Goal: Task Accomplishment & Management: Complete application form

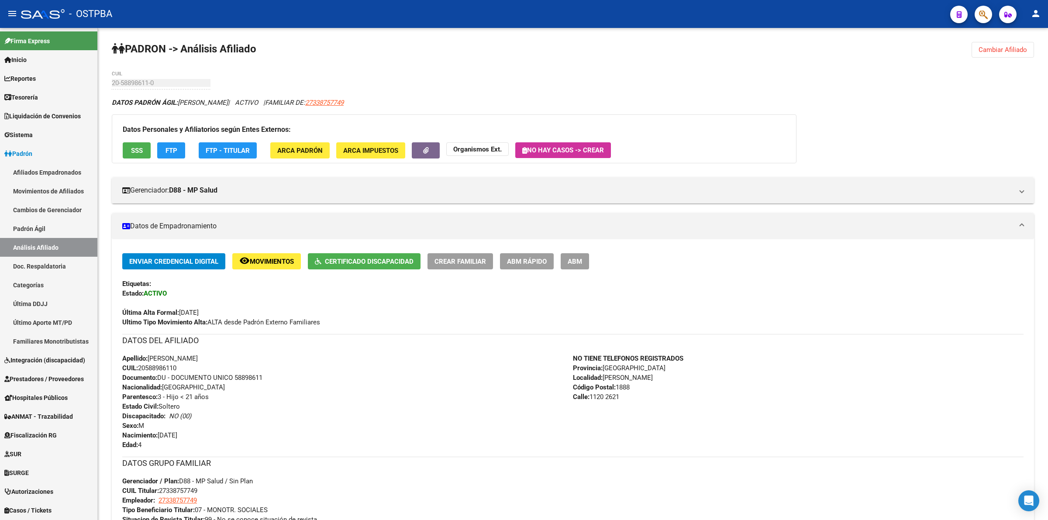
scroll to position [218, 0]
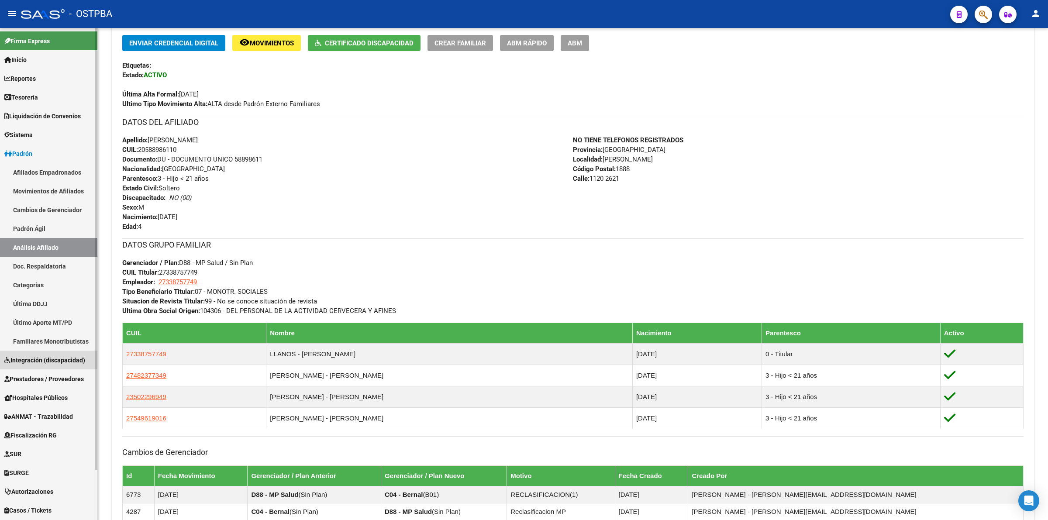
click at [45, 361] on span "Integración (discapacidad)" at bounding box center [44, 361] width 81 height 10
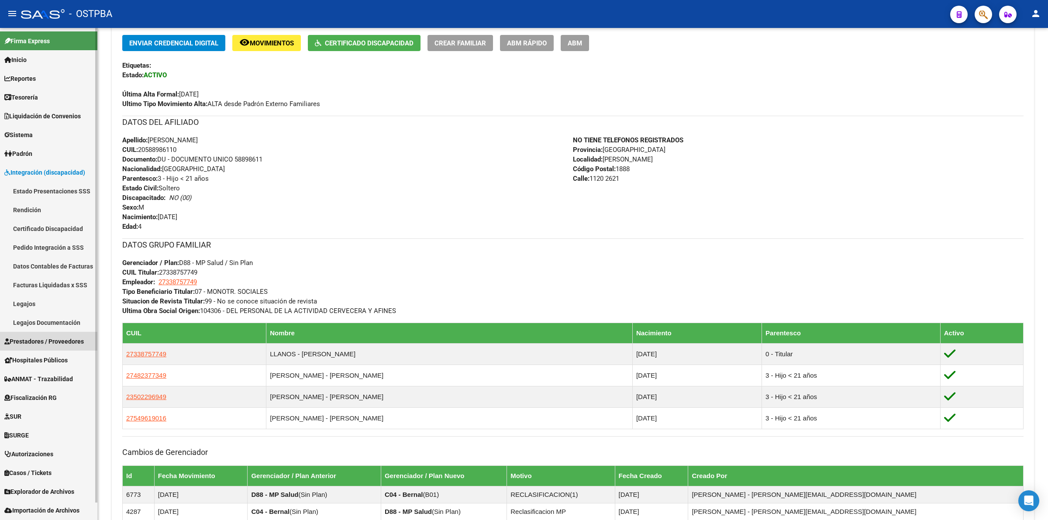
click at [46, 339] on span "Prestadores / Proveedores" at bounding box center [43, 342] width 79 height 10
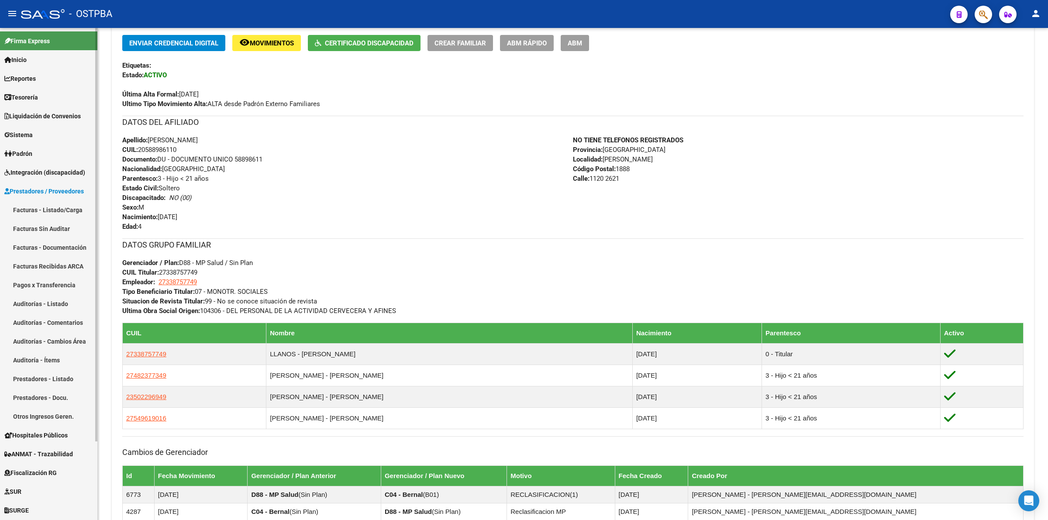
click at [39, 215] on link "Facturas - Listado/Carga" at bounding box center [48, 209] width 97 height 19
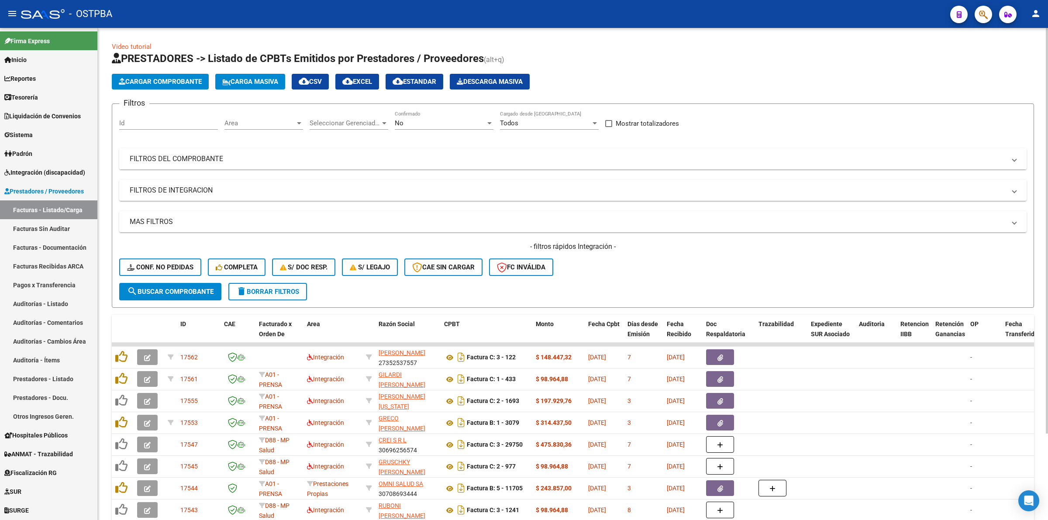
click at [173, 160] on mat-panel-title "FILTROS DEL COMPROBANTE" at bounding box center [568, 159] width 876 height 10
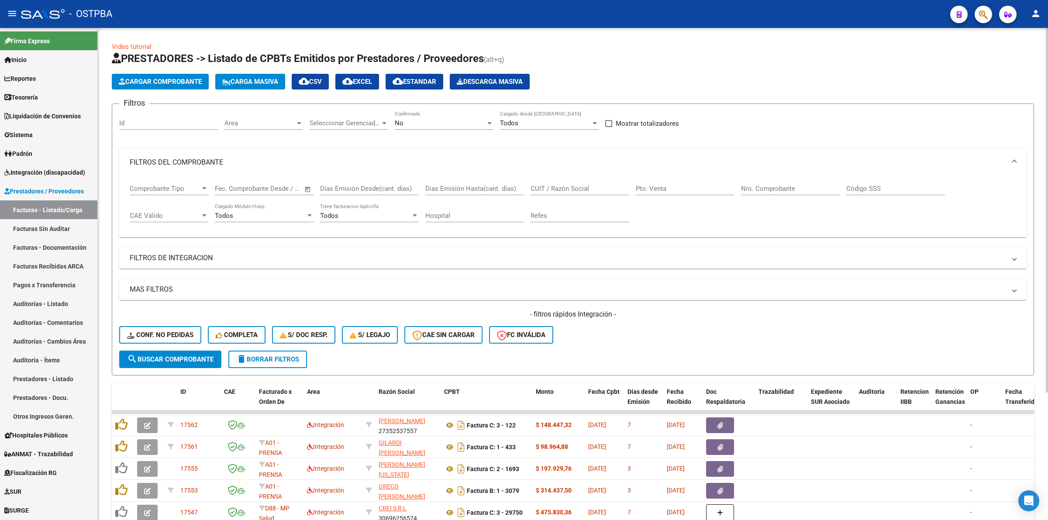
click at [773, 186] on input "Nro. Comprobante" at bounding box center [790, 189] width 99 height 8
type input "1955"
click at [402, 125] on span "No" at bounding box center [399, 123] width 9 height 8
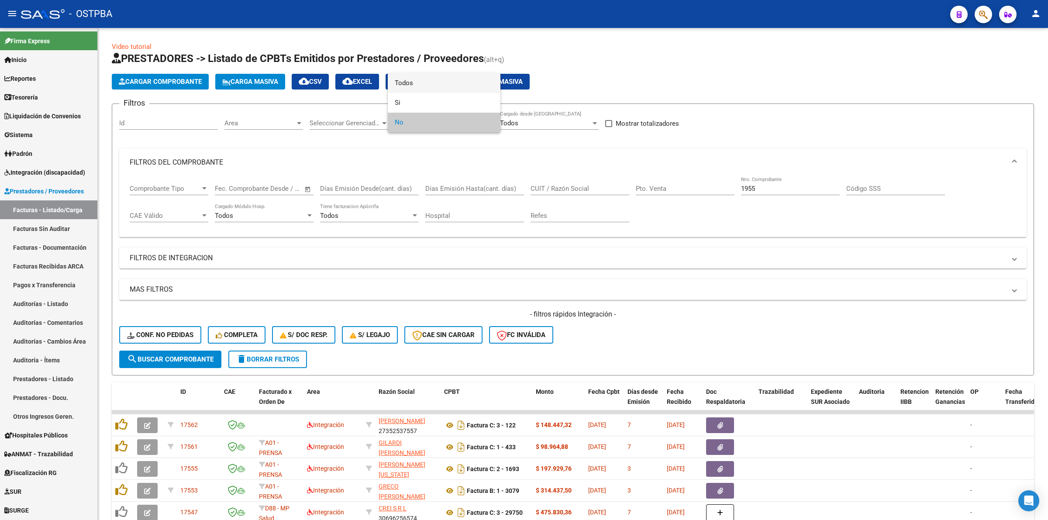
click at [408, 86] on span "Todos" at bounding box center [444, 83] width 99 height 20
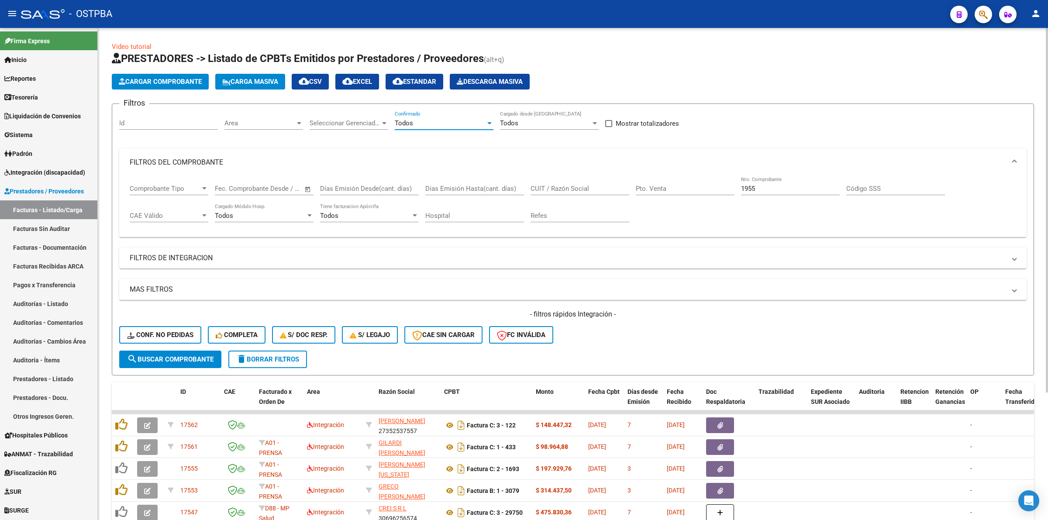
click at [204, 352] on button "search Buscar Comprobante" at bounding box center [170, 359] width 102 height 17
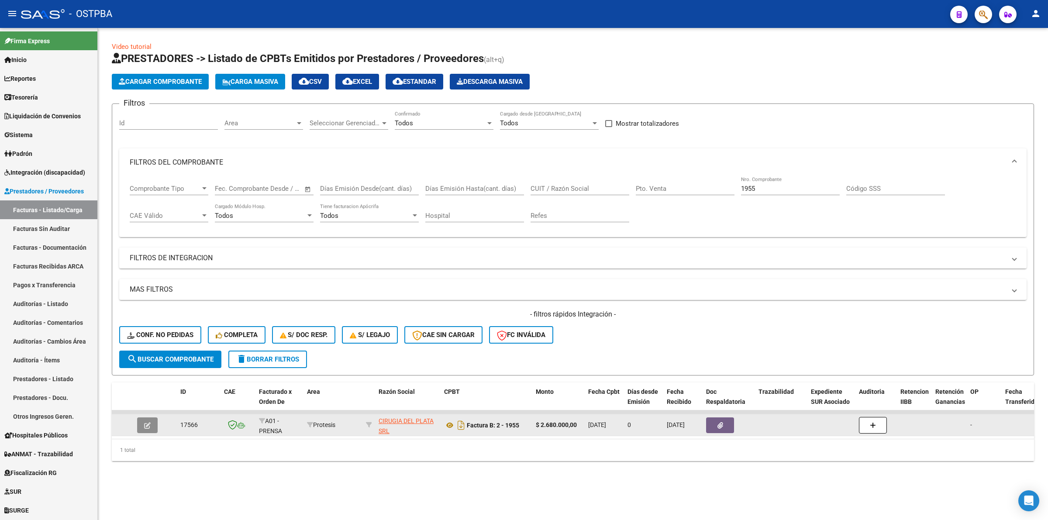
click at [148, 425] on icon "button" at bounding box center [147, 425] width 7 height 7
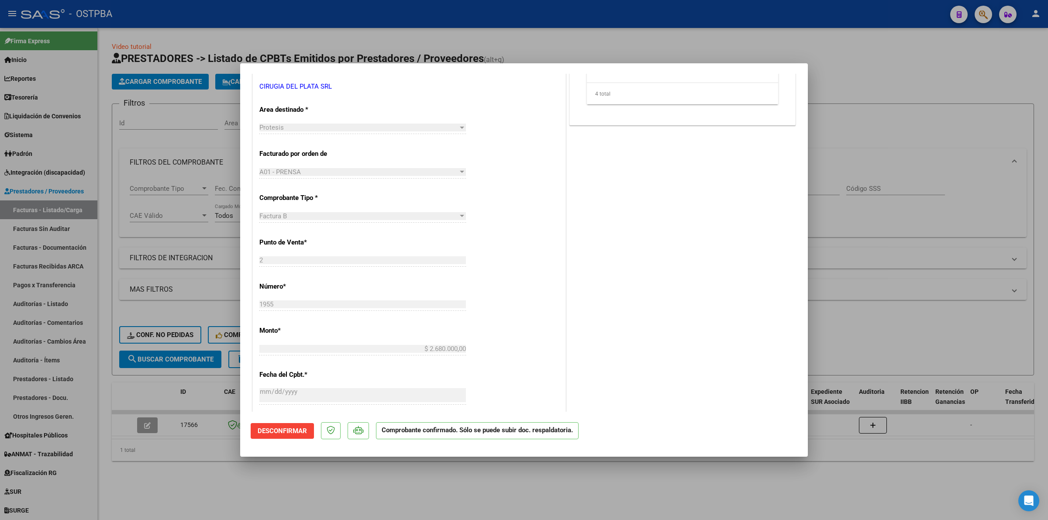
scroll to position [218, 0]
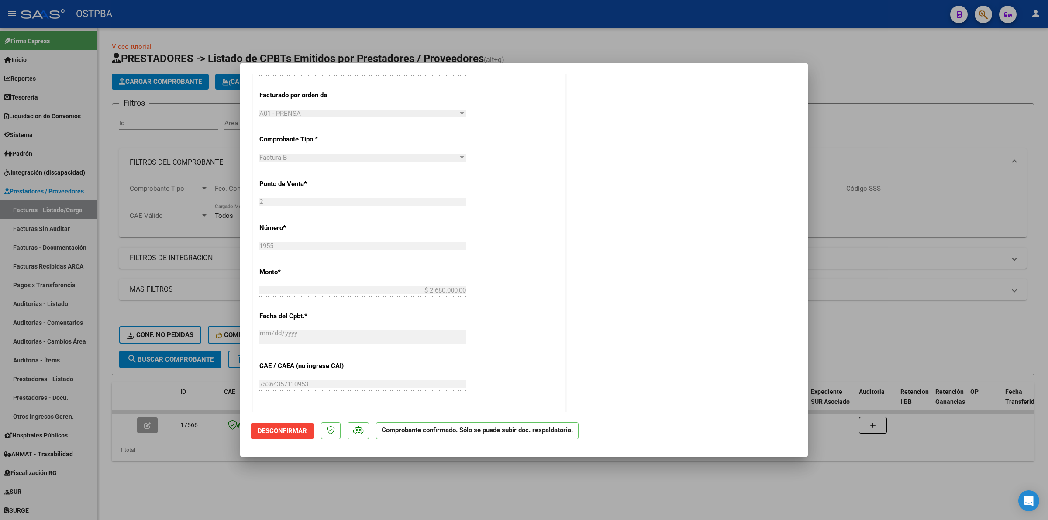
click at [280, 433] on span "Desconfirmar" at bounding box center [282, 431] width 49 height 8
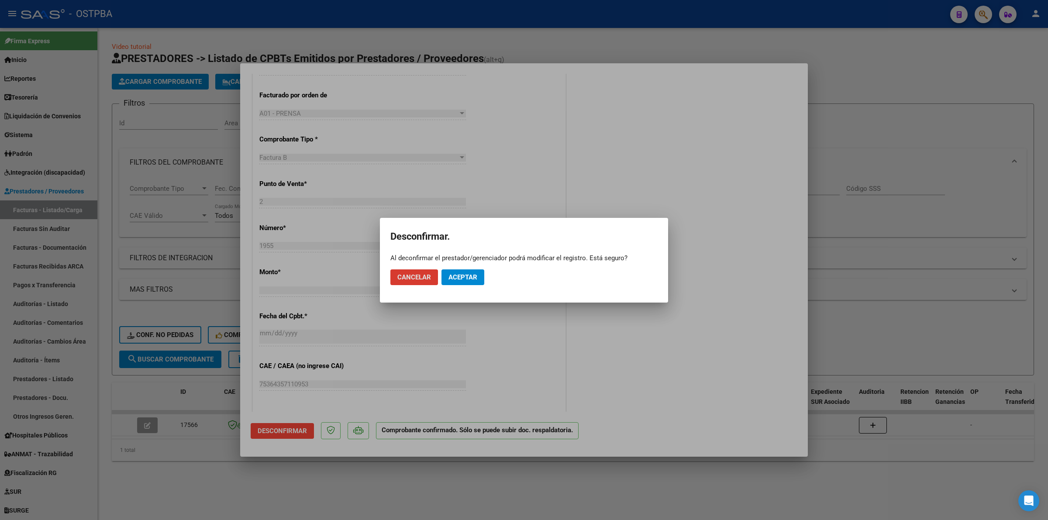
click at [477, 277] on span "Aceptar" at bounding box center [463, 277] width 29 height 8
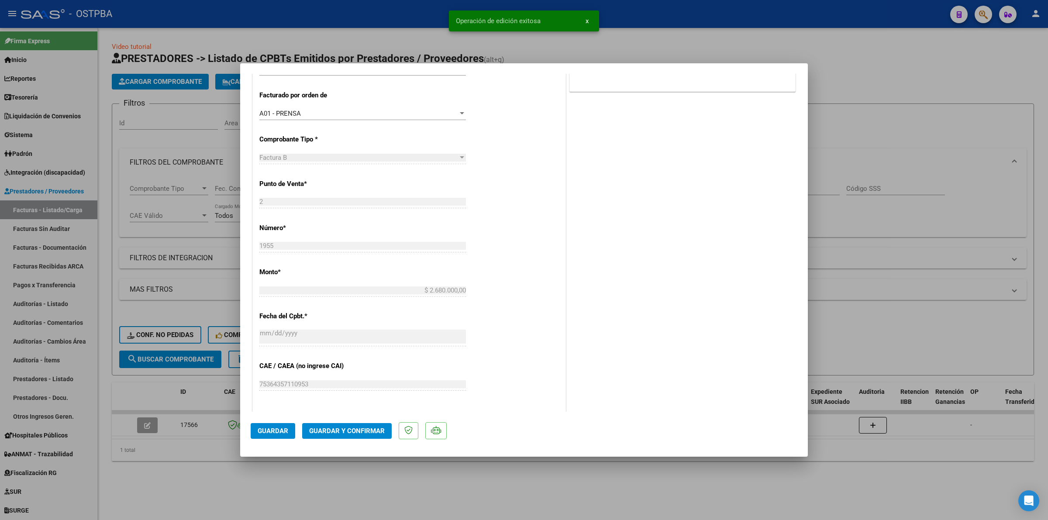
click at [896, 313] on div at bounding box center [524, 260] width 1048 height 520
type input "$ 0,00"
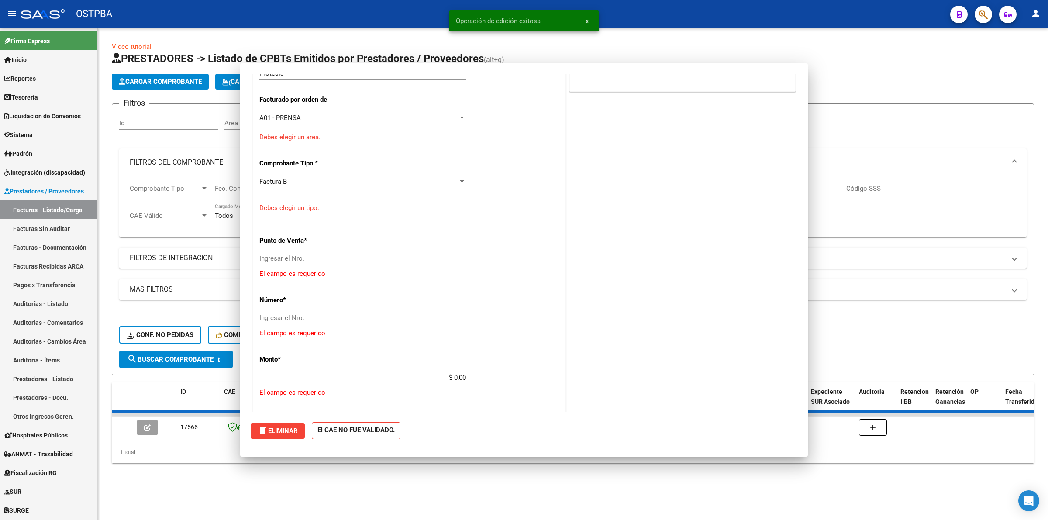
scroll to position [0, 0]
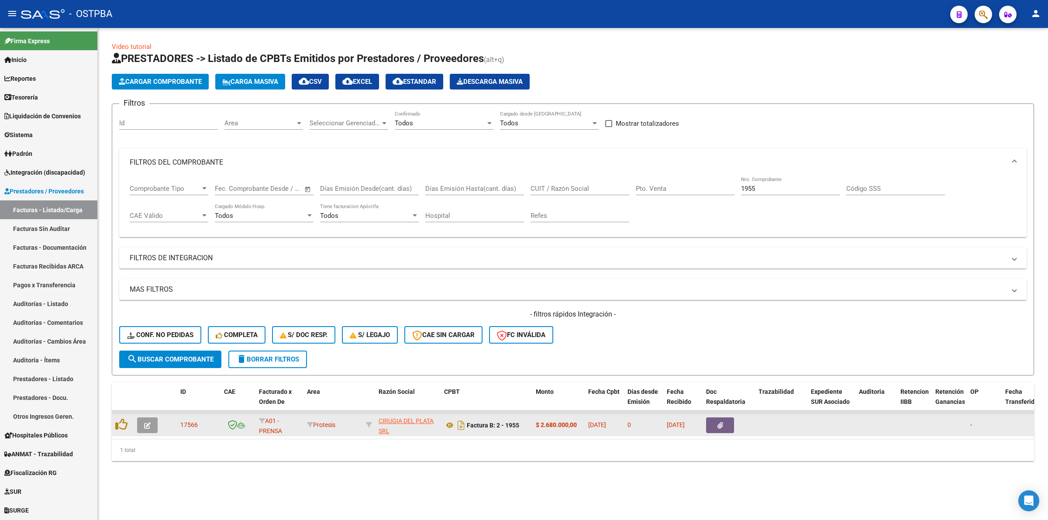
click at [155, 419] on button "button" at bounding box center [147, 426] width 21 height 16
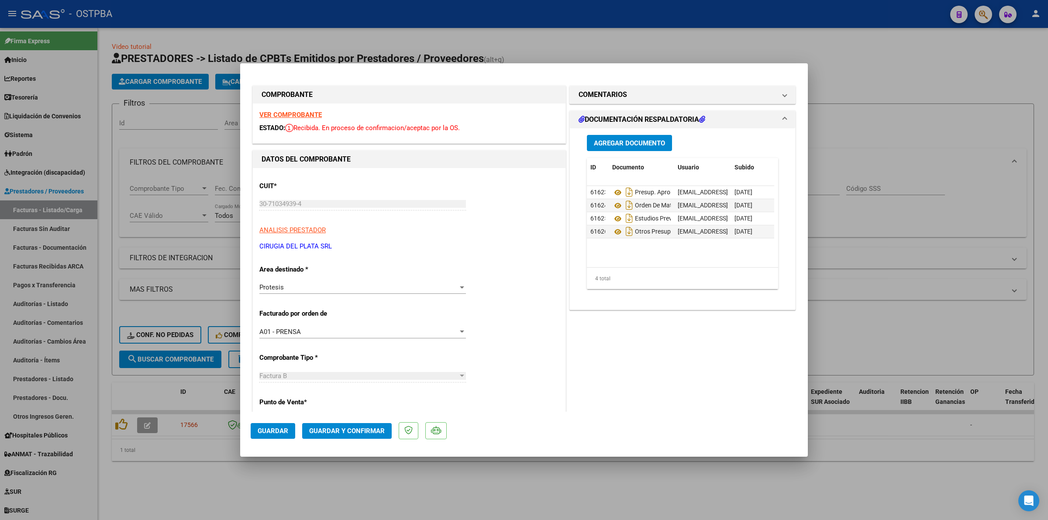
click at [446, 287] on div "Protesis" at bounding box center [358, 287] width 199 height 8
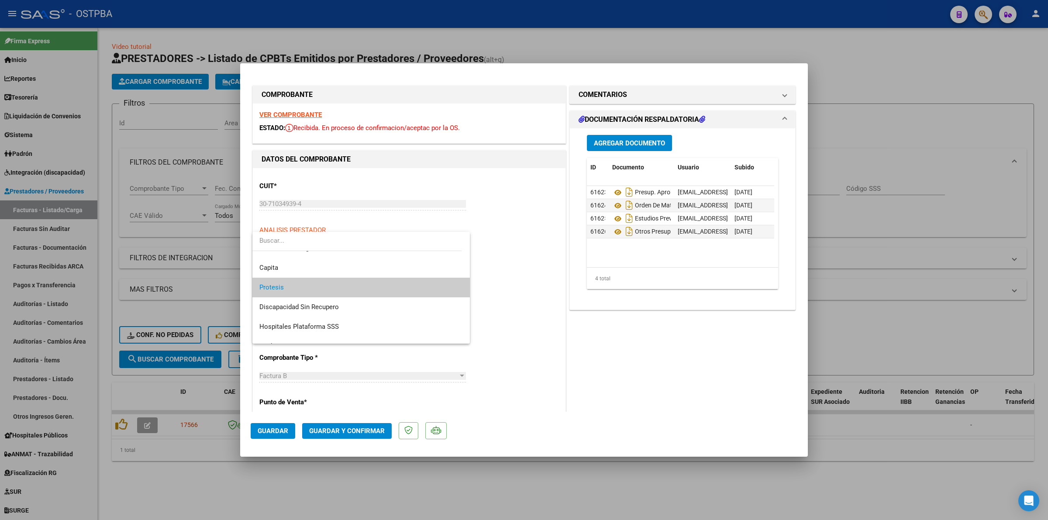
click at [533, 283] on div at bounding box center [524, 260] width 1048 height 520
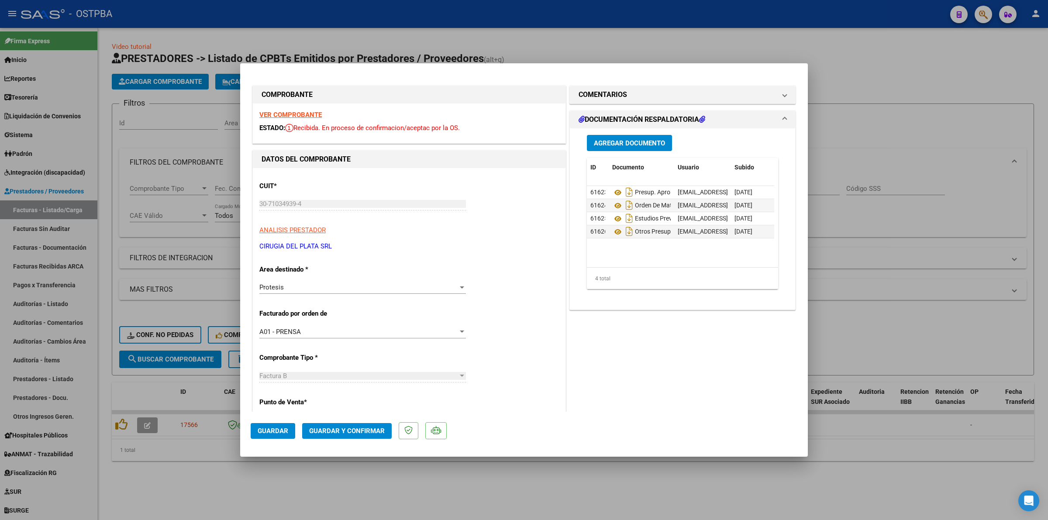
click at [886, 328] on div at bounding box center [524, 260] width 1048 height 520
type input "$ 0,00"
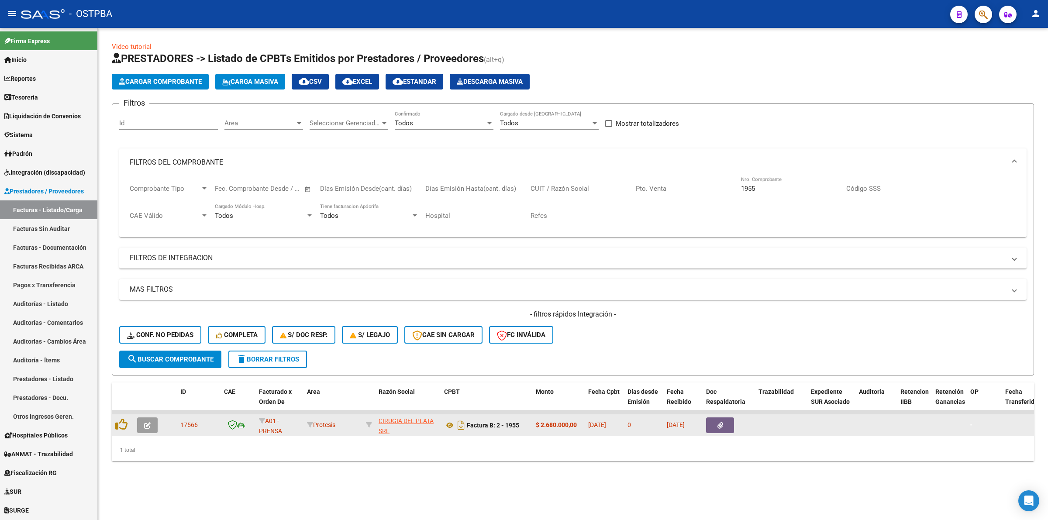
click at [145, 426] on icon "button" at bounding box center [147, 425] width 7 height 7
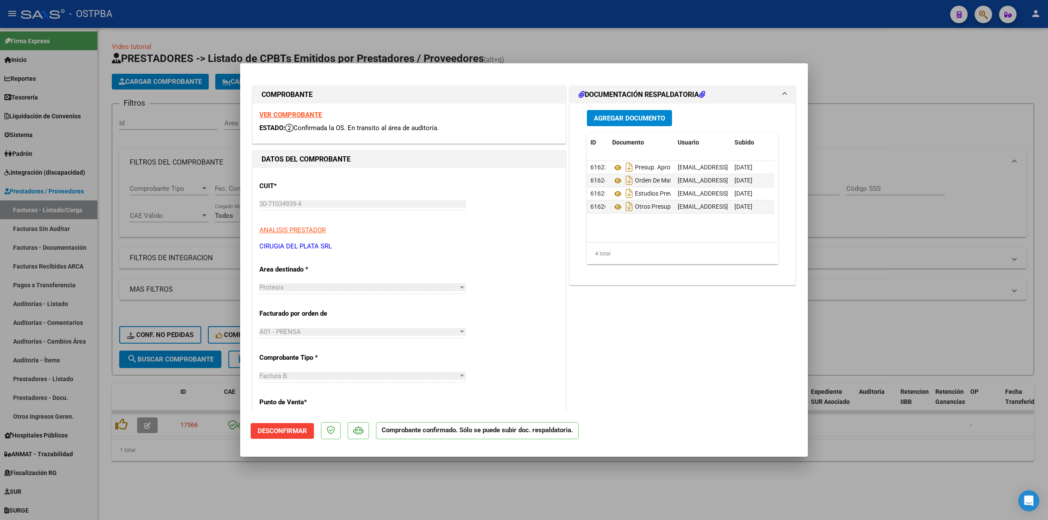
click at [913, 339] on div at bounding box center [524, 260] width 1048 height 520
type input "$ 0,00"
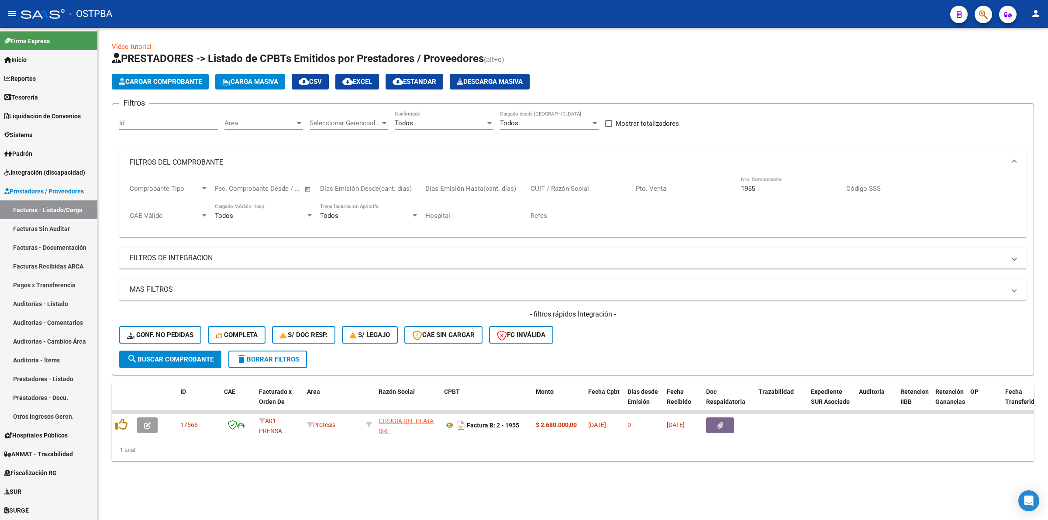
click at [195, 357] on span "search Buscar Comprobante" at bounding box center [170, 360] width 86 height 8
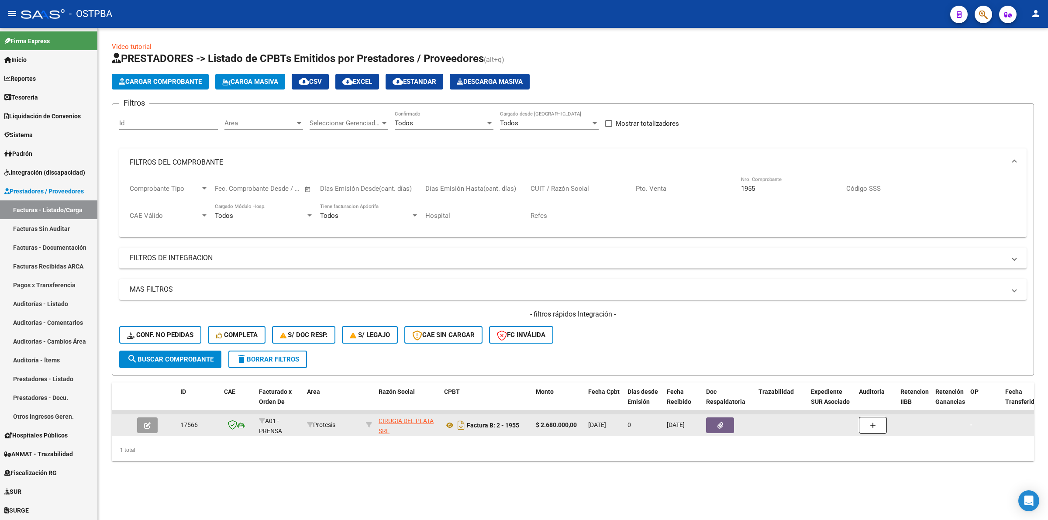
click at [144, 425] on icon "button" at bounding box center [147, 425] width 7 height 7
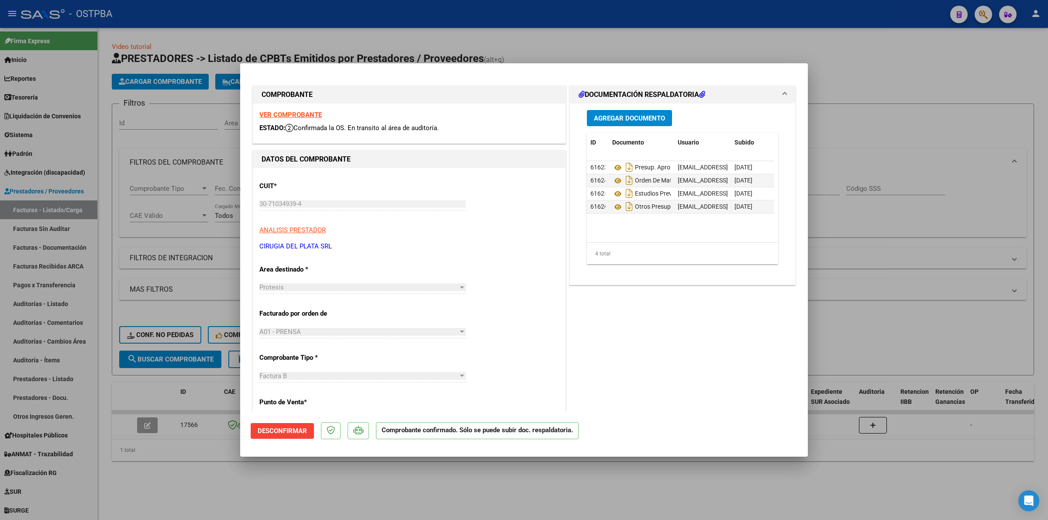
click at [272, 430] on span "Desconfirmar" at bounding box center [282, 431] width 49 height 8
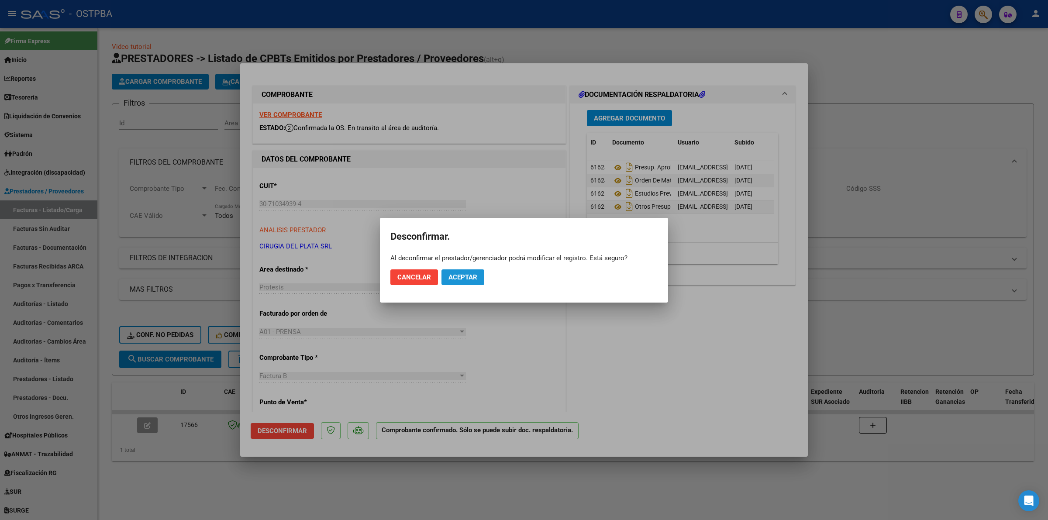
click at [467, 276] on span "Aceptar" at bounding box center [463, 277] width 29 height 8
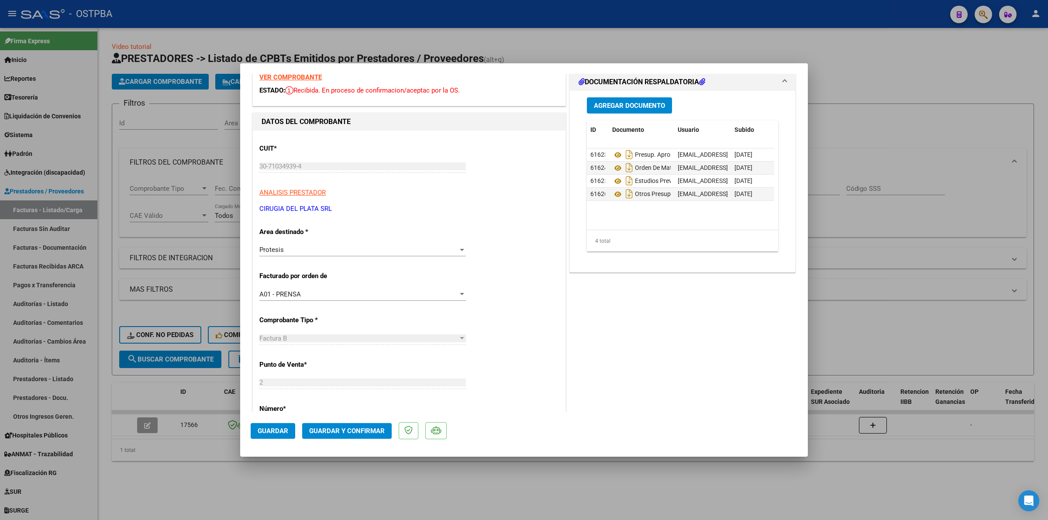
scroll to position [55, 0]
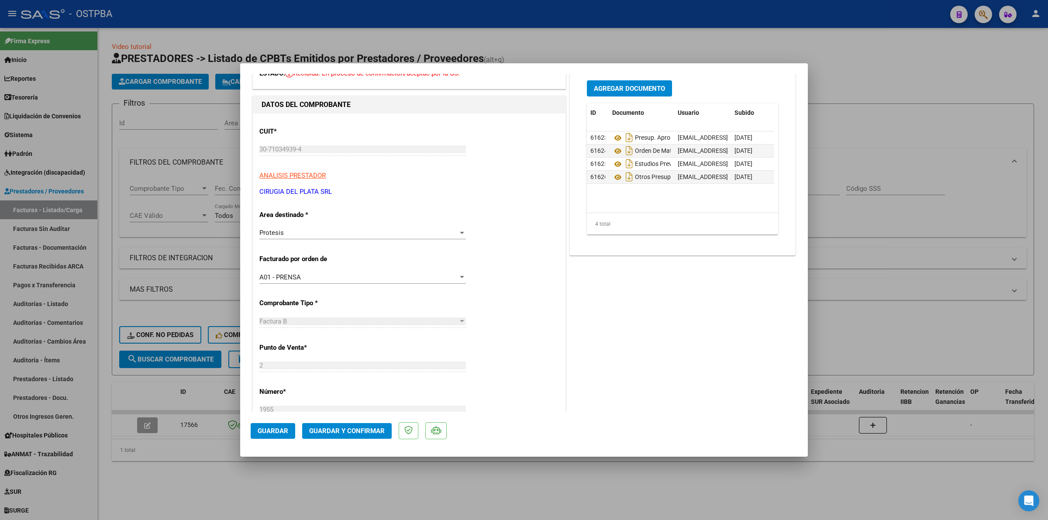
click at [867, 350] on div at bounding box center [524, 260] width 1048 height 520
type input "$ 0,00"
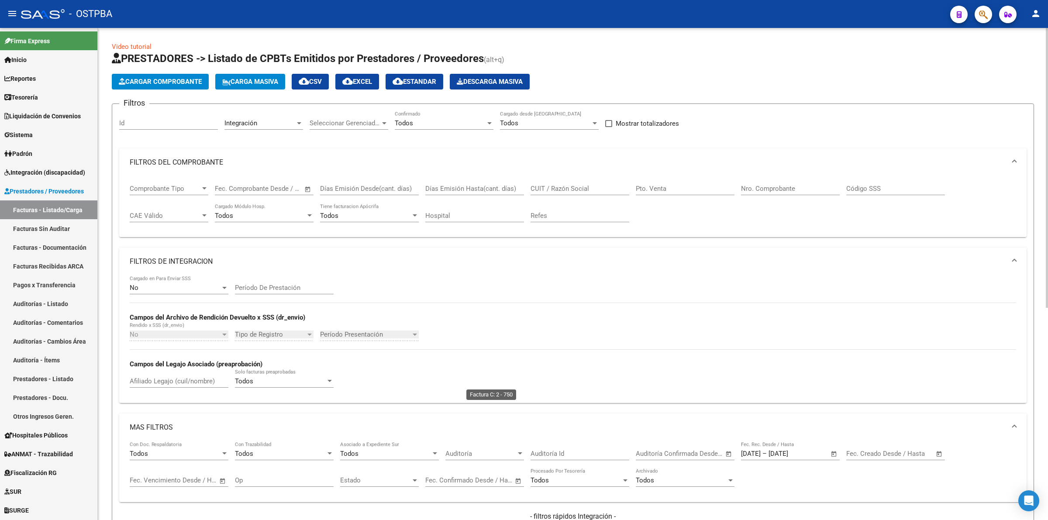
scroll to position [373, 0]
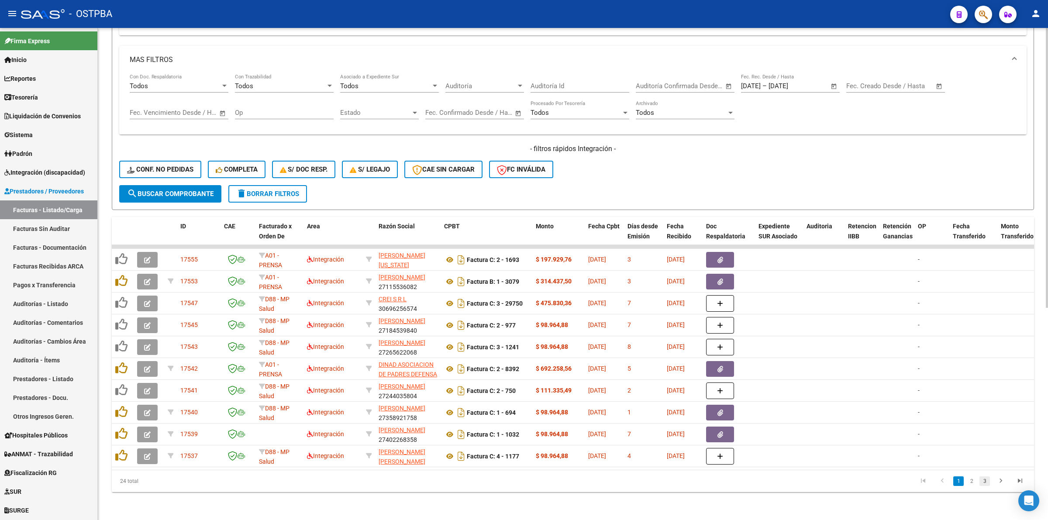
click at [982, 477] on link "3" at bounding box center [985, 482] width 10 height 10
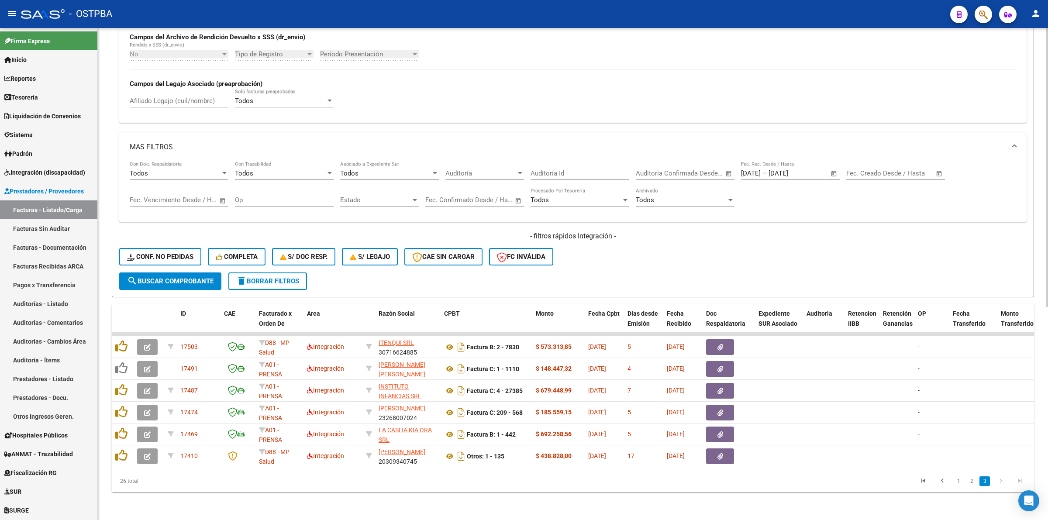
scroll to position [286, 0]
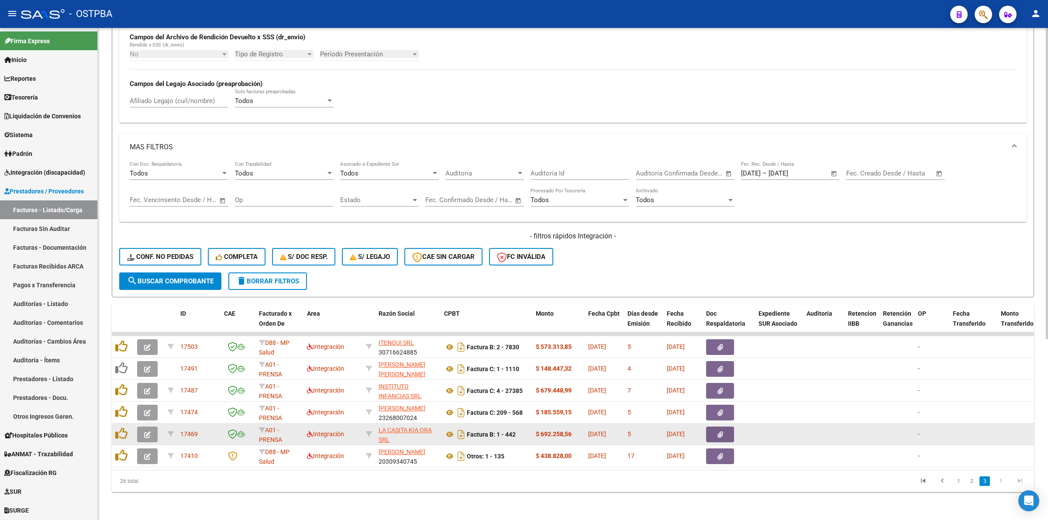
click at [145, 432] on icon "button" at bounding box center [147, 435] width 7 height 7
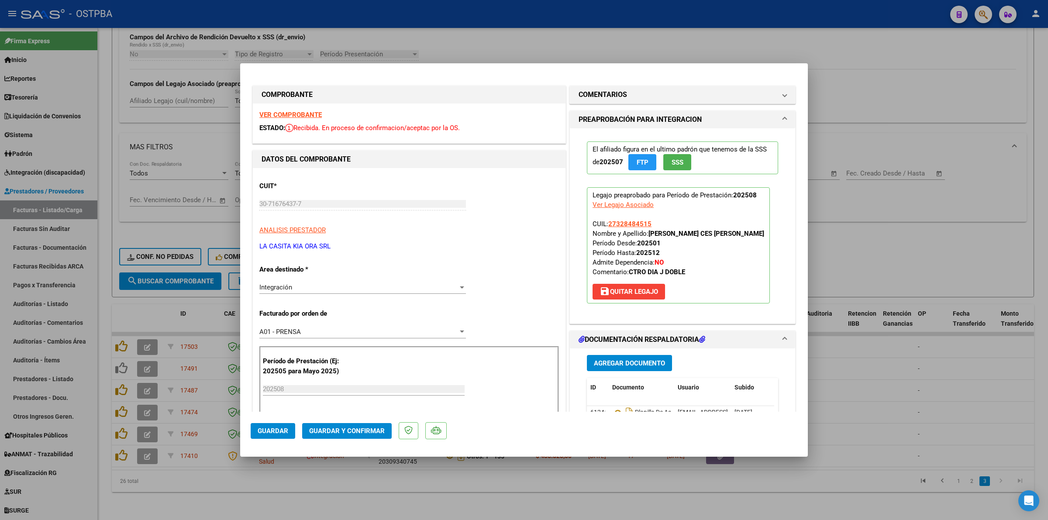
click at [289, 113] on strong "VER COMPROBANTE" at bounding box center [290, 115] width 62 height 8
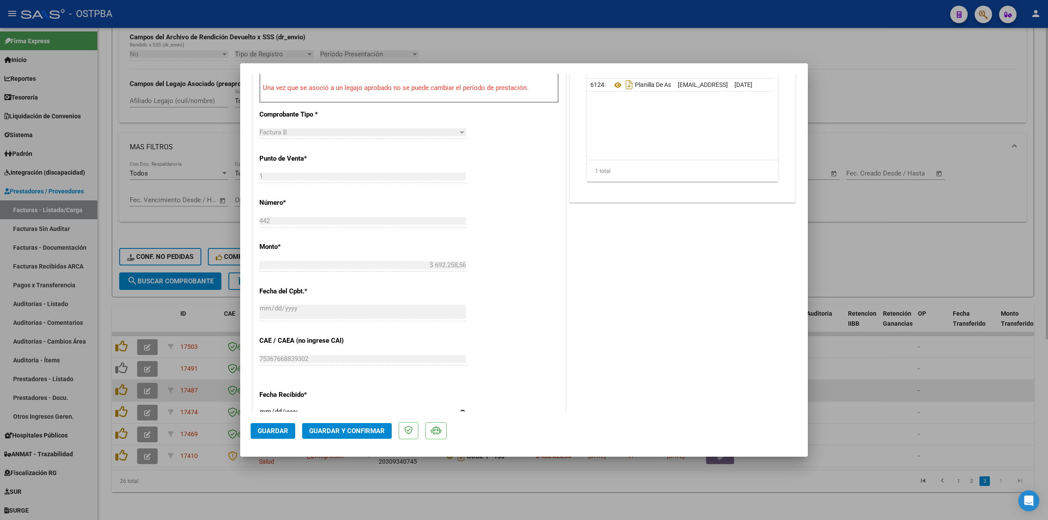
click at [890, 382] on div at bounding box center [524, 260] width 1048 height 520
type input "$ 0,00"
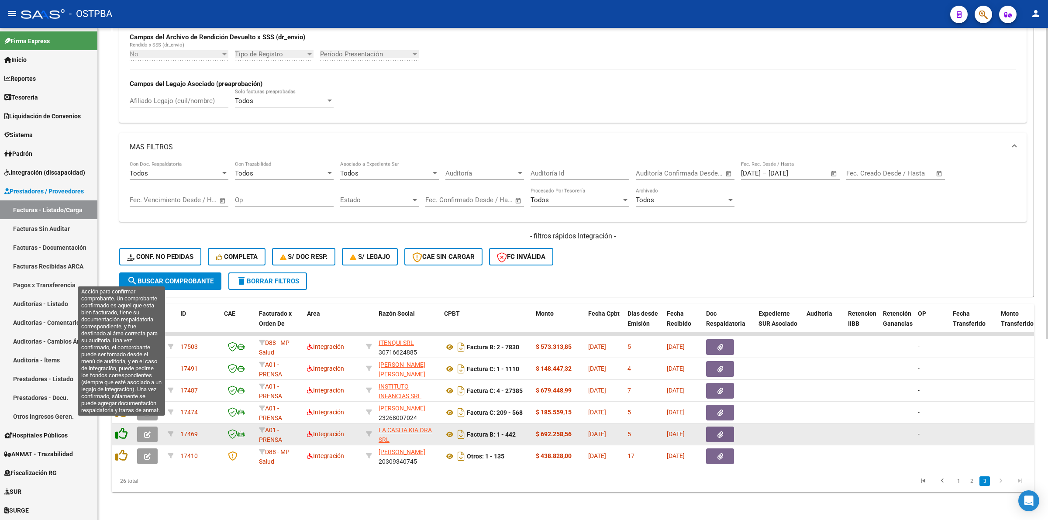
click at [124, 428] on icon at bounding box center [121, 434] width 12 height 12
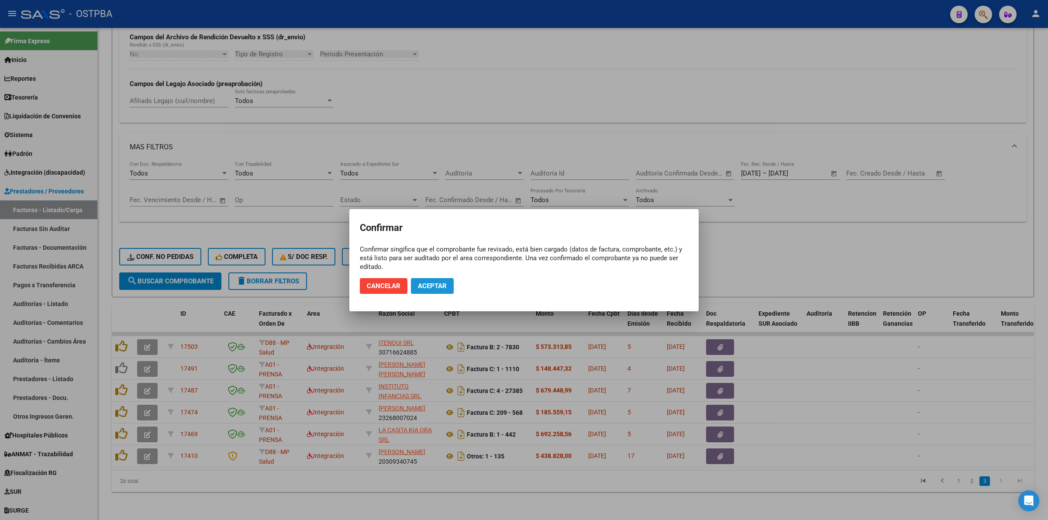
click at [448, 284] on button "Aceptar" at bounding box center [432, 286] width 43 height 16
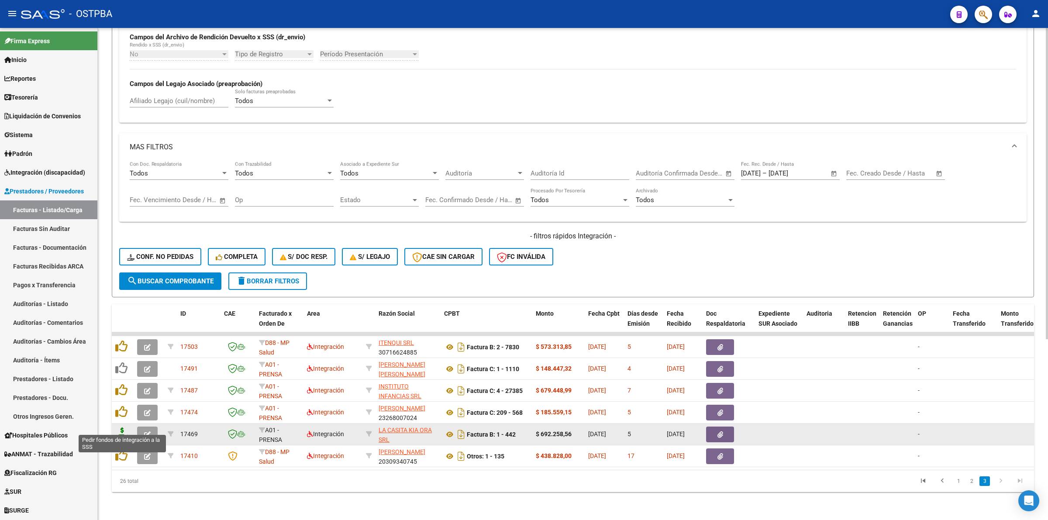
click at [123, 428] on icon at bounding box center [122, 434] width 14 height 12
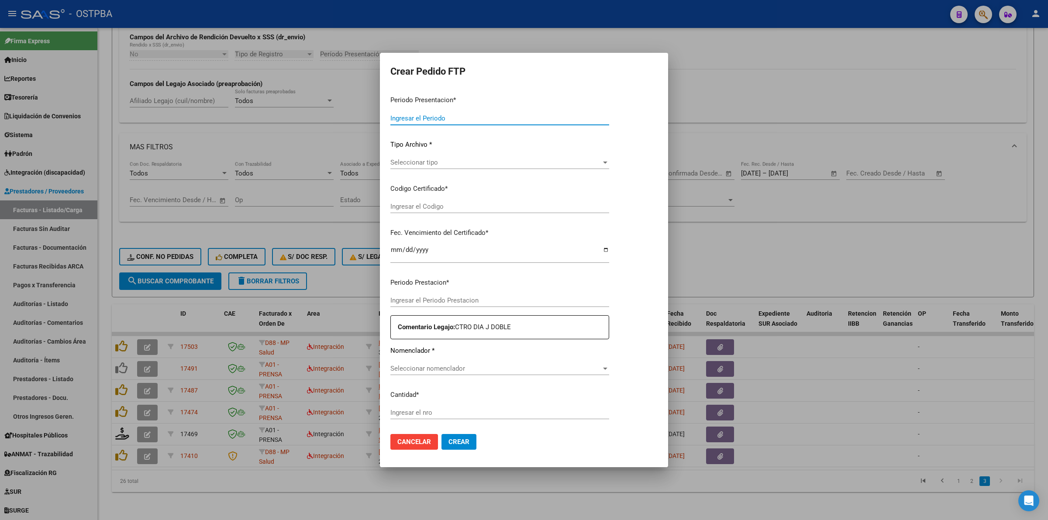
type input "202508"
type input "$ 692.258,56"
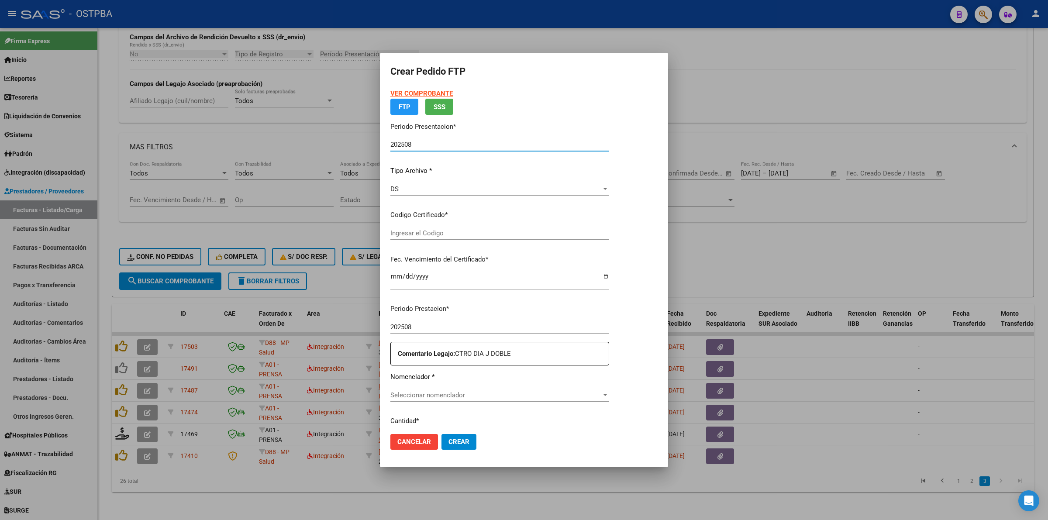
type input "00000000000000000000"
type input "[DATE]"
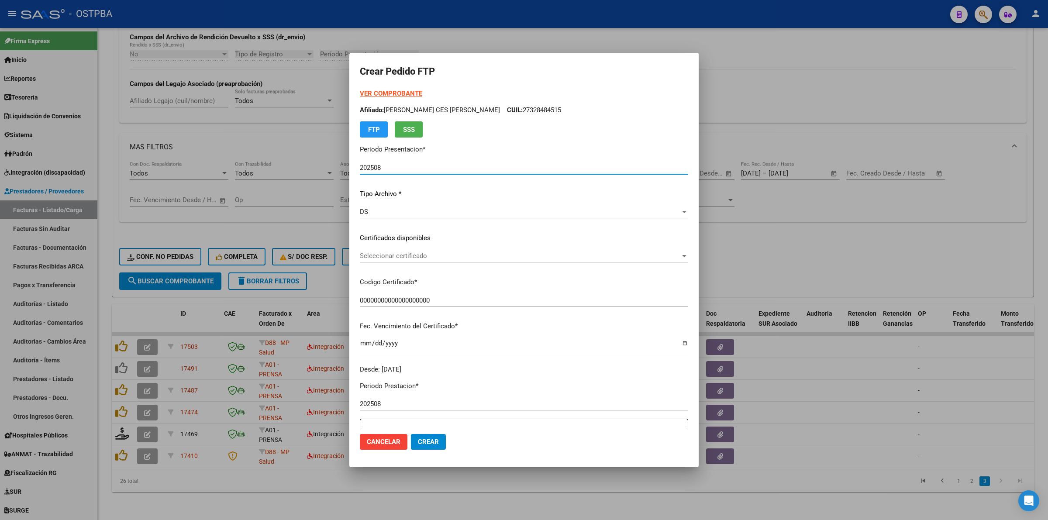
click at [620, 256] on span "Seleccionar certificado" at bounding box center [520, 256] width 321 height 8
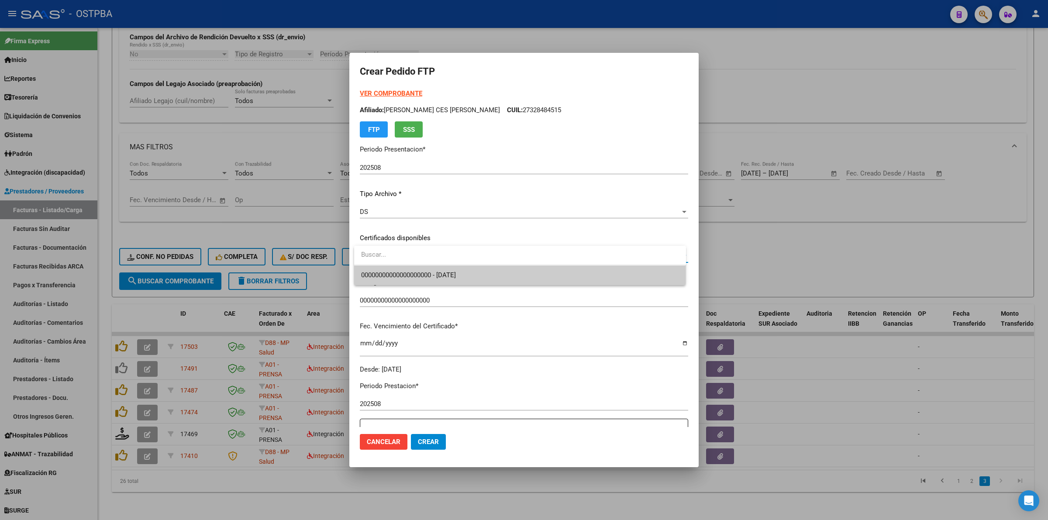
click at [552, 273] on span "00000000000000000000 - [DATE]" at bounding box center [520, 276] width 318 height 20
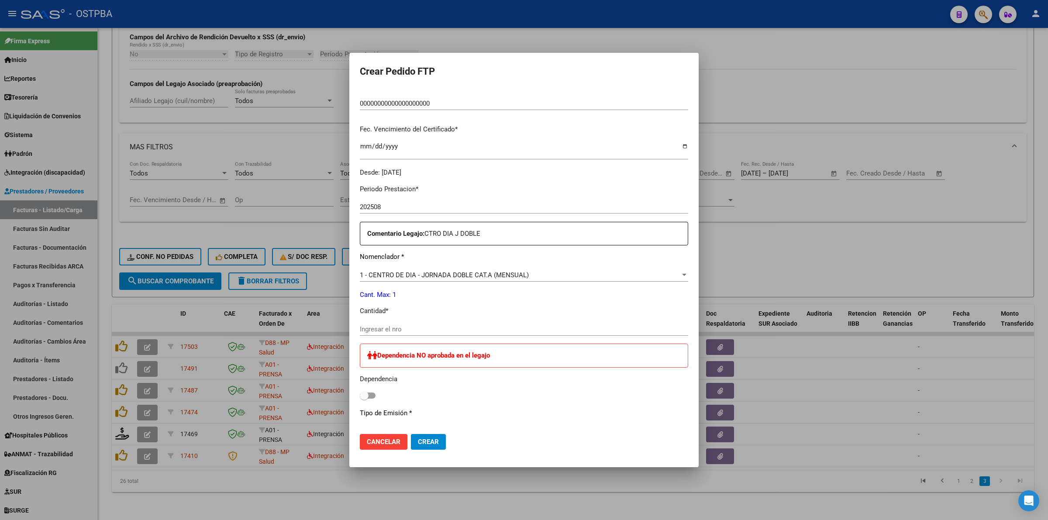
scroll to position [218, 0]
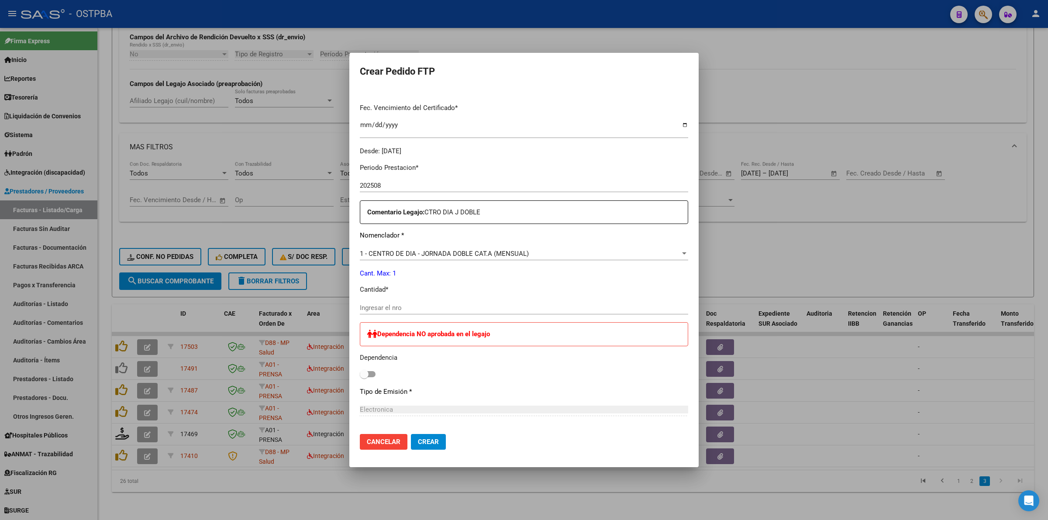
click at [473, 307] on input "Ingresar el nro" at bounding box center [524, 308] width 328 height 8
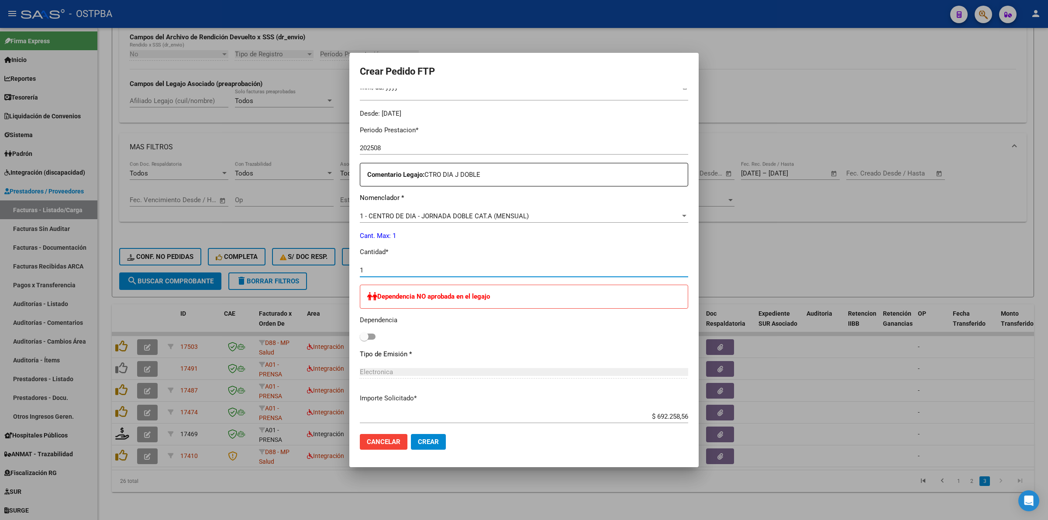
scroll to position [304, 0]
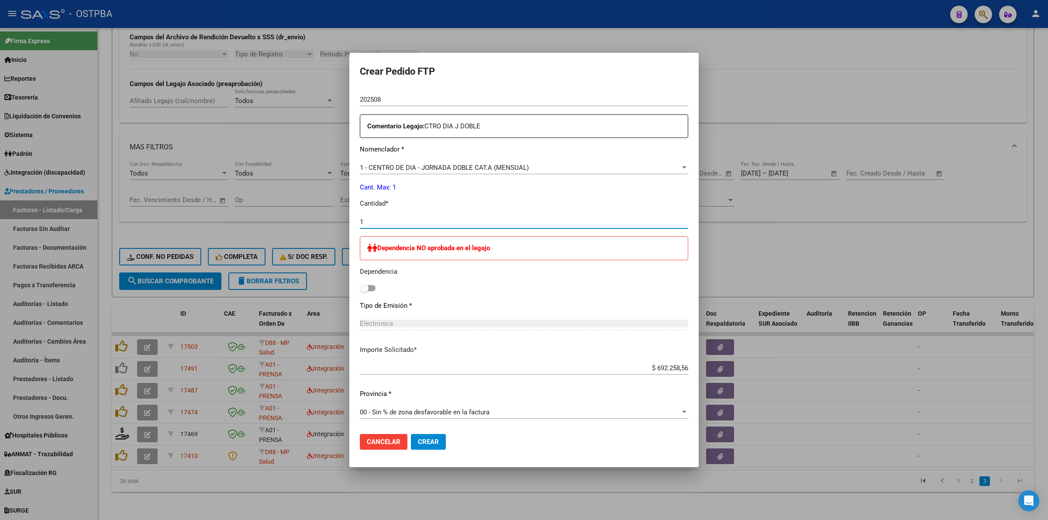
type input "1"
click at [429, 444] on span "Crear" at bounding box center [428, 442] width 21 height 8
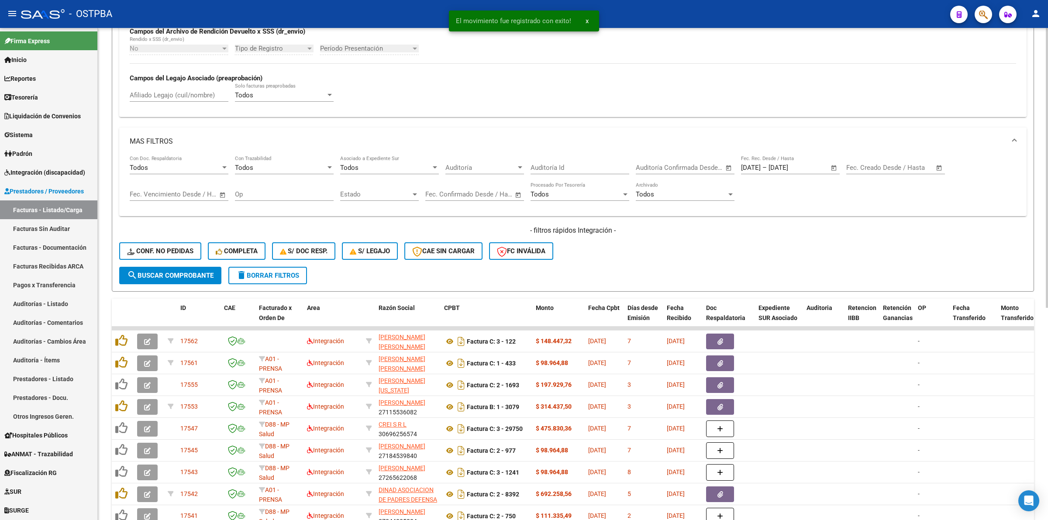
scroll to position [373, 0]
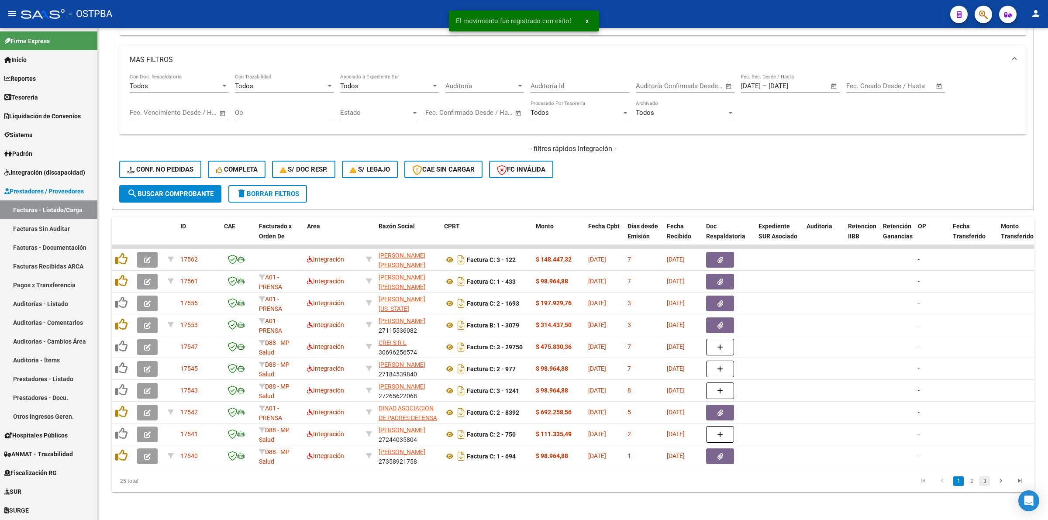
click at [985, 484] on link "3" at bounding box center [985, 482] width 10 height 10
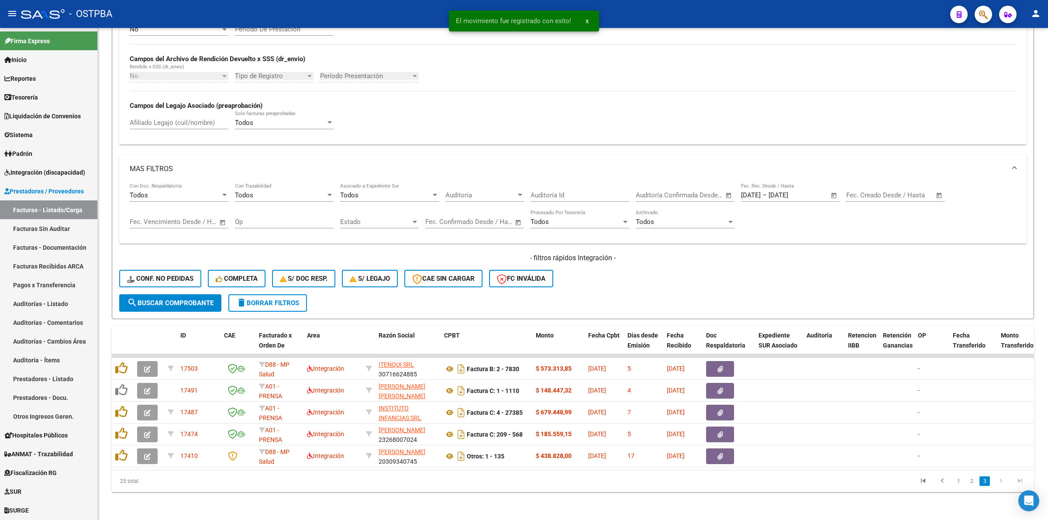
scroll to position [264, 0]
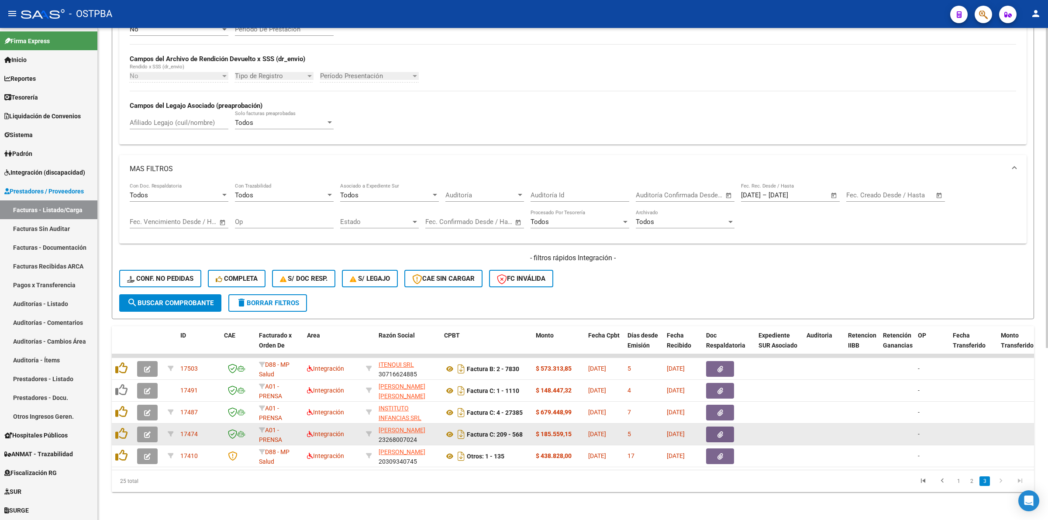
click at [149, 429] on button "button" at bounding box center [147, 435] width 21 height 16
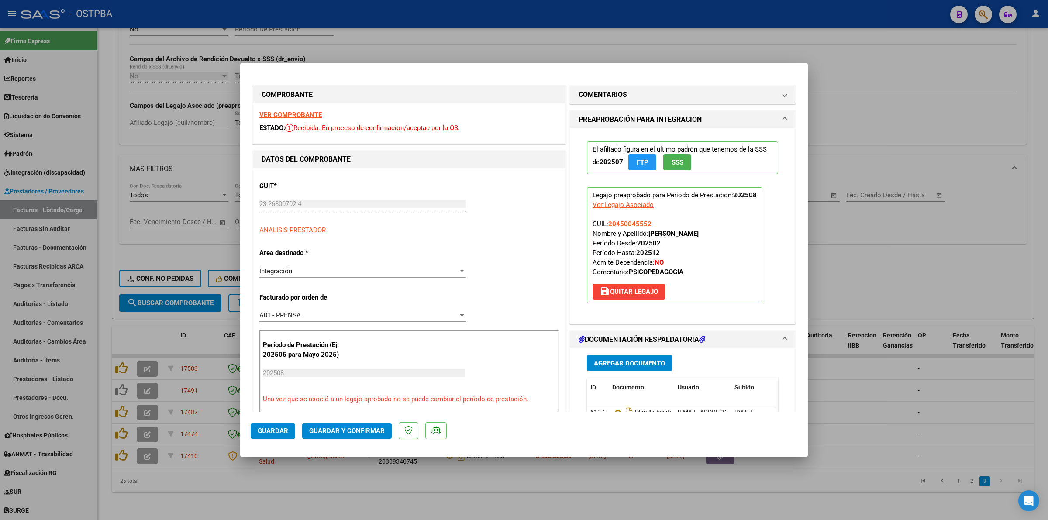
click at [285, 116] on strong "VER COMPROBANTE" at bounding box center [290, 115] width 62 height 8
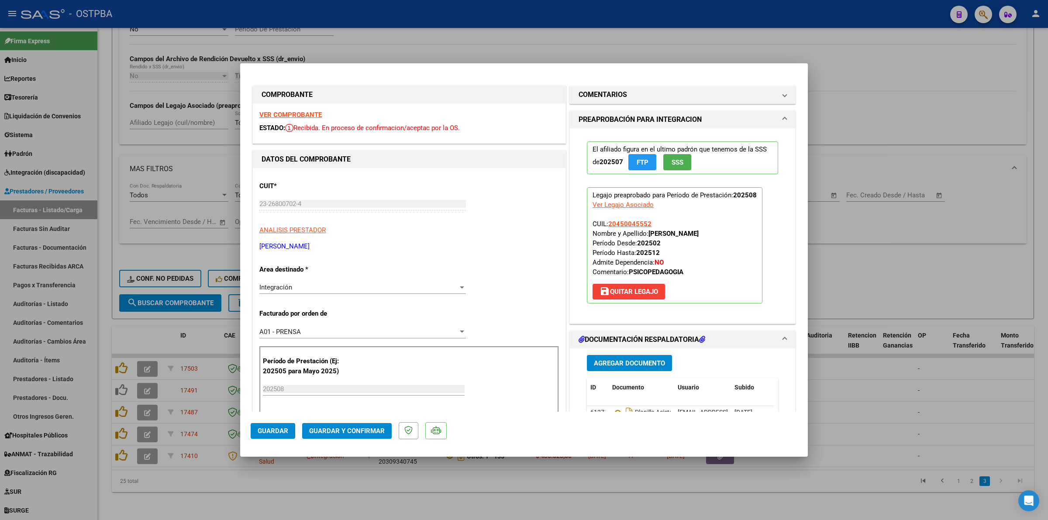
click at [913, 256] on div at bounding box center [524, 260] width 1048 height 520
type input "$ 0,00"
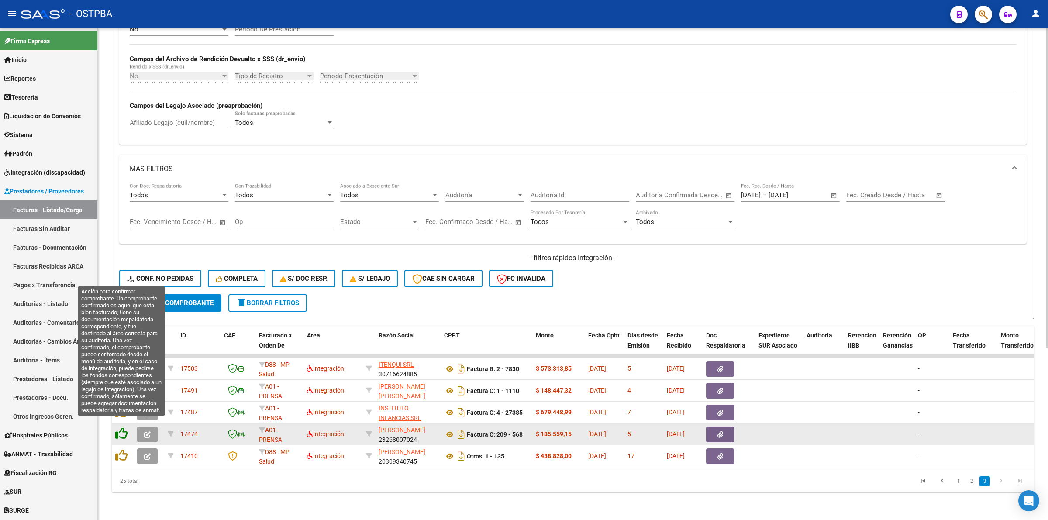
click at [123, 428] on icon at bounding box center [121, 434] width 12 height 12
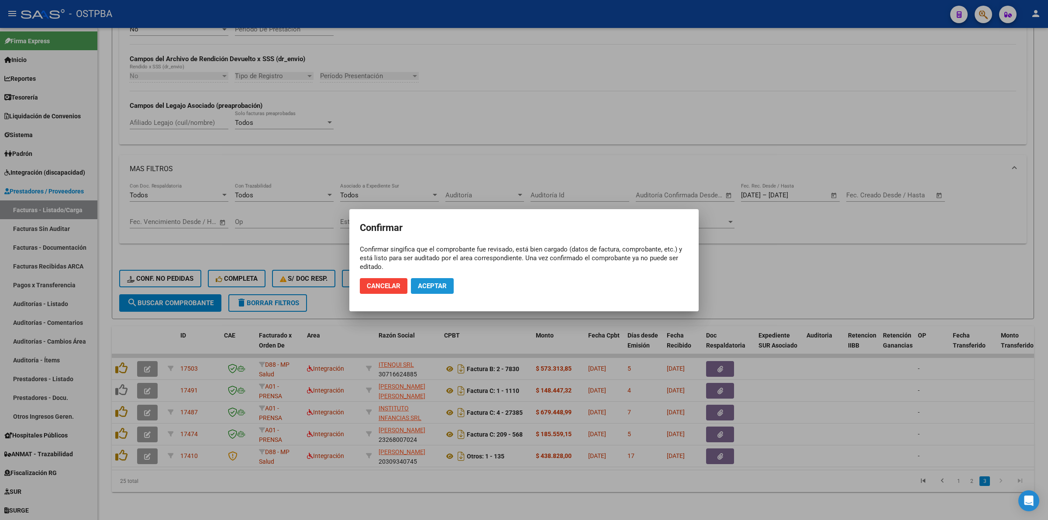
click at [433, 283] on span "Aceptar" at bounding box center [432, 286] width 29 height 8
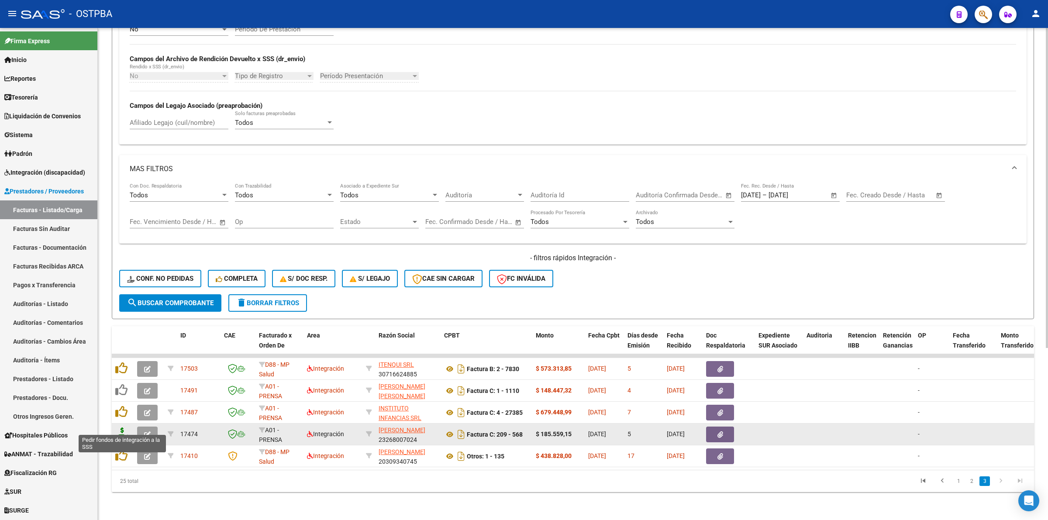
click at [121, 428] on icon at bounding box center [122, 434] width 14 height 12
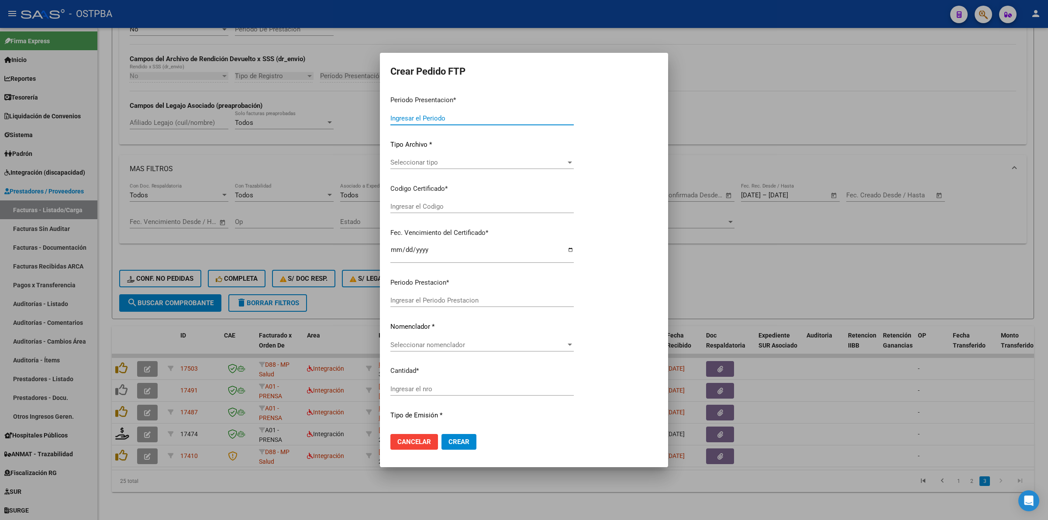
type input "202508"
type input "$ 185.559,15"
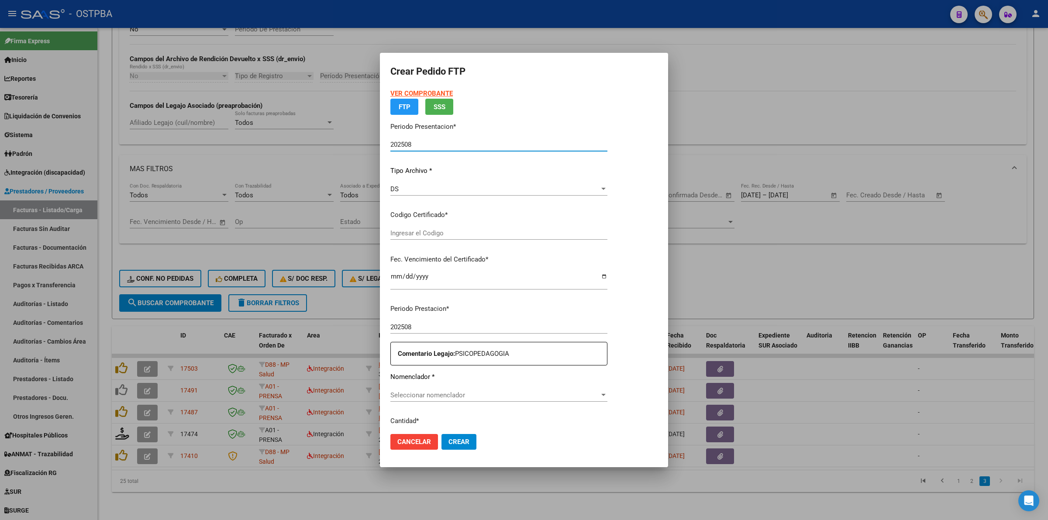
type input "00000000000000000000"
type input "[DATE]"
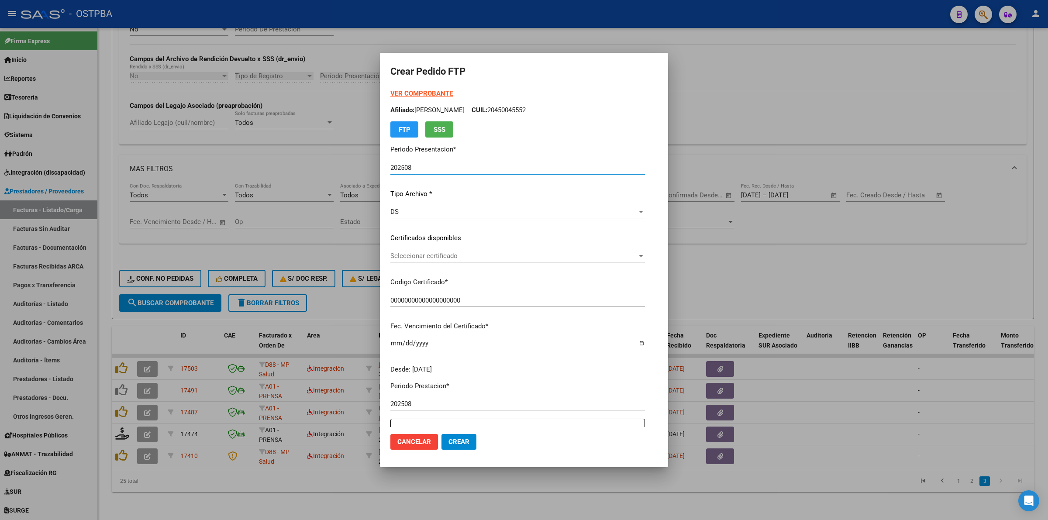
click at [645, 254] on div at bounding box center [641, 255] width 8 height 7
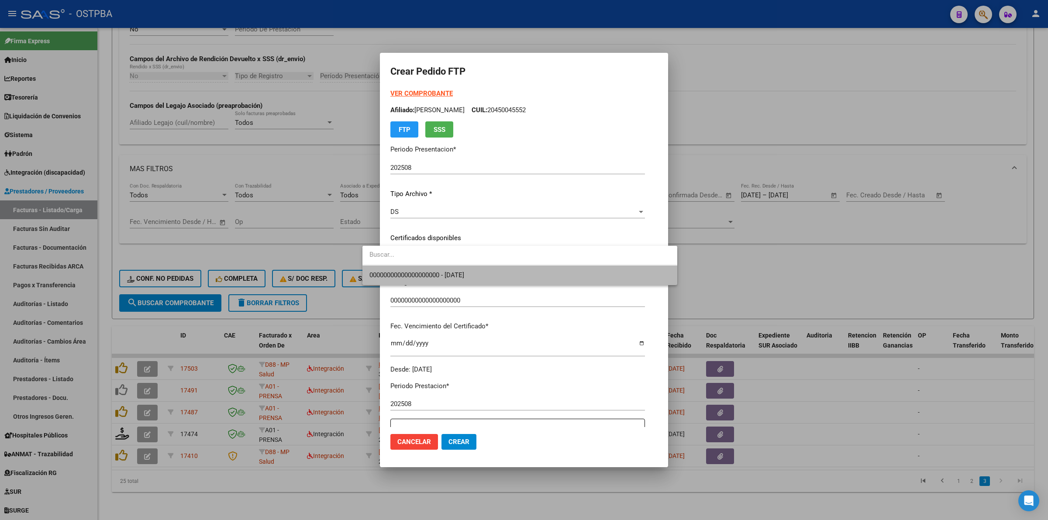
click at [625, 276] on span "00000000000000000000 - [DATE]" at bounding box center [520, 276] width 301 height 20
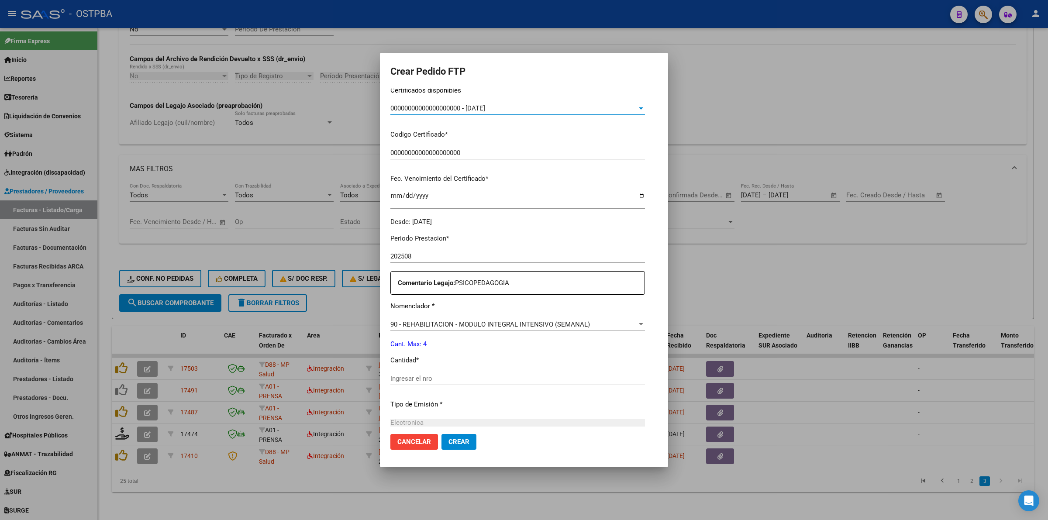
scroll to position [164, 0]
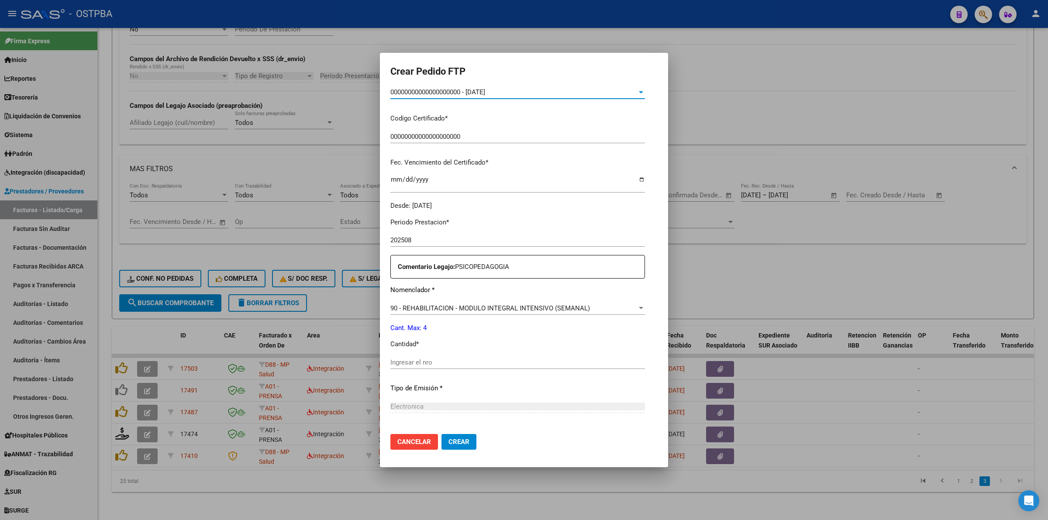
click at [521, 366] on input "Ingresar el nro" at bounding box center [517, 363] width 255 height 8
type input "4"
click at [449, 442] on span "Crear" at bounding box center [459, 442] width 21 height 8
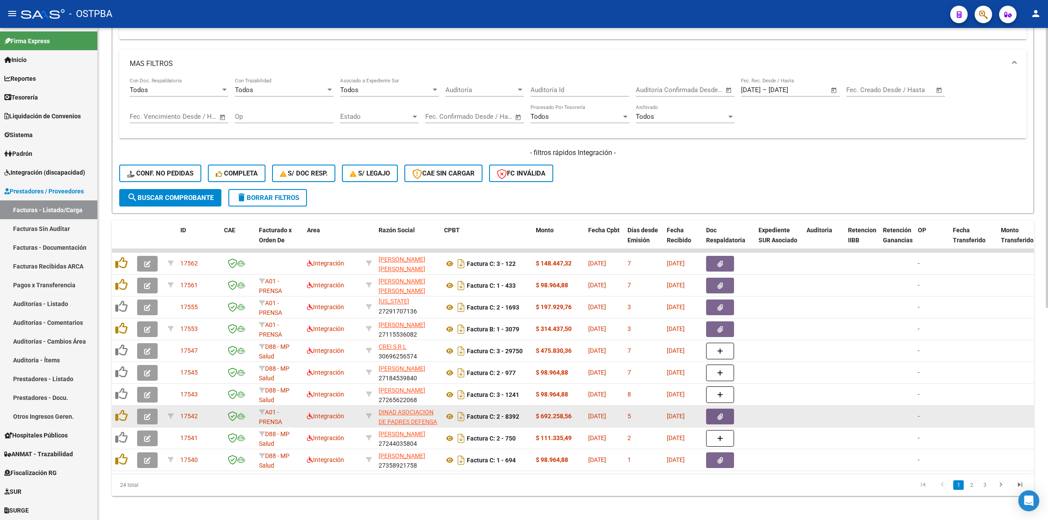
scroll to position [373, 0]
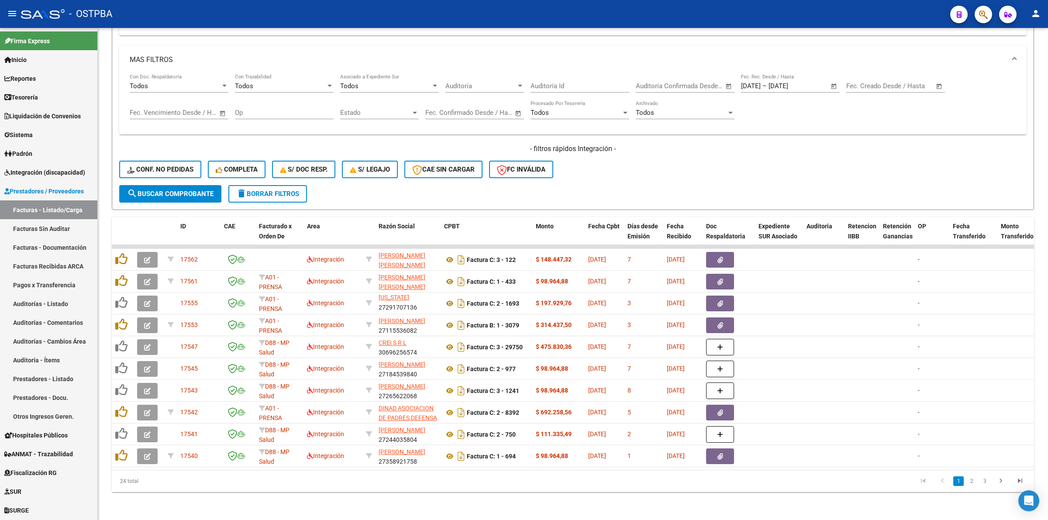
drag, startPoint x: 983, startPoint y: 483, endPoint x: 964, endPoint y: 478, distance: 18.9
click at [983, 483] on link "3" at bounding box center [985, 482] width 10 height 10
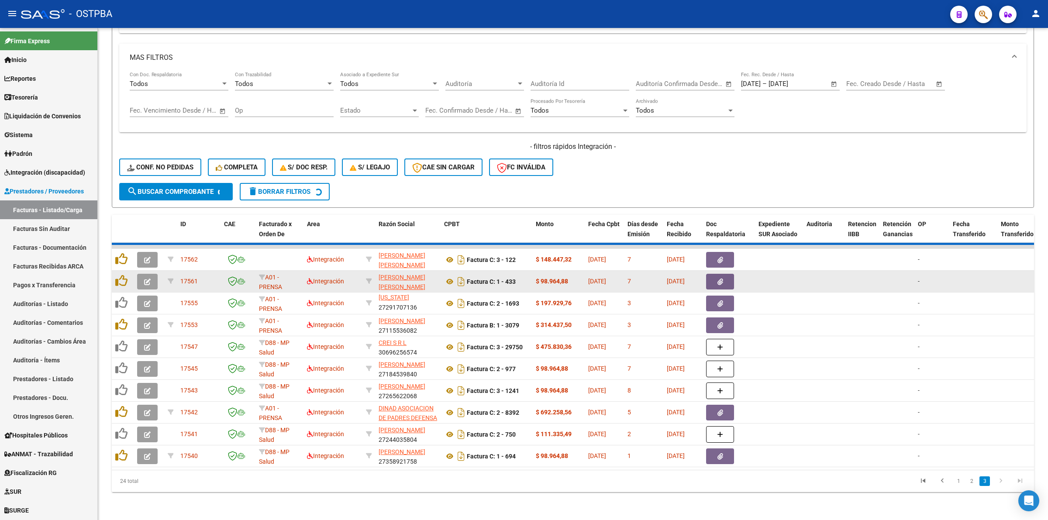
scroll to position [242, 0]
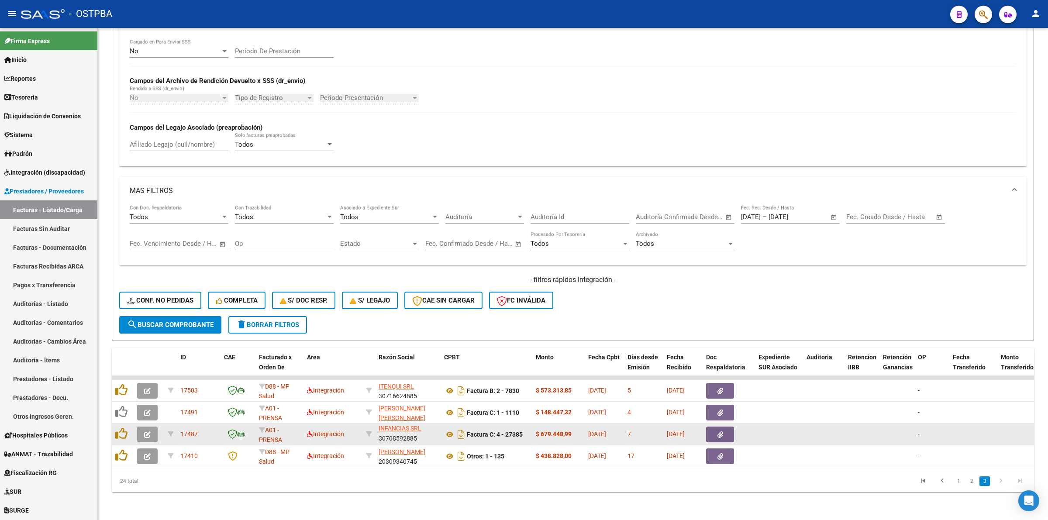
click at [149, 432] on icon "button" at bounding box center [147, 435] width 7 height 7
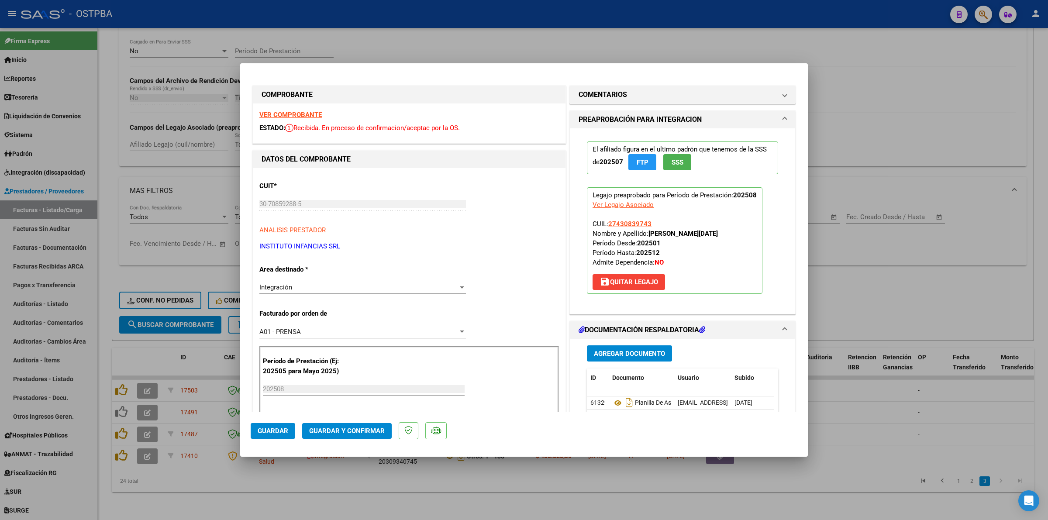
click at [289, 111] on strong "VER COMPROBANTE" at bounding box center [290, 115] width 62 height 8
click at [960, 289] on div at bounding box center [524, 260] width 1048 height 520
type input "$ 0,00"
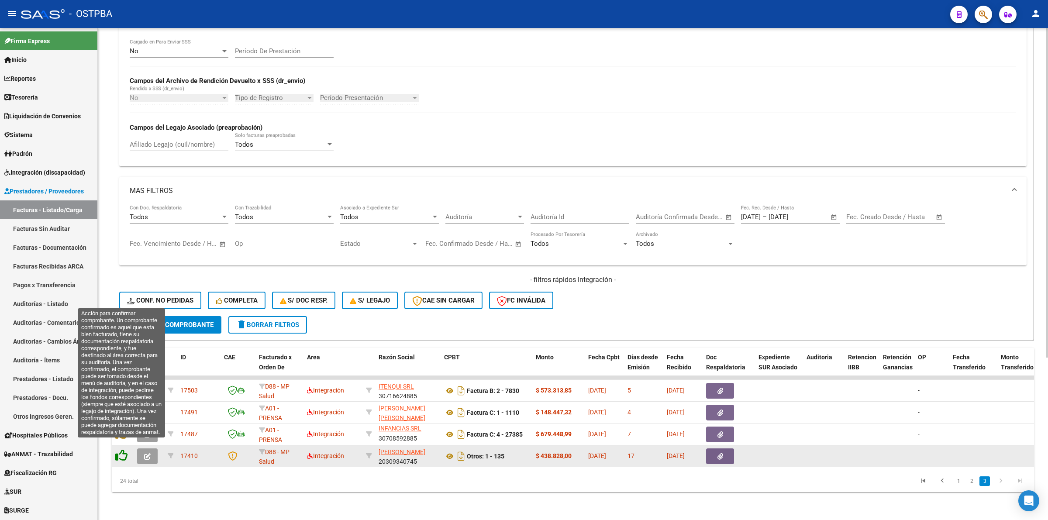
click at [122, 449] on icon at bounding box center [121, 455] width 12 height 12
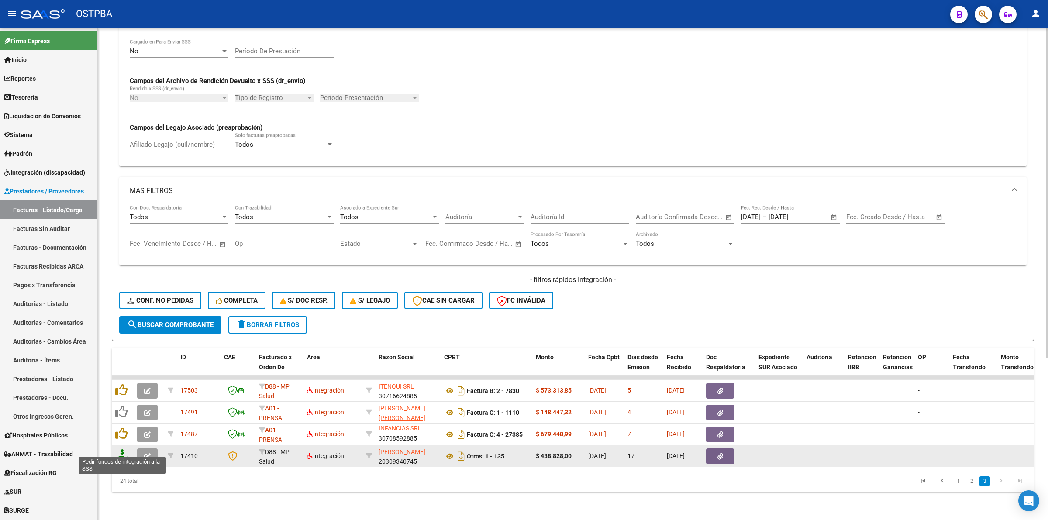
click at [124, 449] on icon at bounding box center [122, 455] width 14 height 12
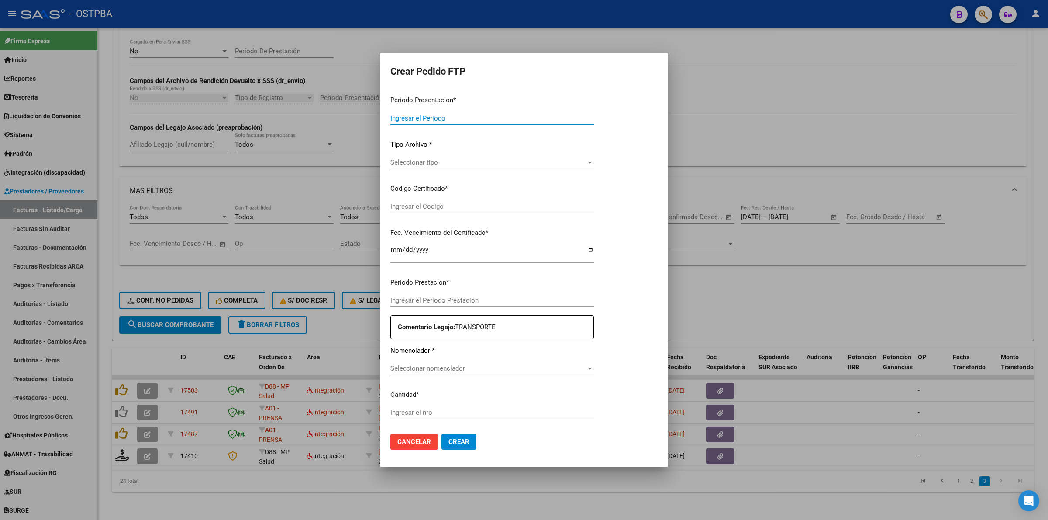
type input "202508"
type input "202506"
type input "$ 438.828,00"
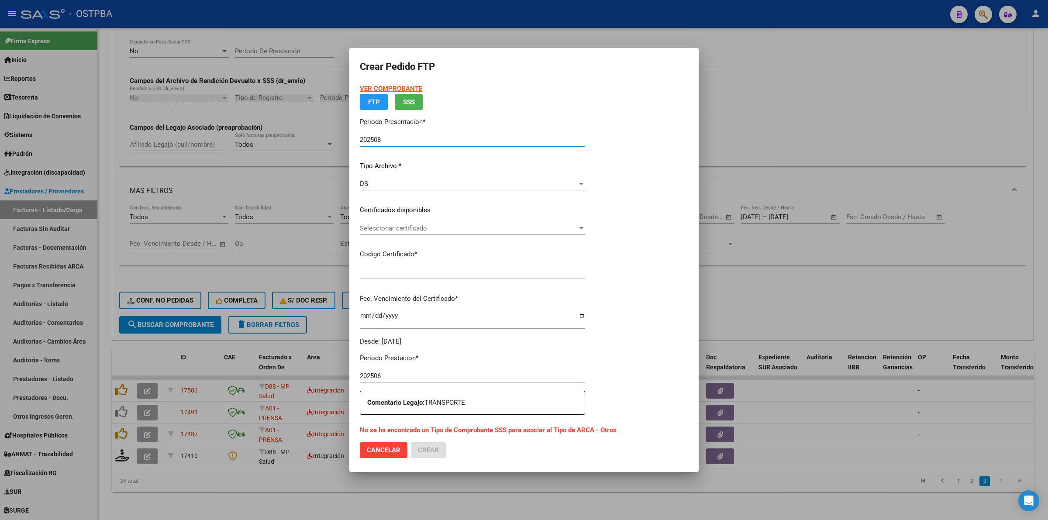
type input "000000000000000000000"
type input "[DATE]"
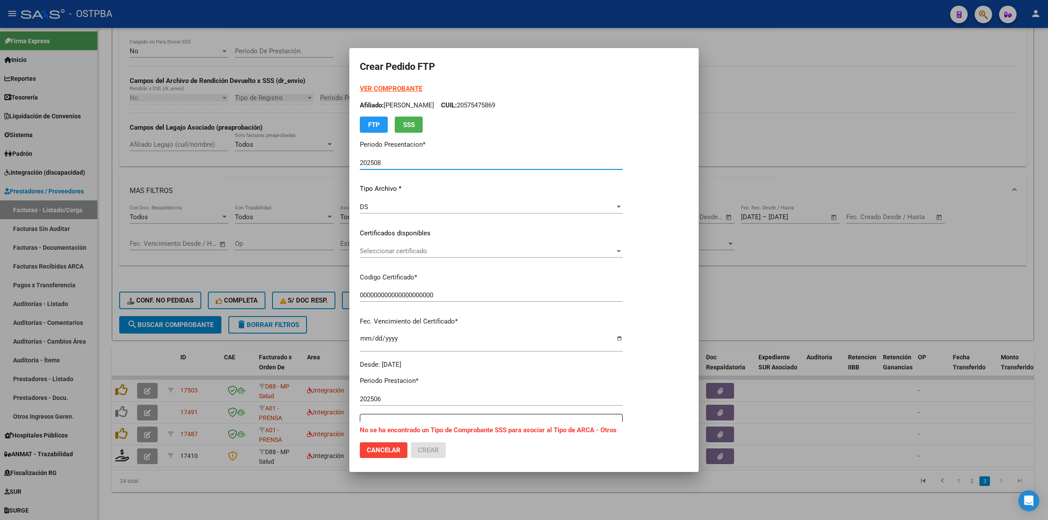
click at [615, 250] on span "Seleccionar certificado" at bounding box center [487, 251] width 255 height 8
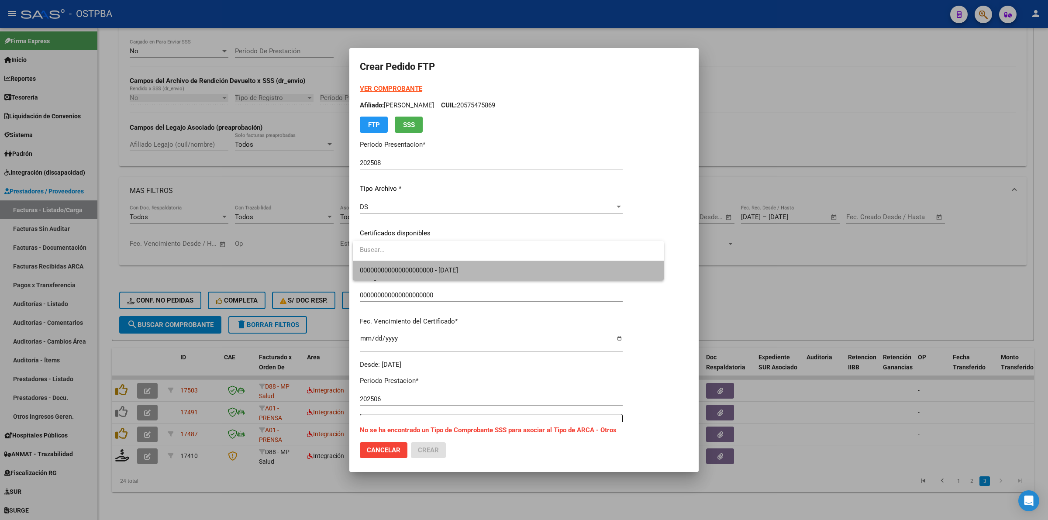
click at [572, 271] on span "000000000000000000000 - [DATE]" at bounding box center [508, 271] width 297 height 20
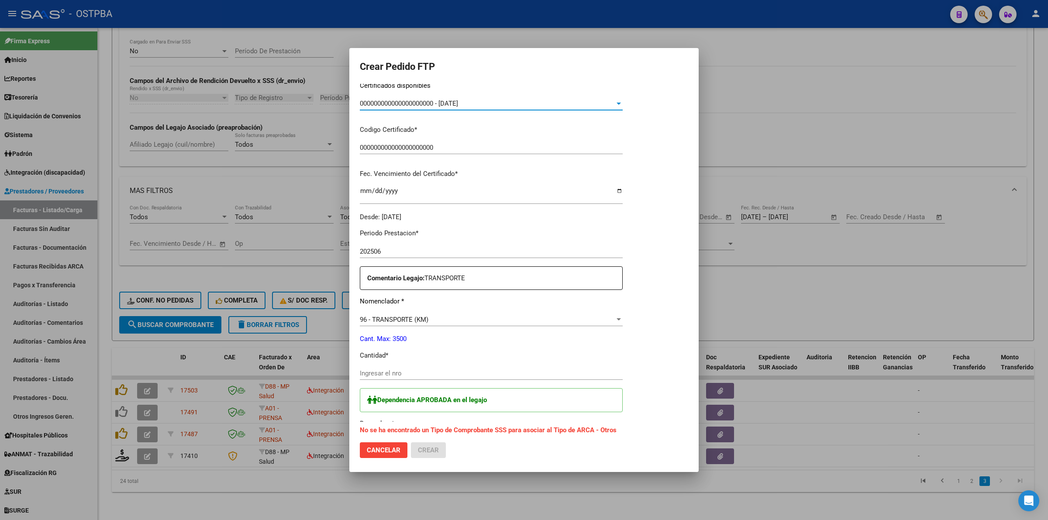
scroll to position [164, 0]
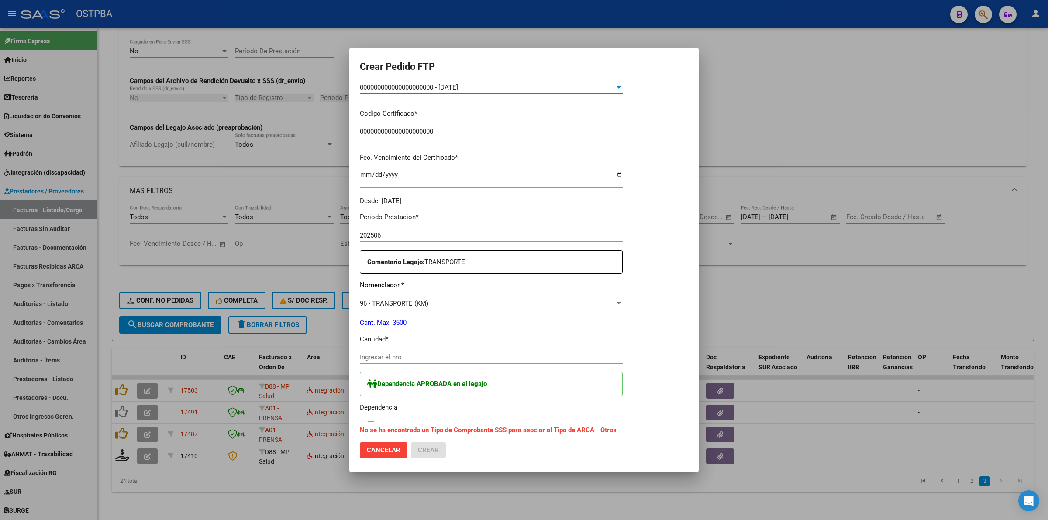
click at [486, 358] on input "Ingresar el nro" at bounding box center [491, 357] width 263 height 8
click at [833, 411] on div at bounding box center [524, 260] width 1048 height 520
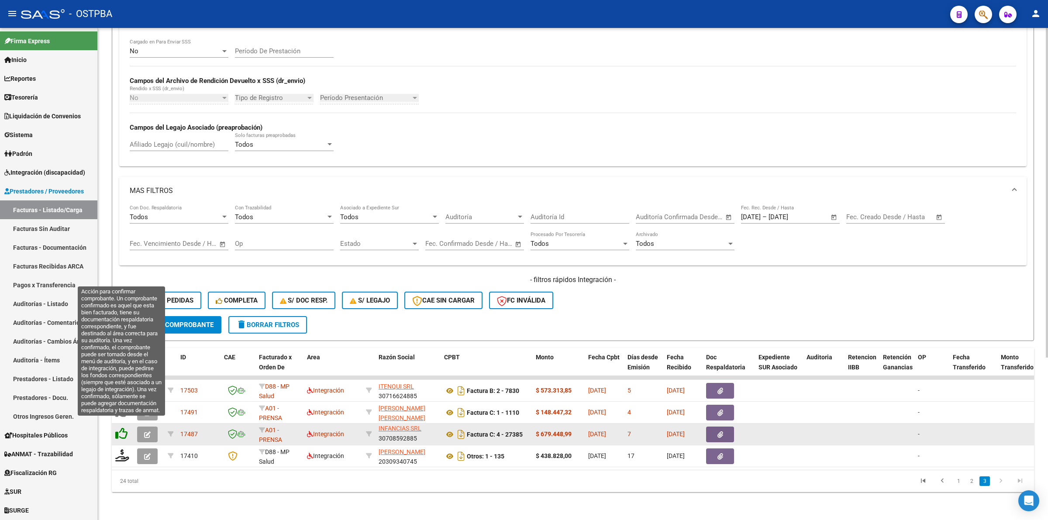
click at [121, 428] on icon at bounding box center [121, 434] width 12 height 12
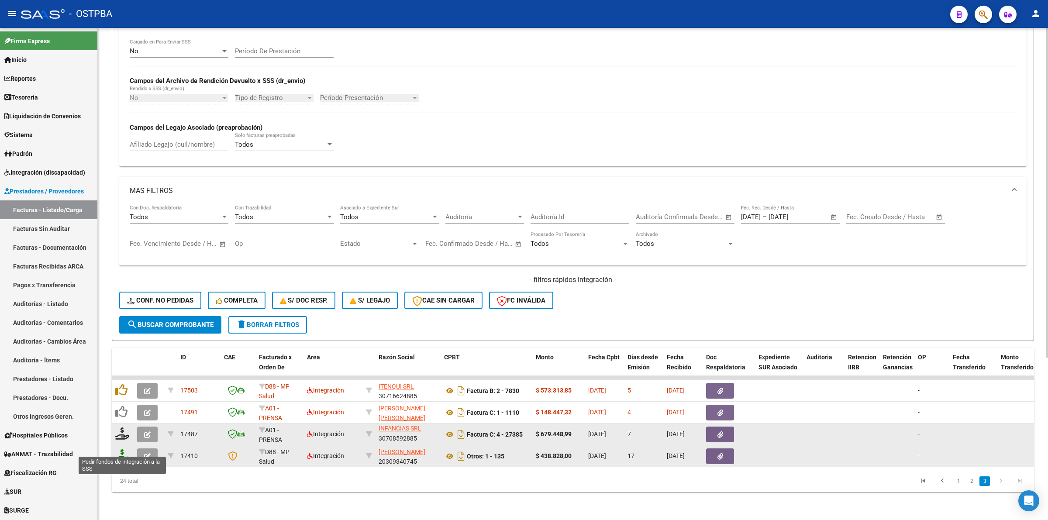
click at [124, 449] on icon at bounding box center [122, 455] width 14 height 12
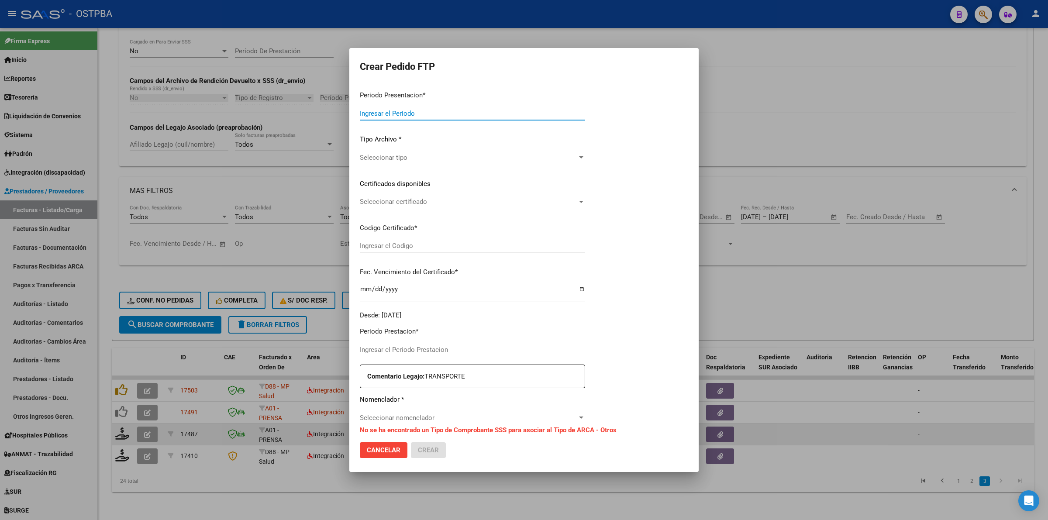
type input "202508"
type input "202506"
type input "$ 438.828,00"
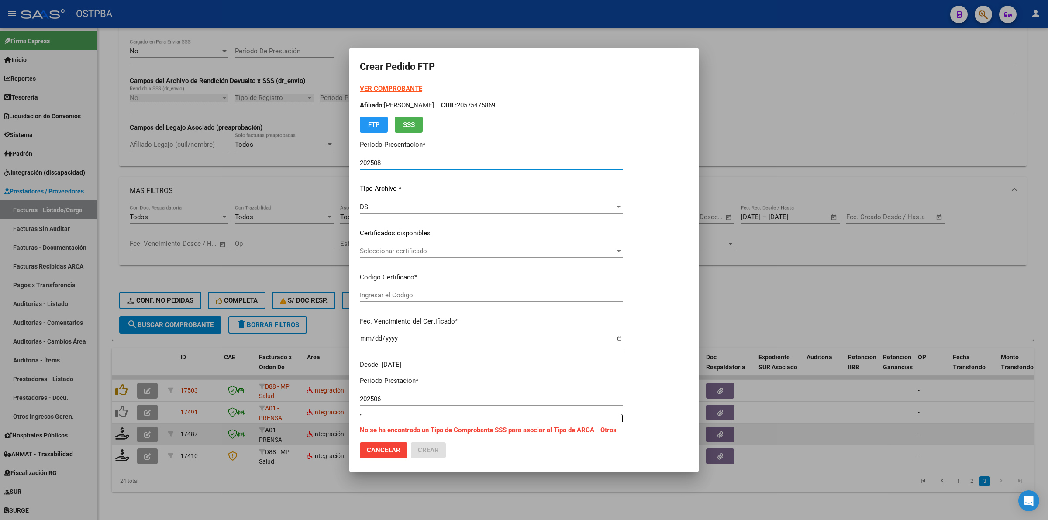
type input "000000000000000000000"
type input "[DATE]"
click at [370, 453] on span "Cancelar" at bounding box center [384, 450] width 34 height 8
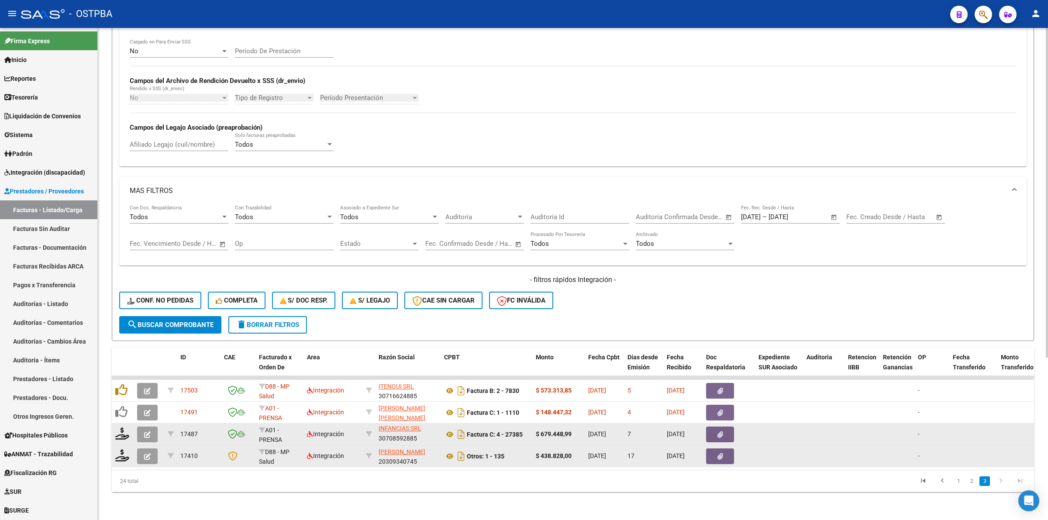
click at [141, 451] on button "button" at bounding box center [147, 457] width 21 height 16
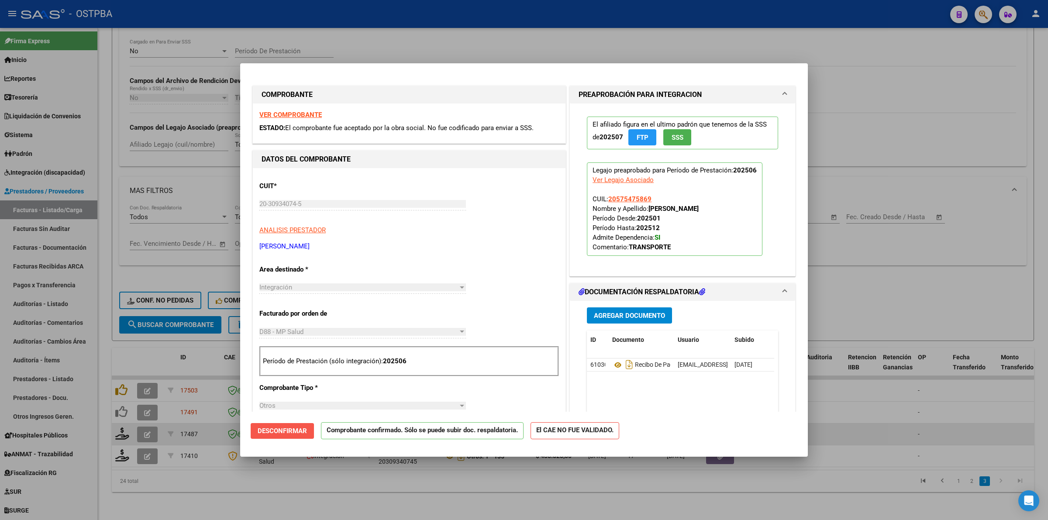
click at [283, 428] on span "Desconfirmar" at bounding box center [282, 431] width 49 height 8
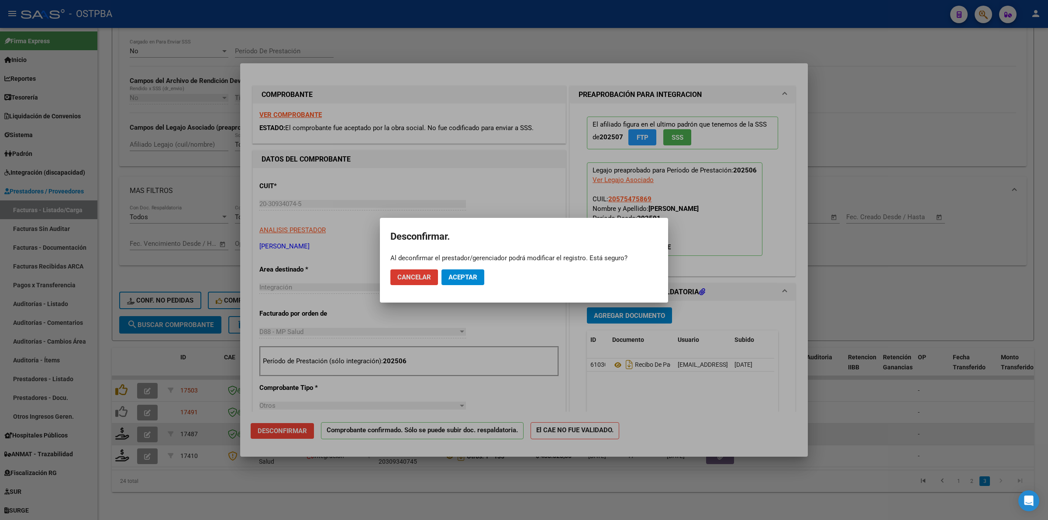
click at [465, 283] on button "Aceptar" at bounding box center [463, 278] width 43 height 16
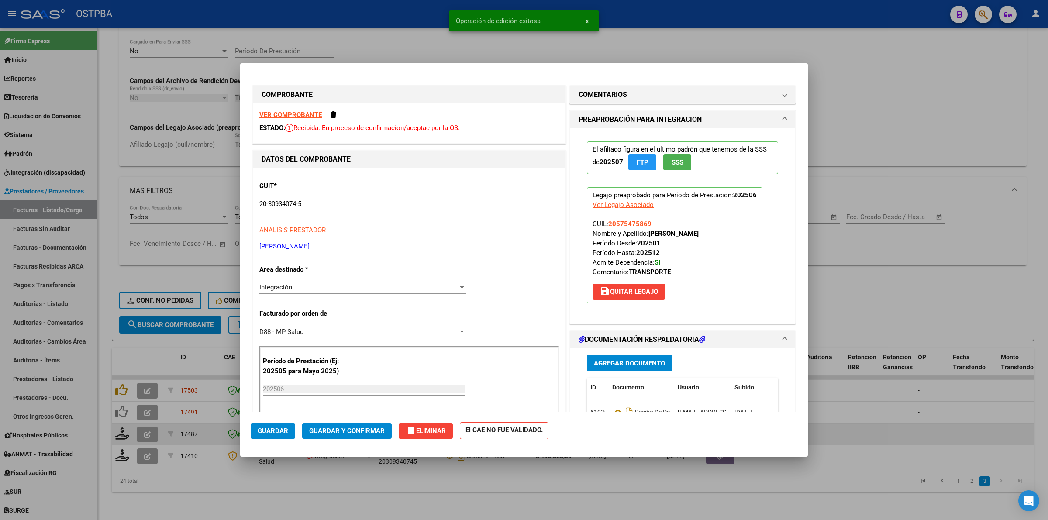
click at [860, 396] on div at bounding box center [524, 260] width 1048 height 520
type input "$ 0,00"
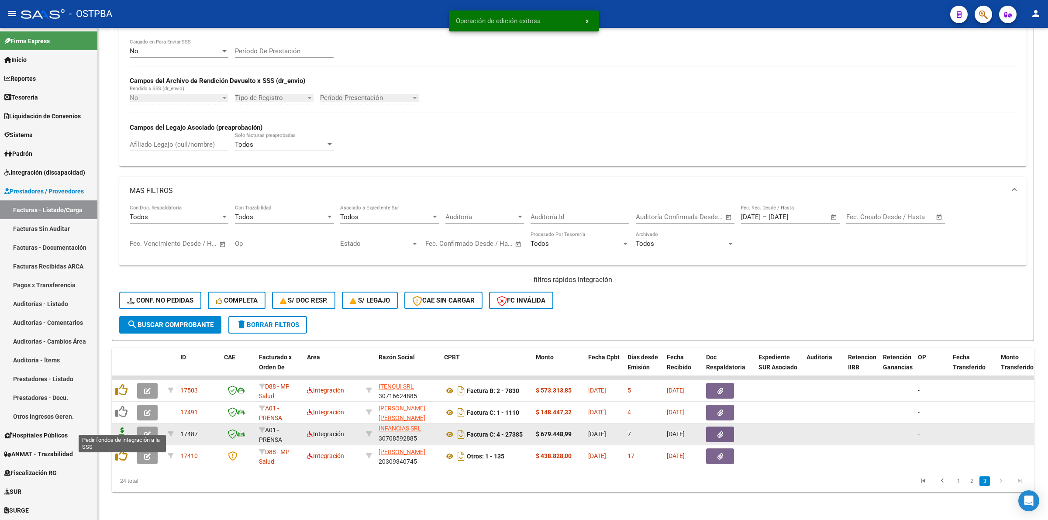
click at [121, 428] on icon at bounding box center [122, 434] width 14 height 12
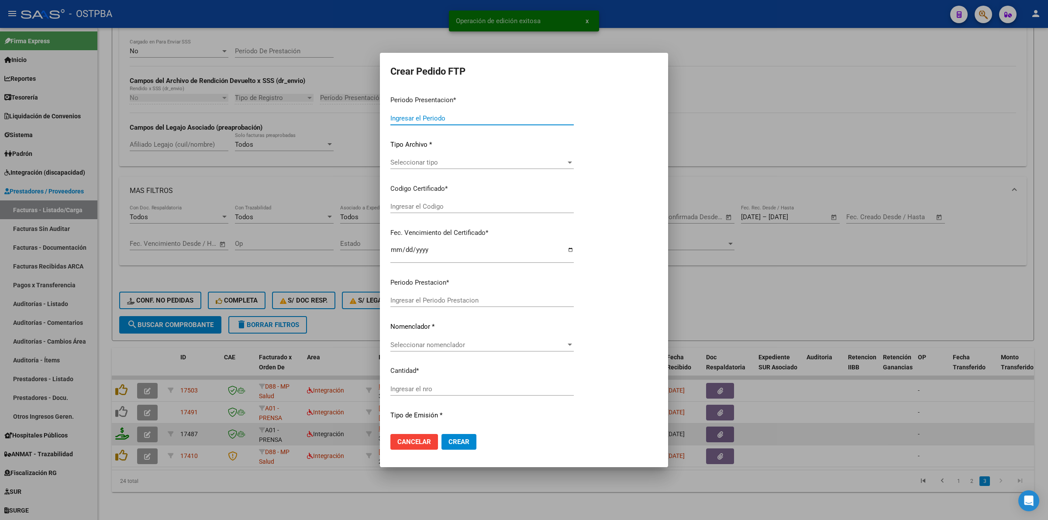
type input "202508"
type input "$ 679.448,99"
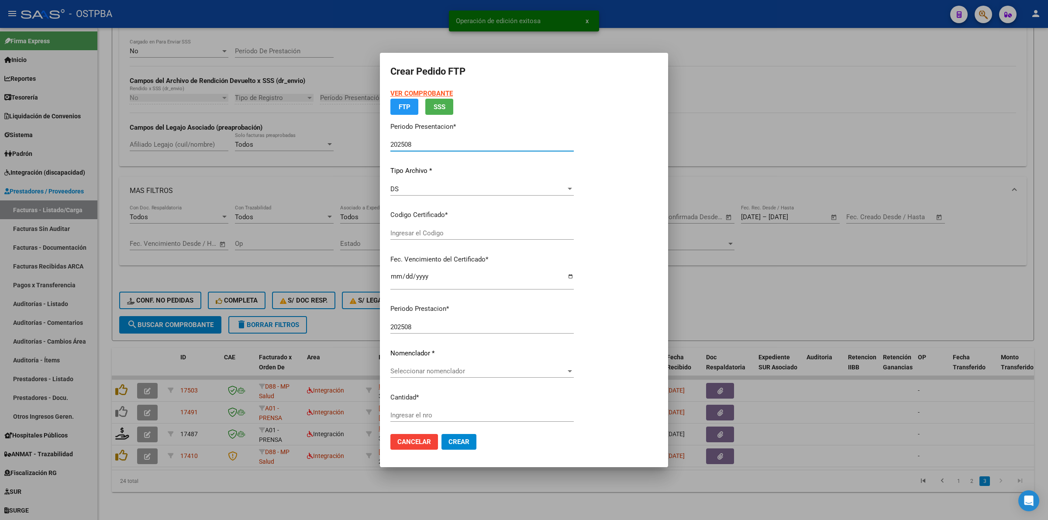
type input "00000000000000000000"
type input "[DATE]"
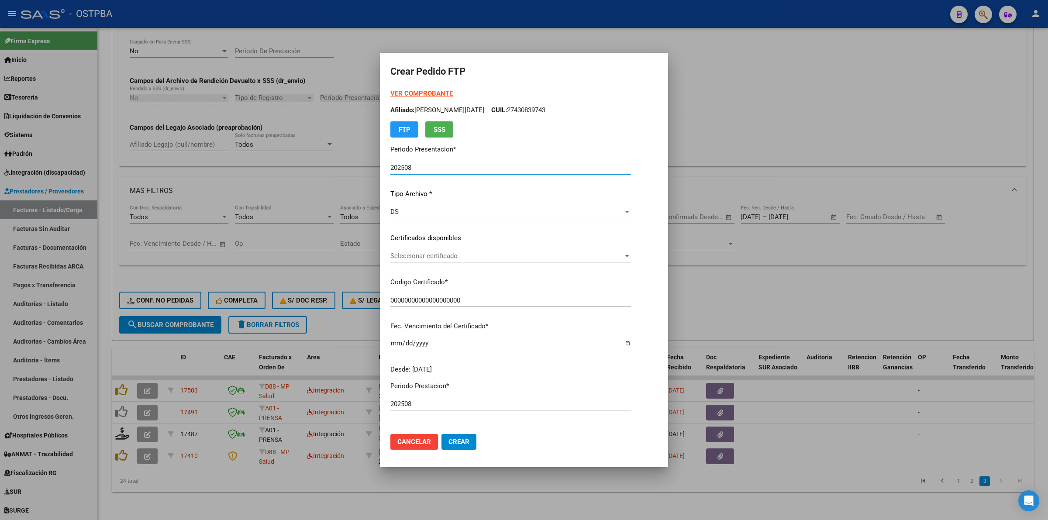
click at [626, 256] on div at bounding box center [627, 255] width 8 height 7
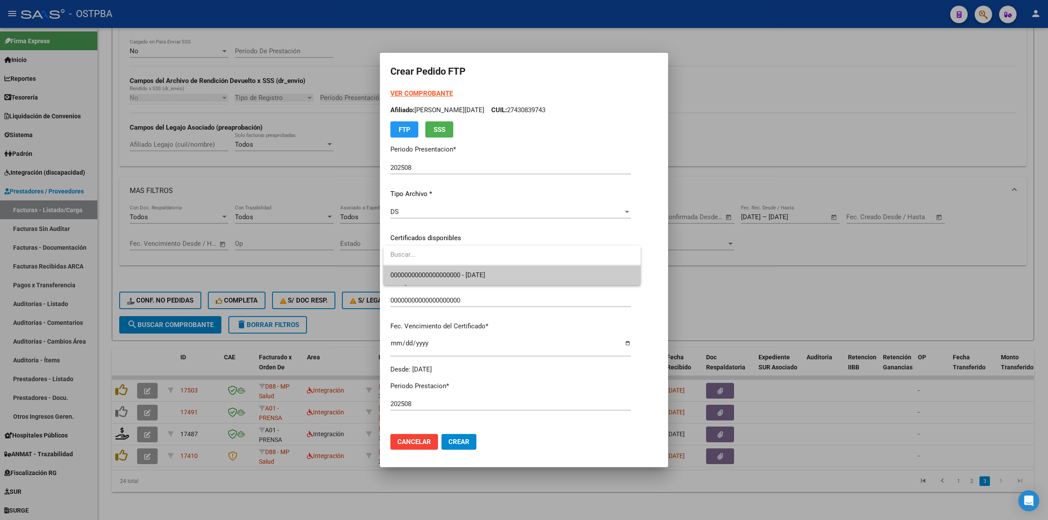
click at [586, 272] on span "00000000000000000000 - [DATE]" at bounding box center [511, 276] width 243 height 20
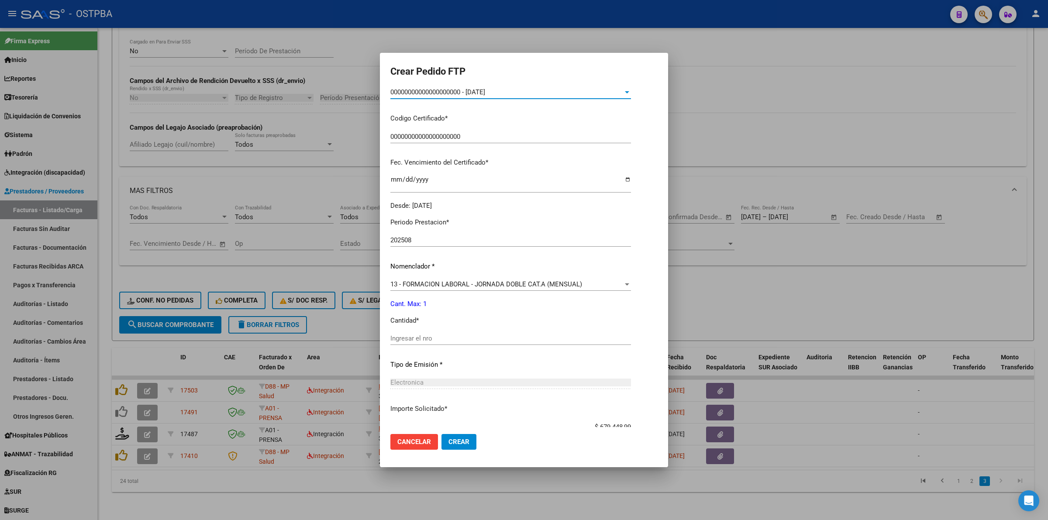
click at [509, 330] on div "Periodo Prestacion * 202508 Ingresar el Periodo Prestacion Nomenclador * 13 - F…" at bounding box center [510, 348] width 241 height 275
click at [480, 336] on input "Ingresar el nro" at bounding box center [510, 339] width 241 height 8
type input "1"
click at [452, 443] on span "Crear" at bounding box center [459, 442] width 21 height 8
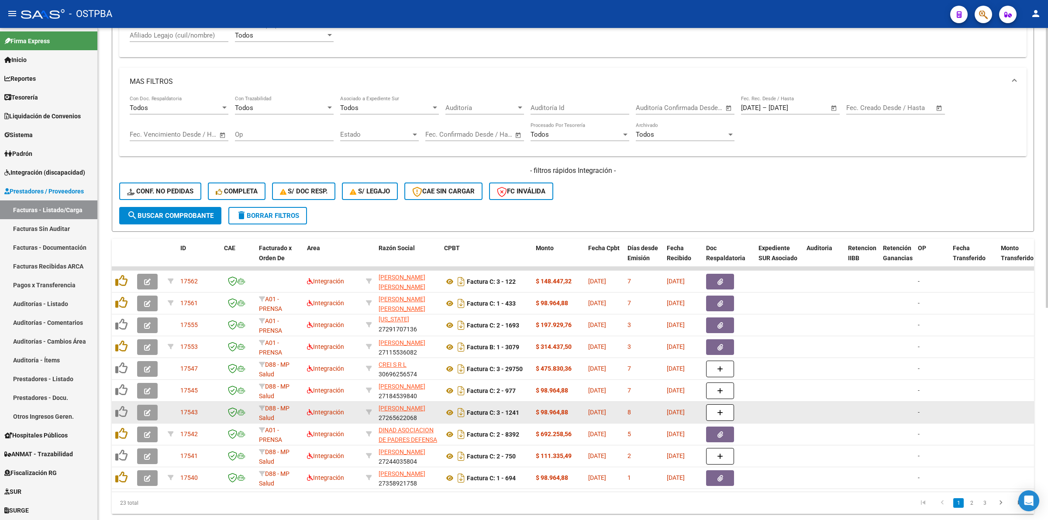
scroll to position [373, 0]
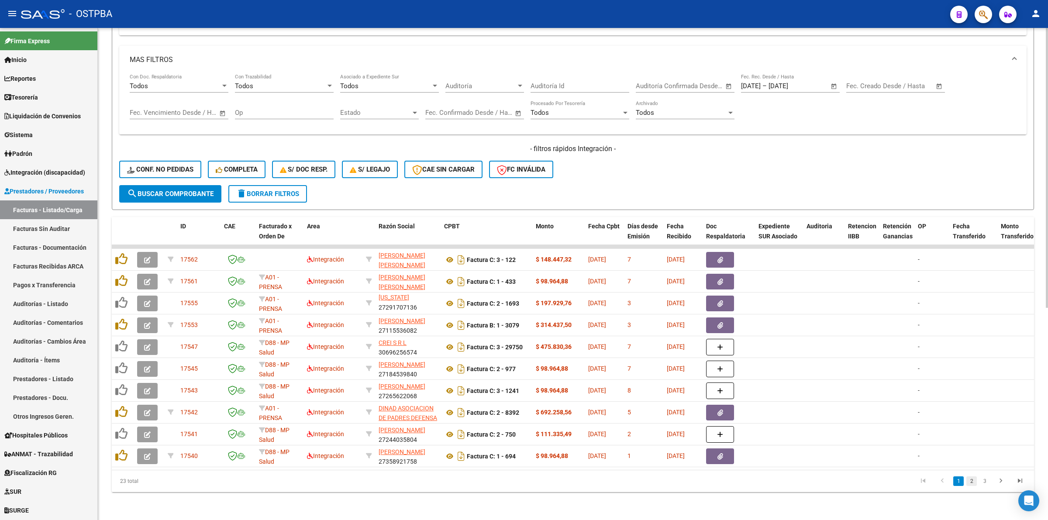
drag, startPoint x: 990, startPoint y: 480, endPoint x: 970, endPoint y: 477, distance: 20.7
click at [990, 479] on li "3" at bounding box center [984, 481] width 13 height 15
click at [992, 481] on li at bounding box center [1001, 481] width 19 height 15
click at [986, 483] on link "3" at bounding box center [985, 482] width 10 height 10
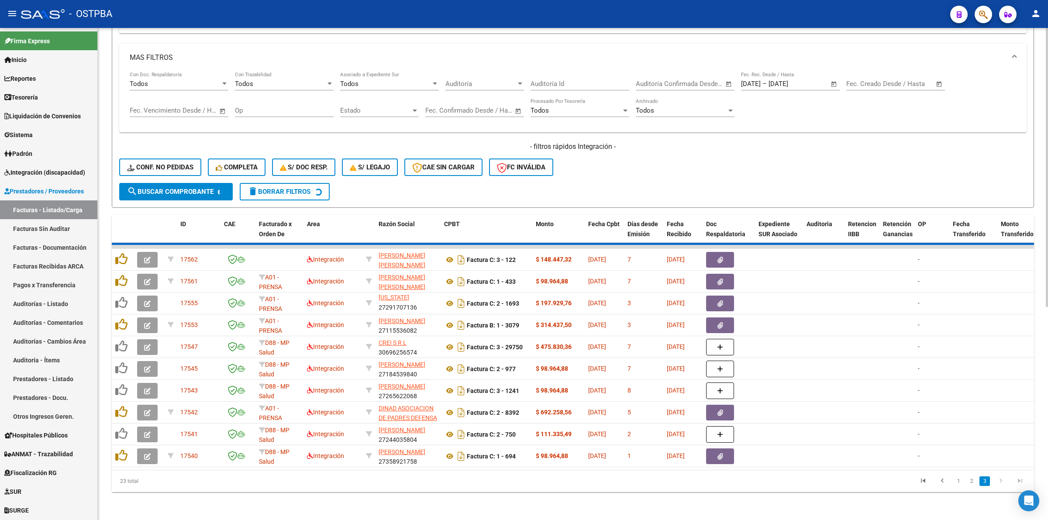
scroll to position [221, 0]
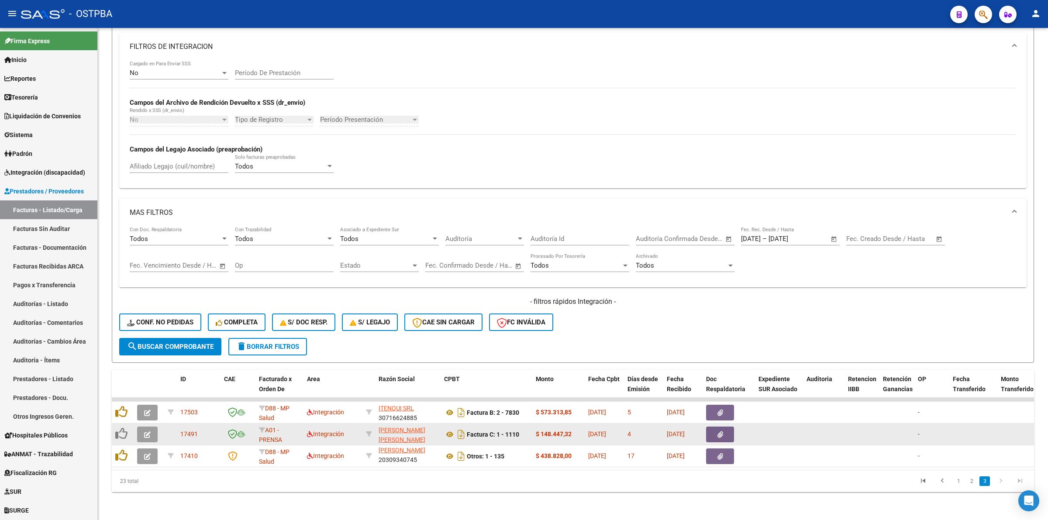
click at [145, 432] on icon "button" at bounding box center [147, 435] width 7 height 7
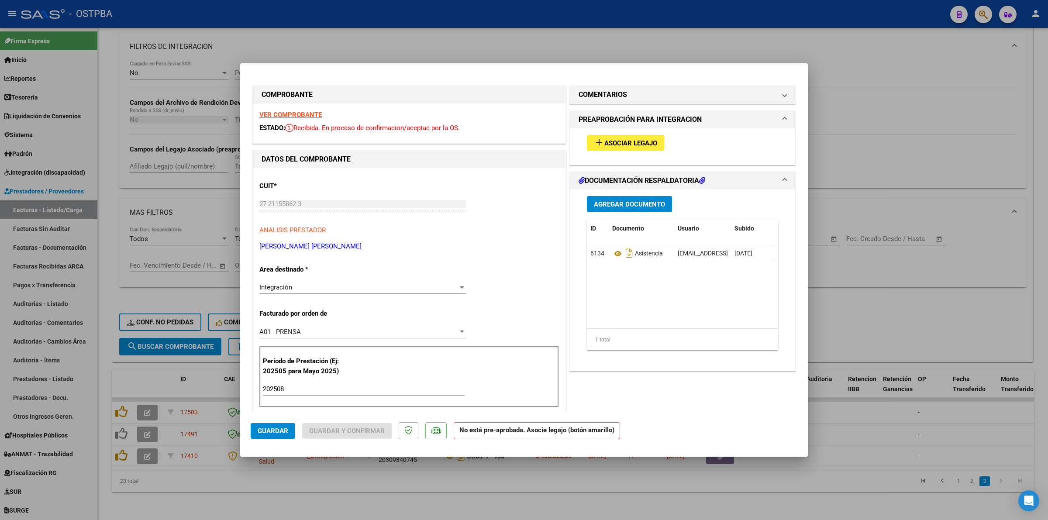
click at [296, 114] on strong "VER COMPROBANTE" at bounding box center [290, 115] width 62 height 8
click at [612, 141] on span "Asociar Legajo" at bounding box center [631, 143] width 53 height 8
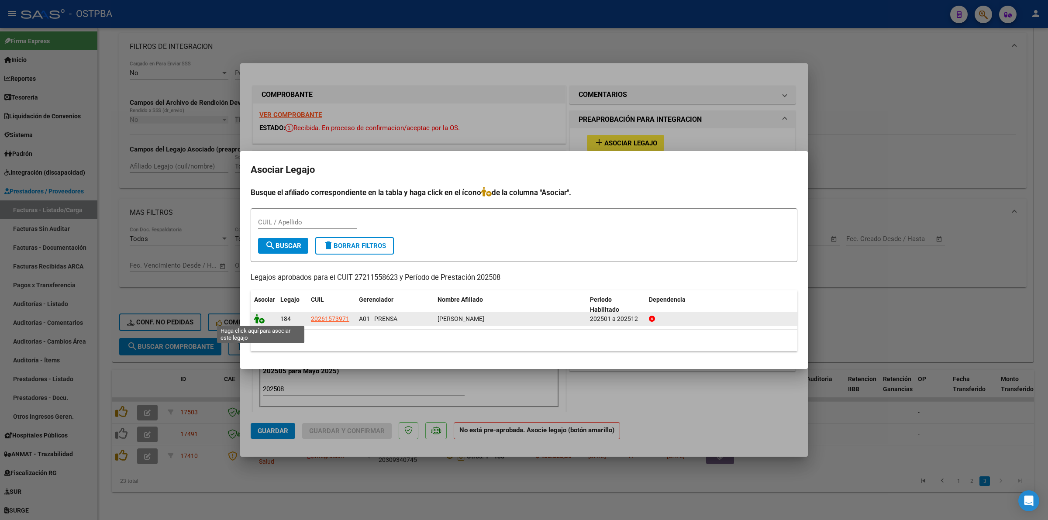
click at [260, 320] on icon at bounding box center [259, 319] width 10 height 10
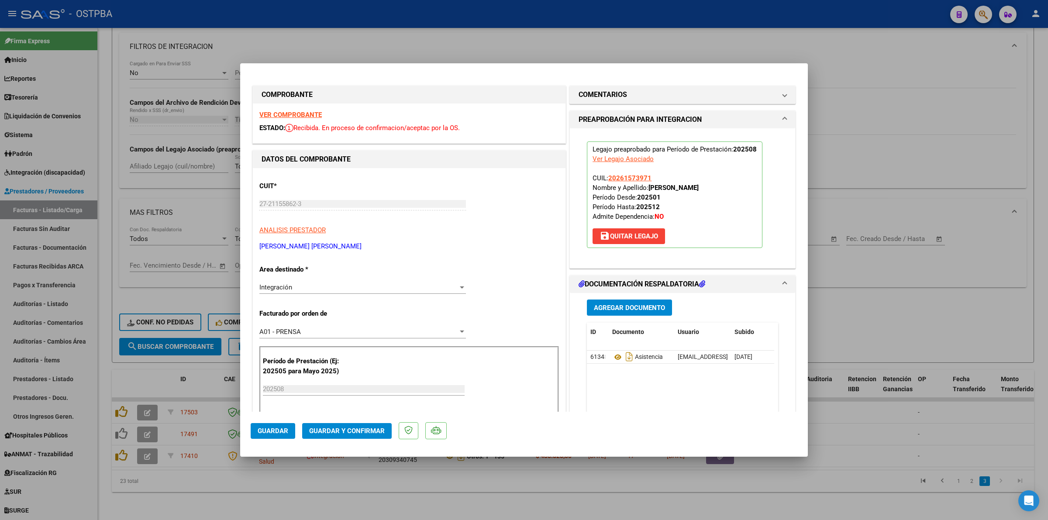
click at [875, 422] on div at bounding box center [524, 260] width 1048 height 520
type input "$ 0,00"
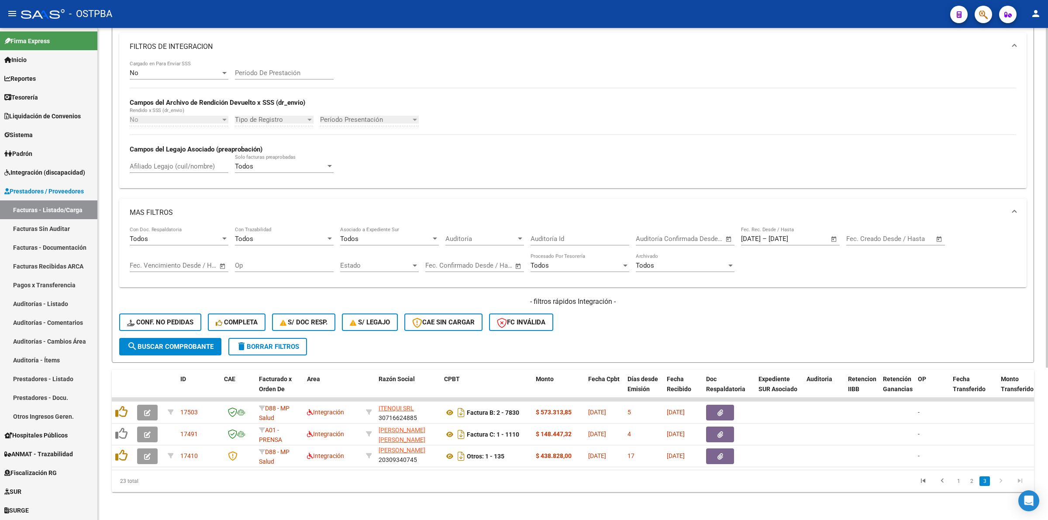
click at [201, 343] on span "search Buscar Comprobante" at bounding box center [170, 347] width 86 height 8
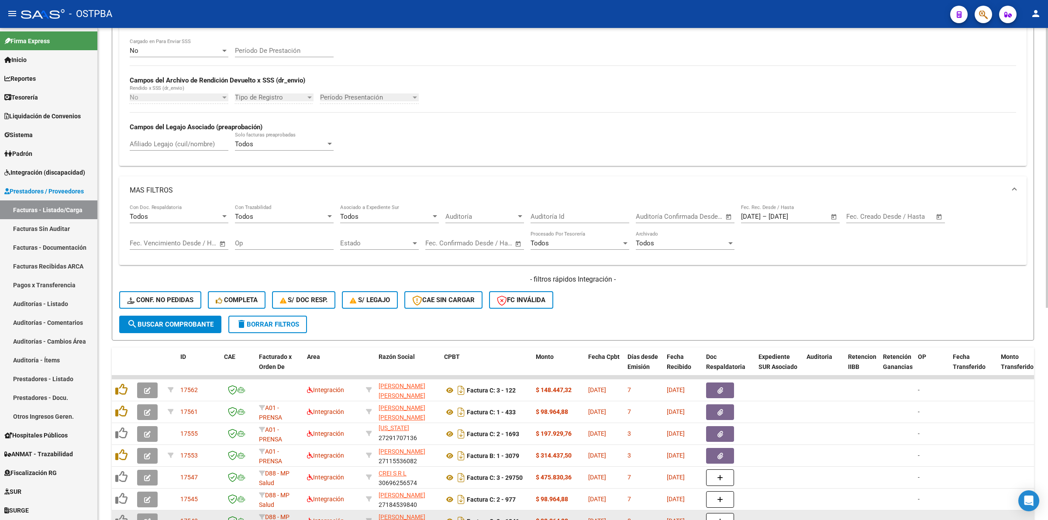
scroll to position [373, 0]
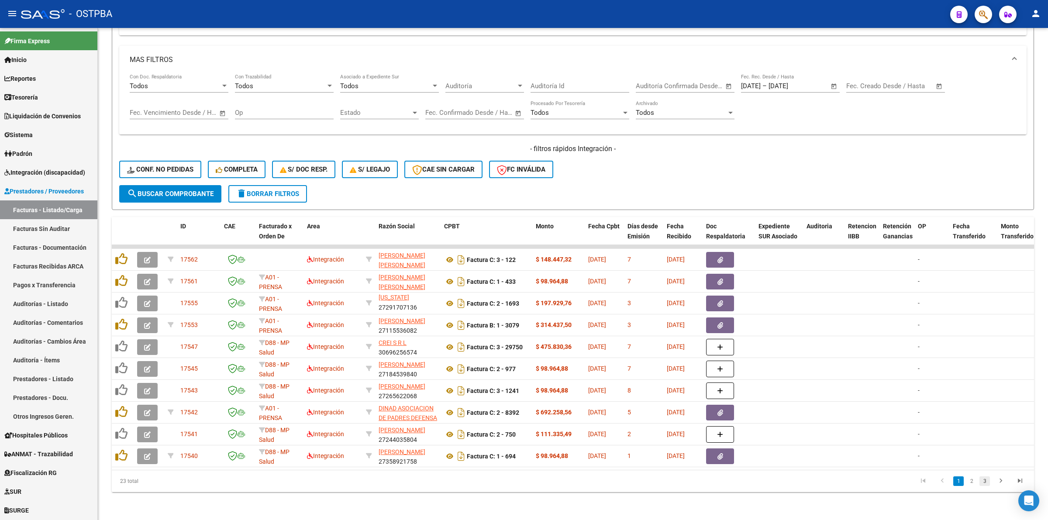
click at [980, 485] on link "3" at bounding box center [985, 482] width 10 height 10
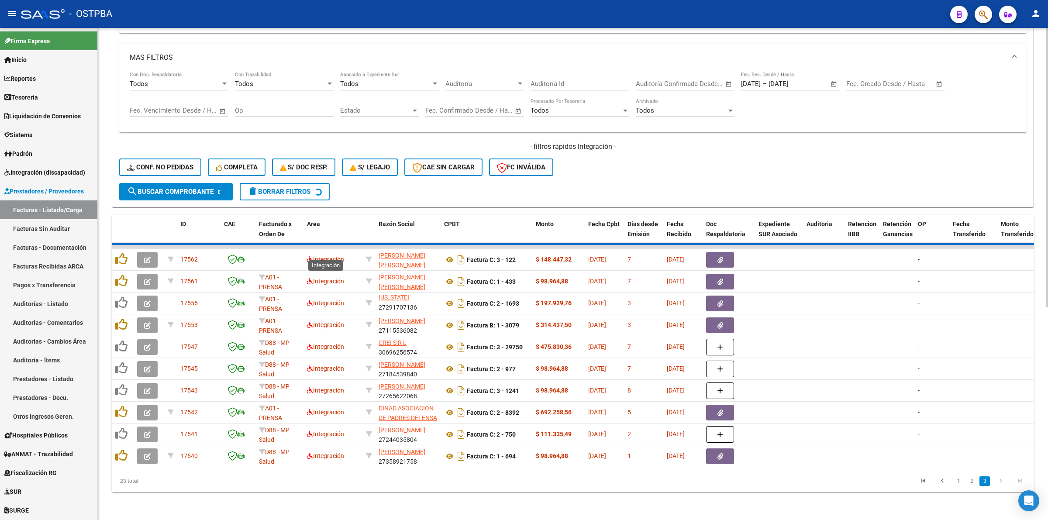
scroll to position [221, 0]
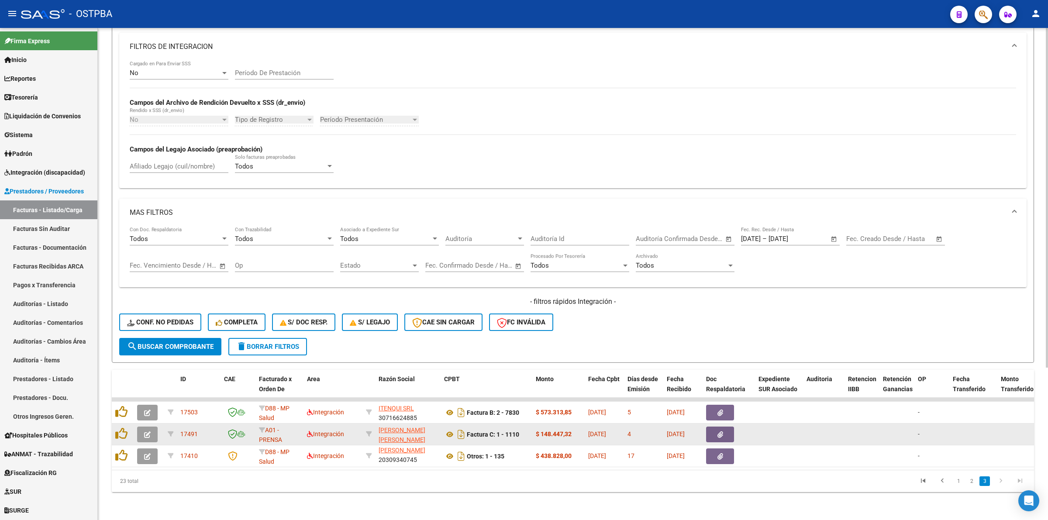
click at [143, 427] on button "button" at bounding box center [147, 435] width 21 height 16
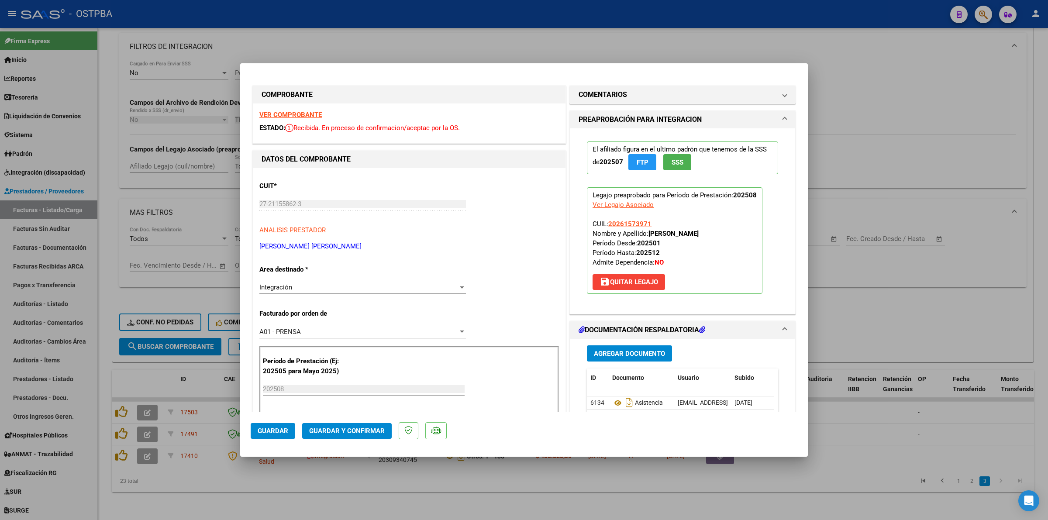
click at [297, 117] on strong "VER COMPROBANTE" at bounding box center [290, 115] width 62 height 8
click at [944, 302] on div at bounding box center [524, 260] width 1048 height 520
type input "$ 0,00"
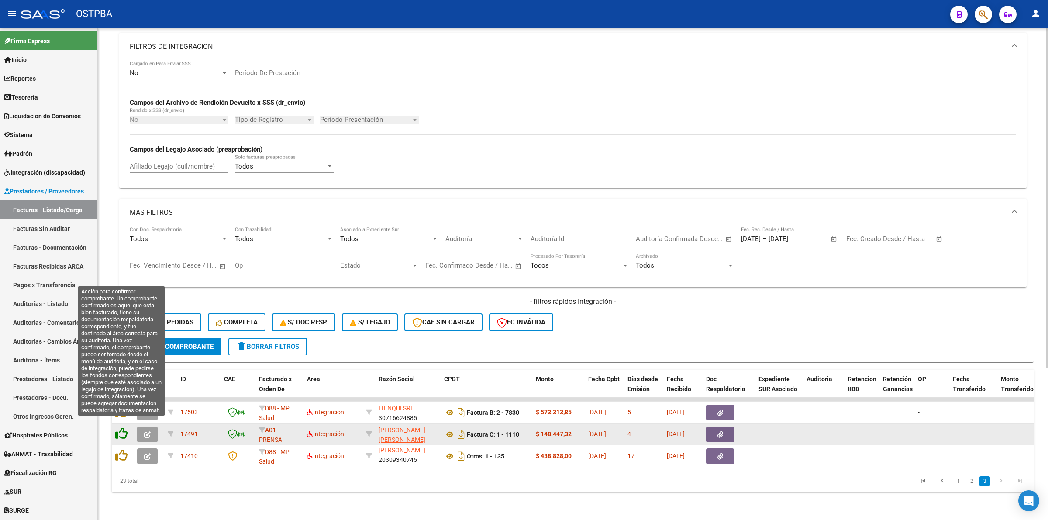
click at [122, 429] on icon at bounding box center [121, 434] width 12 height 12
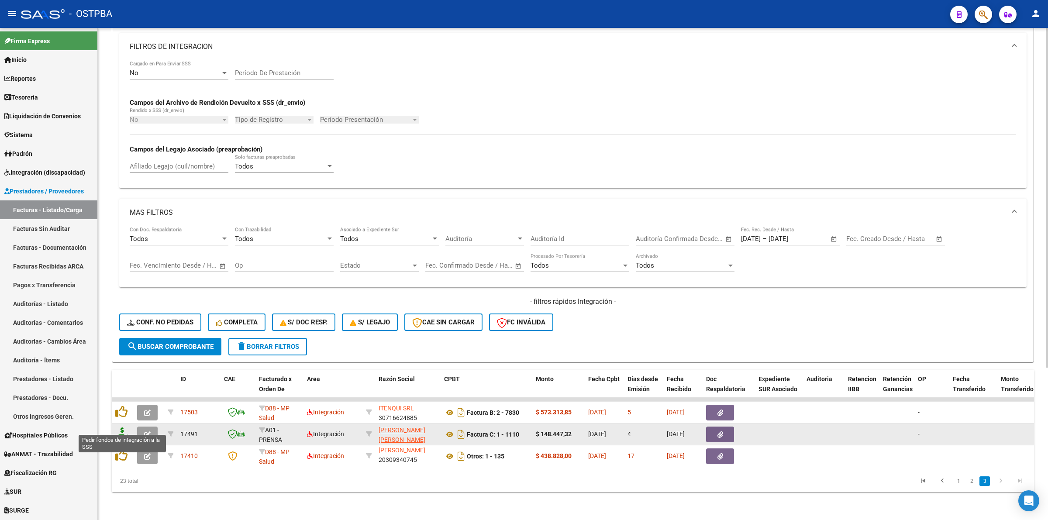
click at [121, 428] on icon at bounding box center [122, 434] width 14 height 12
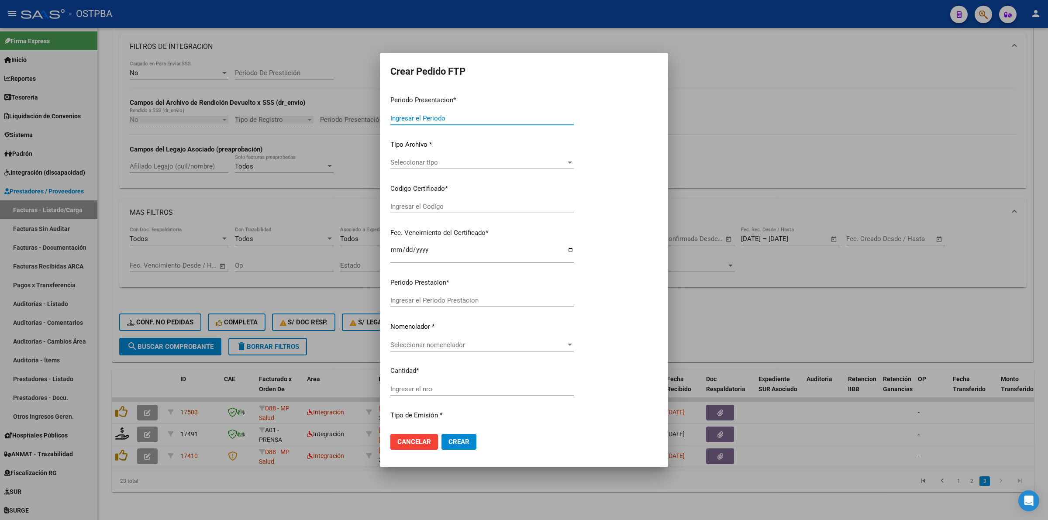
type input "202508"
type input "$ 148.447,32"
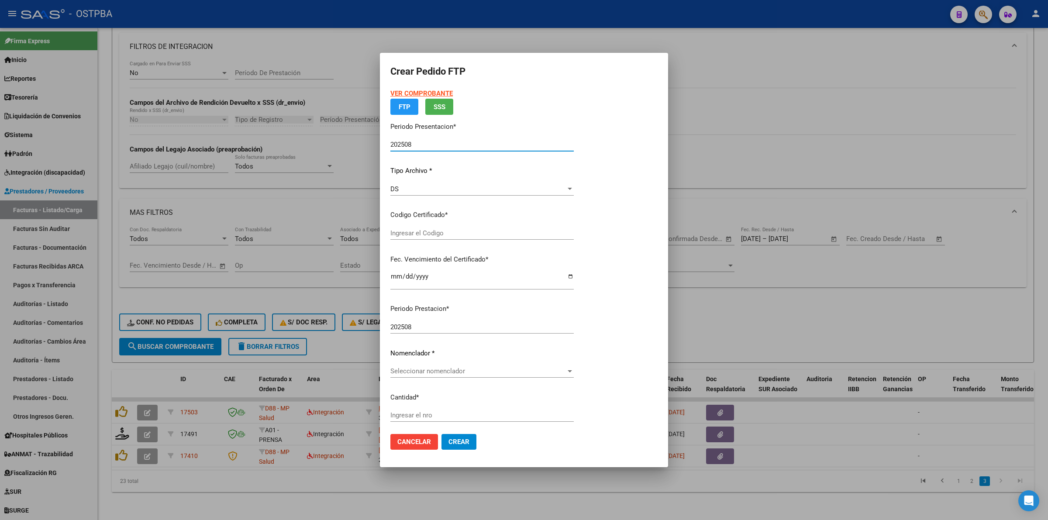
type input "00000000000000000000"
type input "[DATE]"
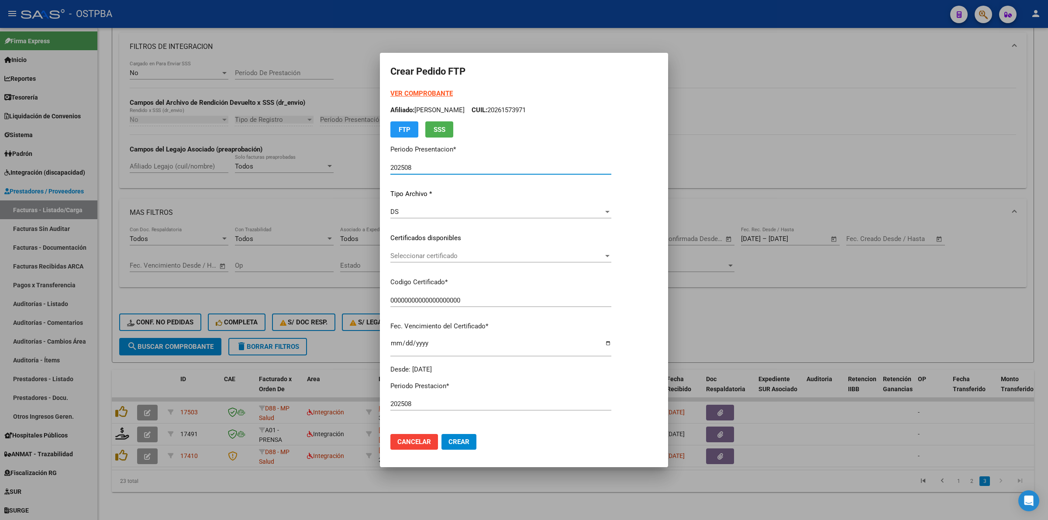
click at [612, 254] on div at bounding box center [608, 255] width 8 height 7
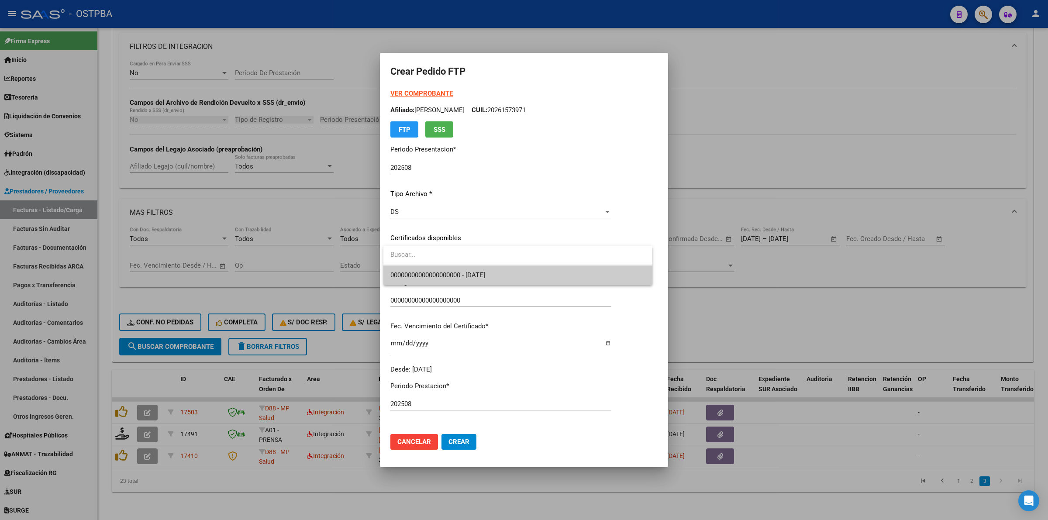
click at [584, 271] on span "00000000000000000000 - [DATE]" at bounding box center [517, 276] width 255 height 20
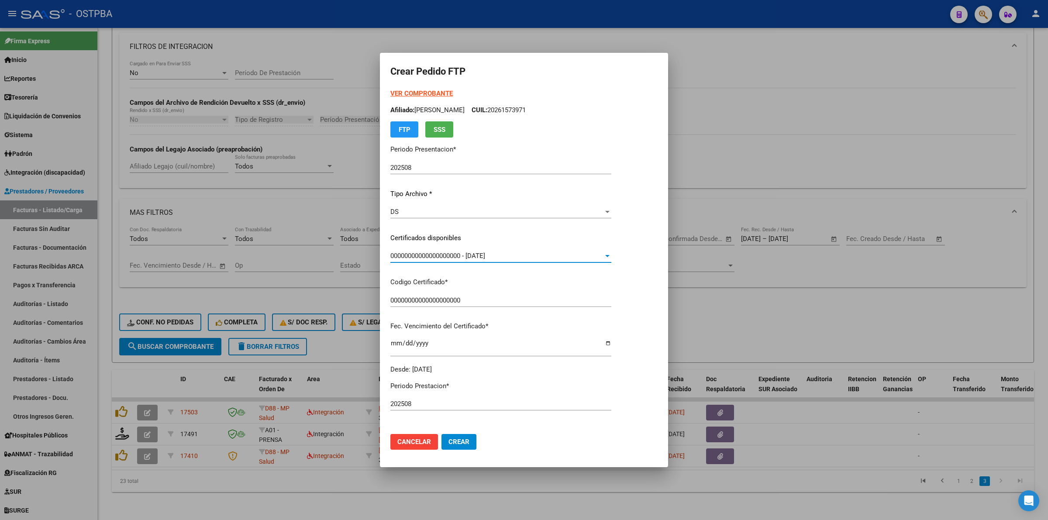
scroll to position [164, 0]
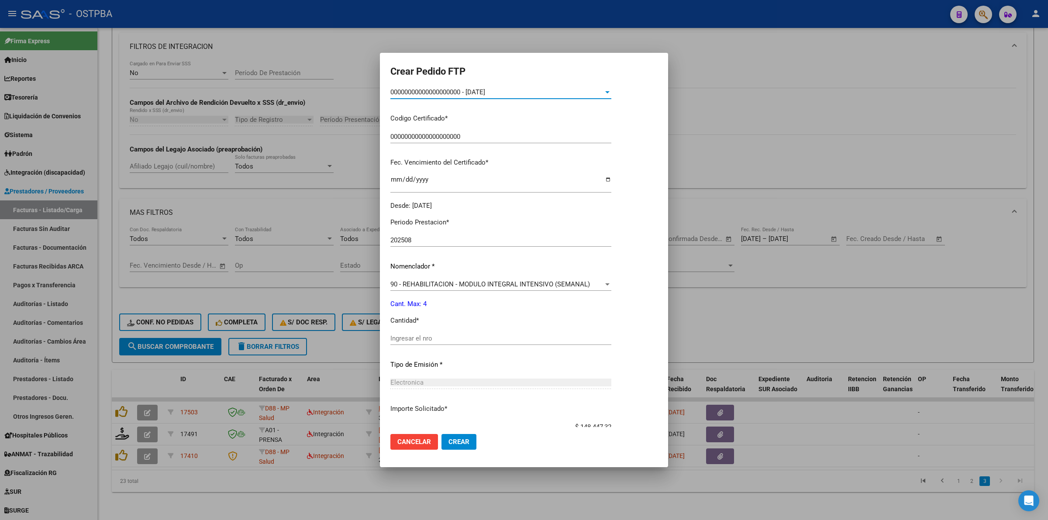
click at [527, 324] on p "Cantidad *" at bounding box center [500, 321] width 221 height 10
click at [529, 335] on input "Ingresar el nro" at bounding box center [500, 339] width 221 height 8
type input "4"
click at [462, 442] on span "Crear" at bounding box center [459, 442] width 21 height 8
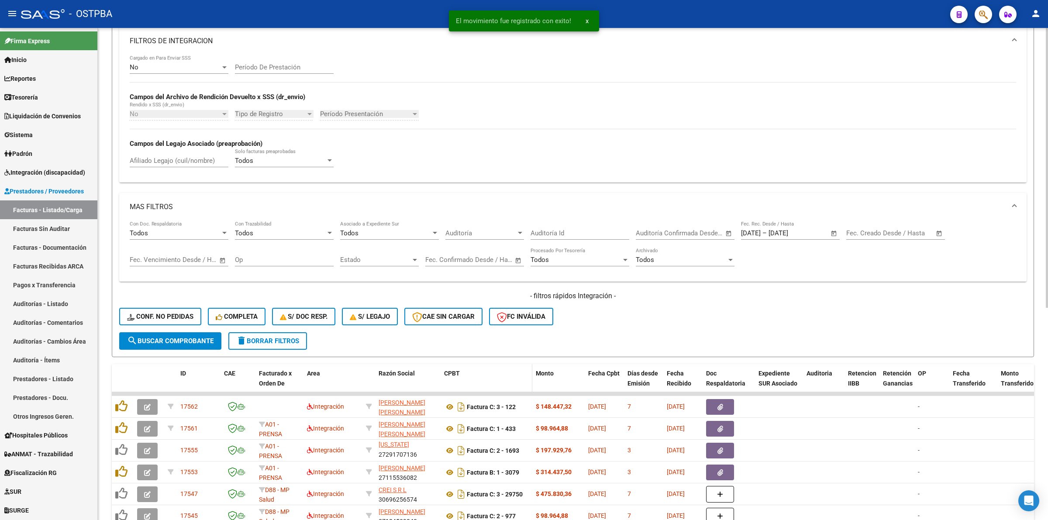
scroll to position [373, 0]
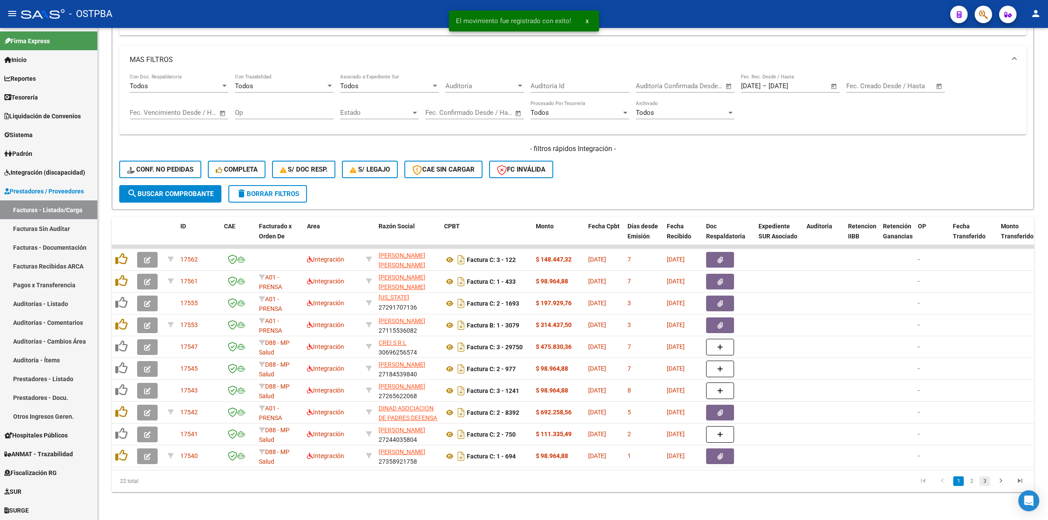
click at [980, 482] on link "3" at bounding box center [985, 482] width 10 height 10
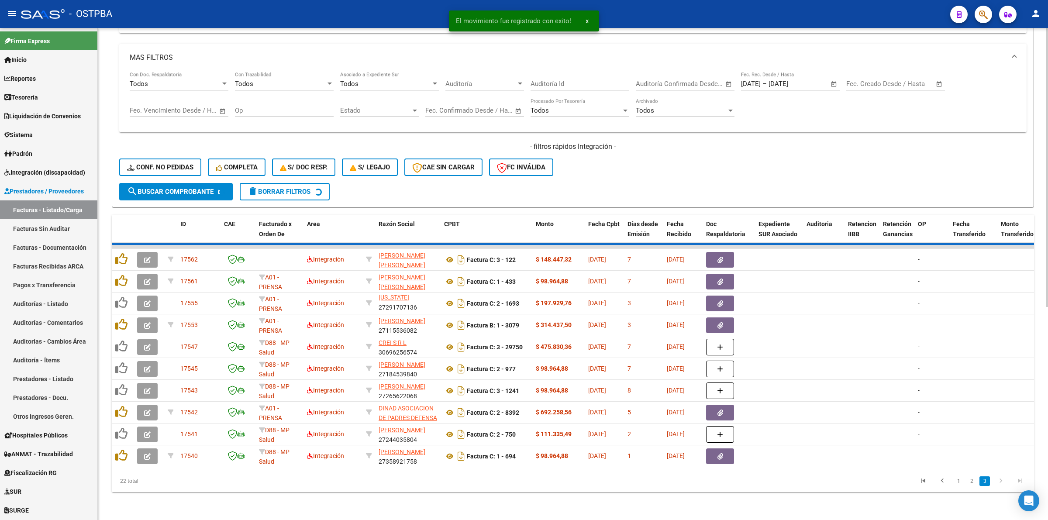
scroll to position [199, 0]
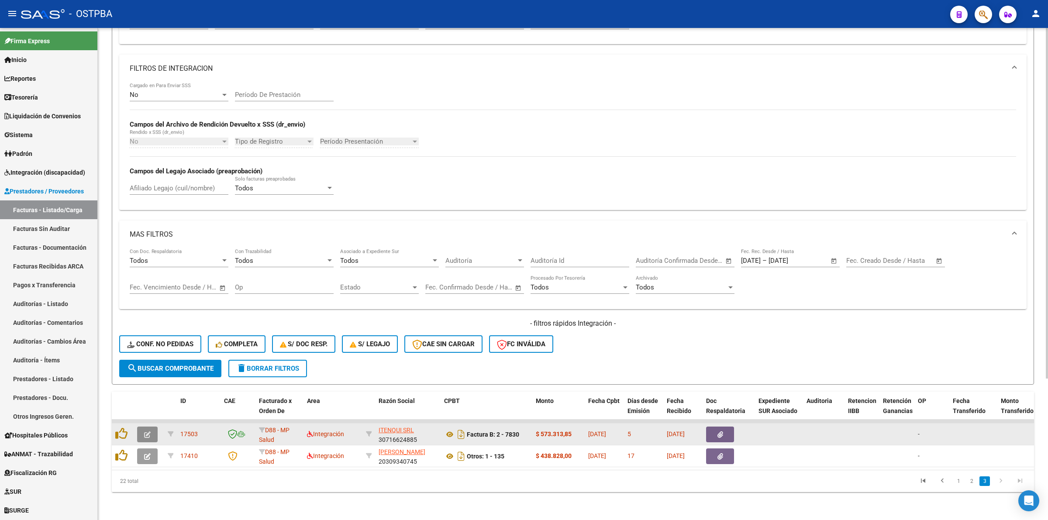
click at [145, 432] on icon "button" at bounding box center [147, 435] width 7 height 7
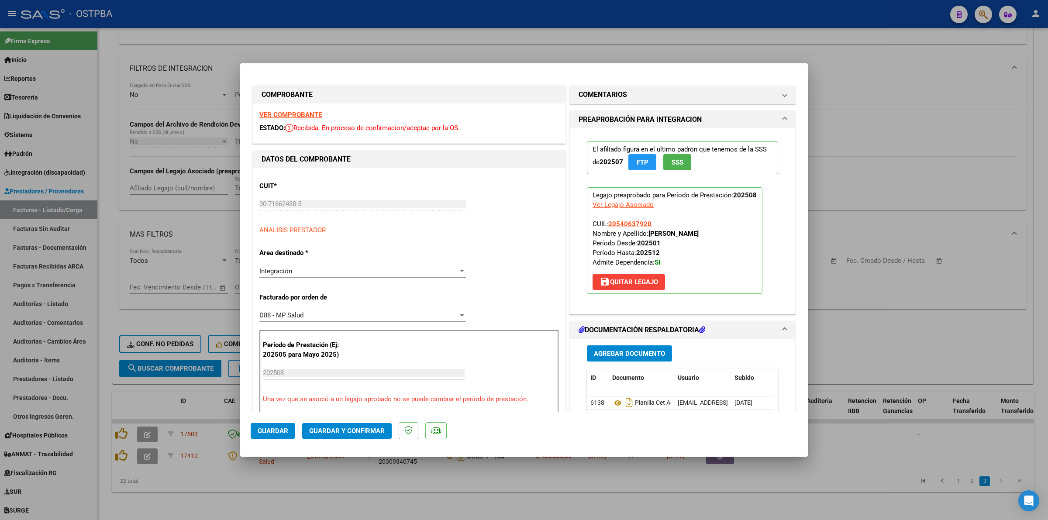
click at [301, 119] on div "VER COMPROBANTE ESTADO: Recibida. En proceso de confirmacion/aceptac por la OS." at bounding box center [409, 124] width 313 height 40
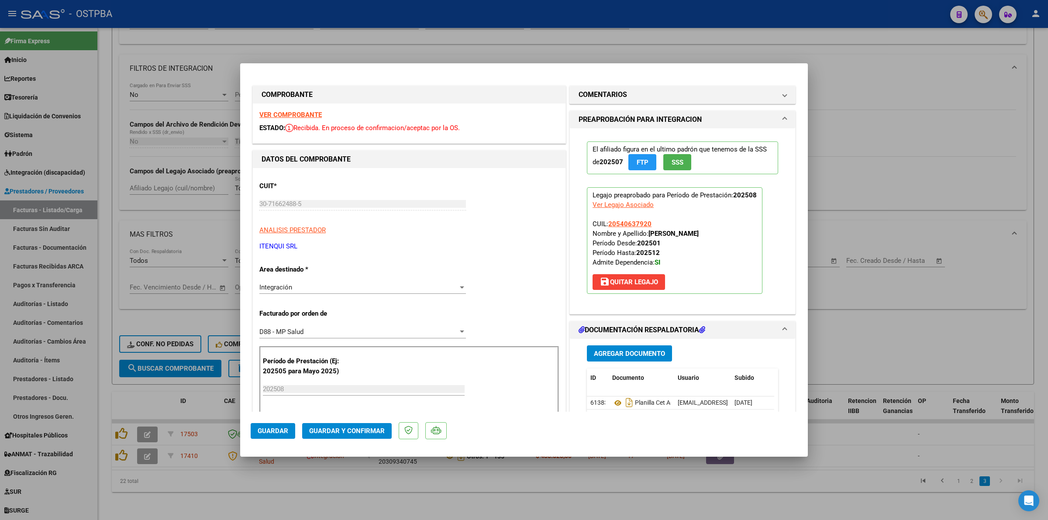
click at [304, 112] on strong "VER COMPROBANTE" at bounding box center [290, 115] width 62 height 8
click at [859, 321] on div at bounding box center [524, 260] width 1048 height 520
type input "$ 0,00"
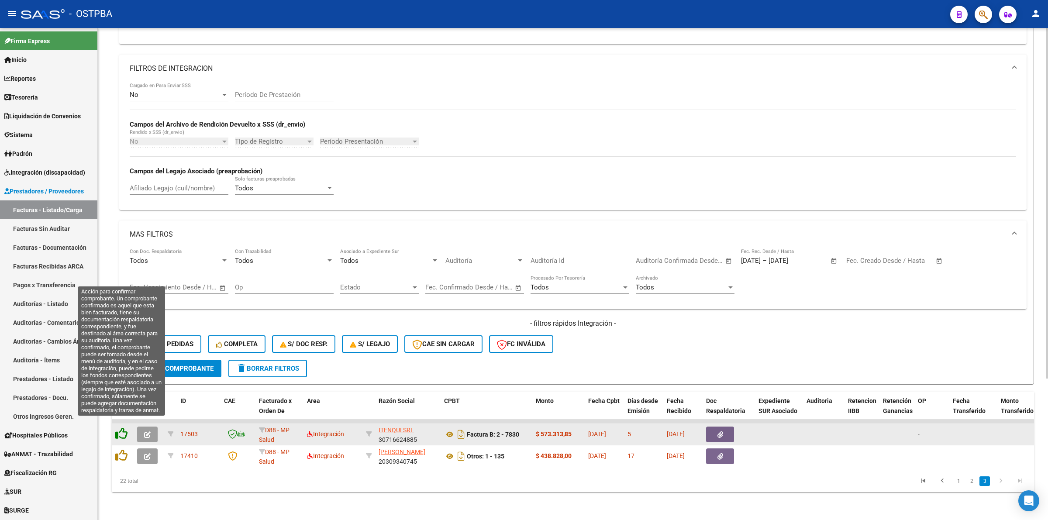
click at [122, 428] on icon at bounding box center [121, 434] width 12 height 12
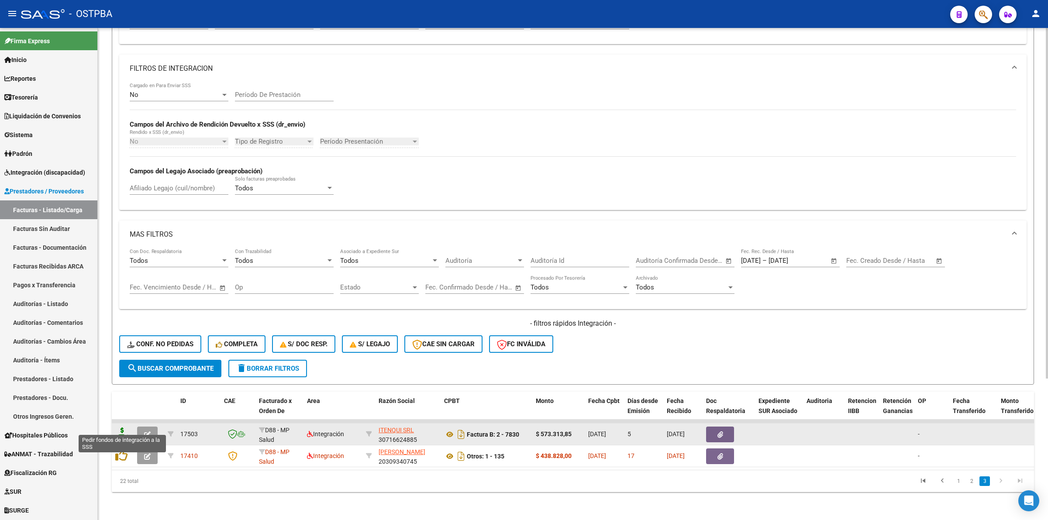
click at [119, 428] on icon at bounding box center [122, 434] width 14 height 12
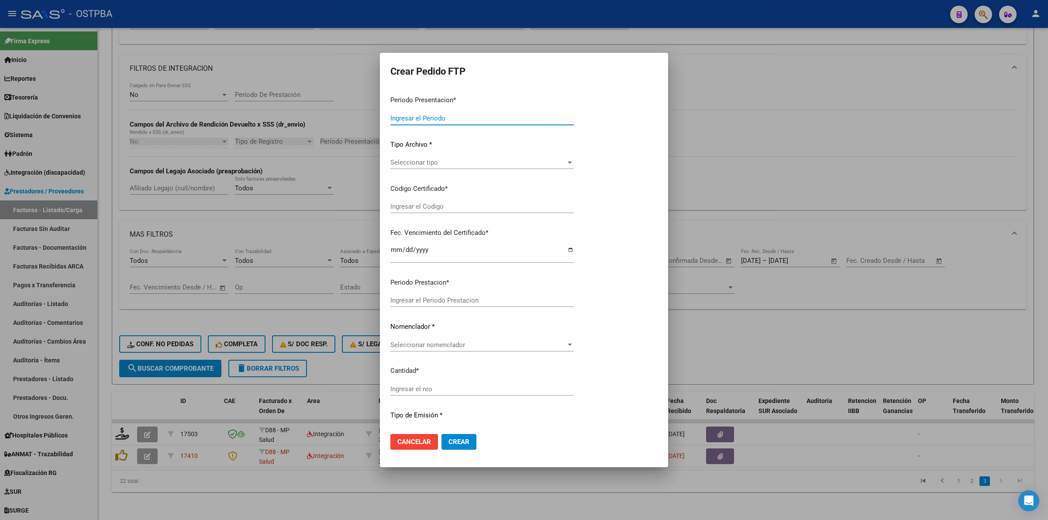
type input "202508"
type input "$ 573.313,85"
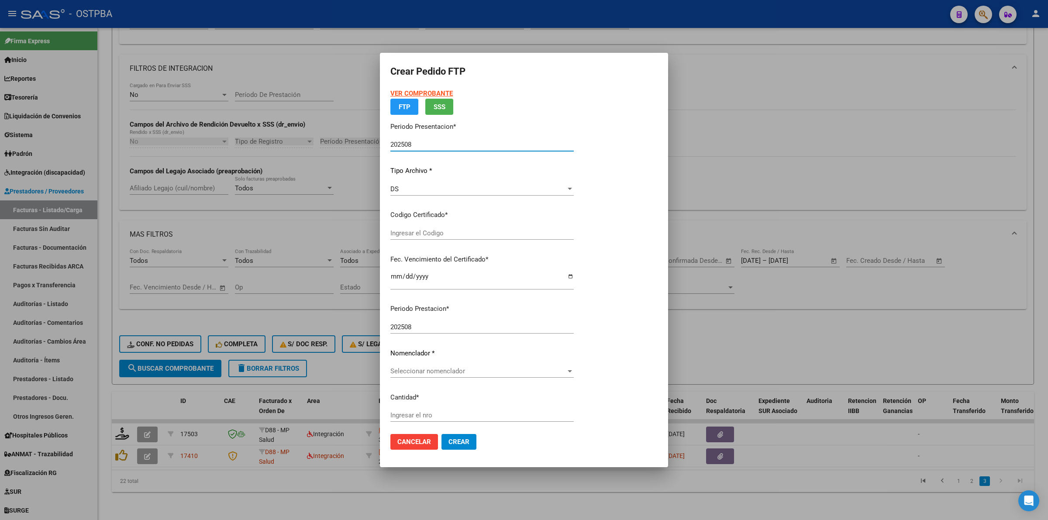
type input "0000000000000000000000"
type input "[DATE]"
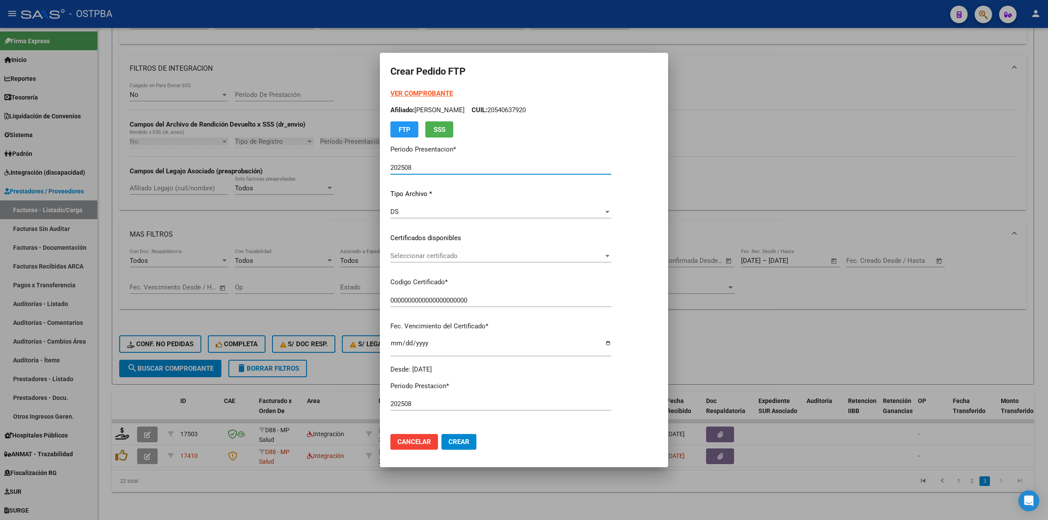
click at [604, 256] on span "Seleccionar certificado" at bounding box center [496, 256] width 213 height 8
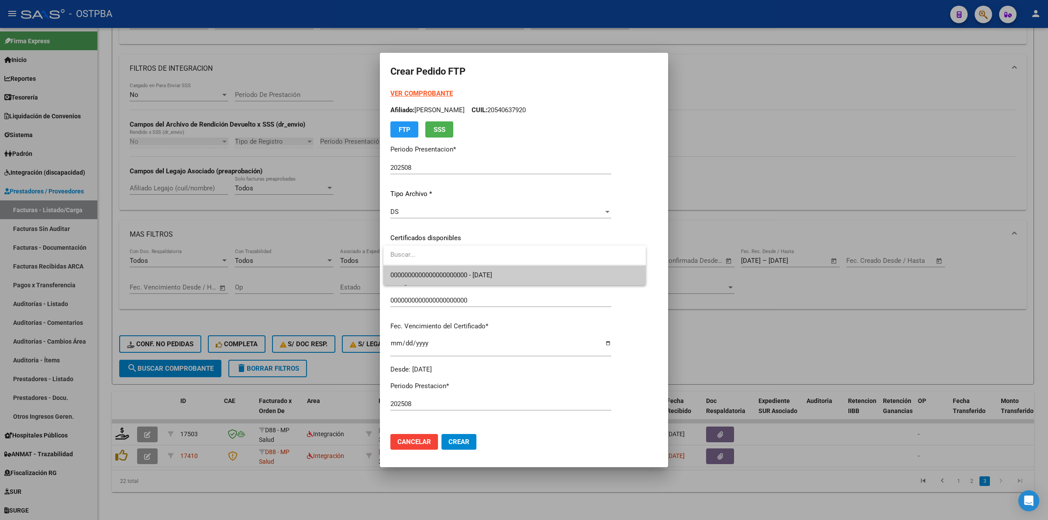
click at [608, 273] on span "0000000000000000000000 - [DATE]" at bounding box center [514, 276] width 249 height 20
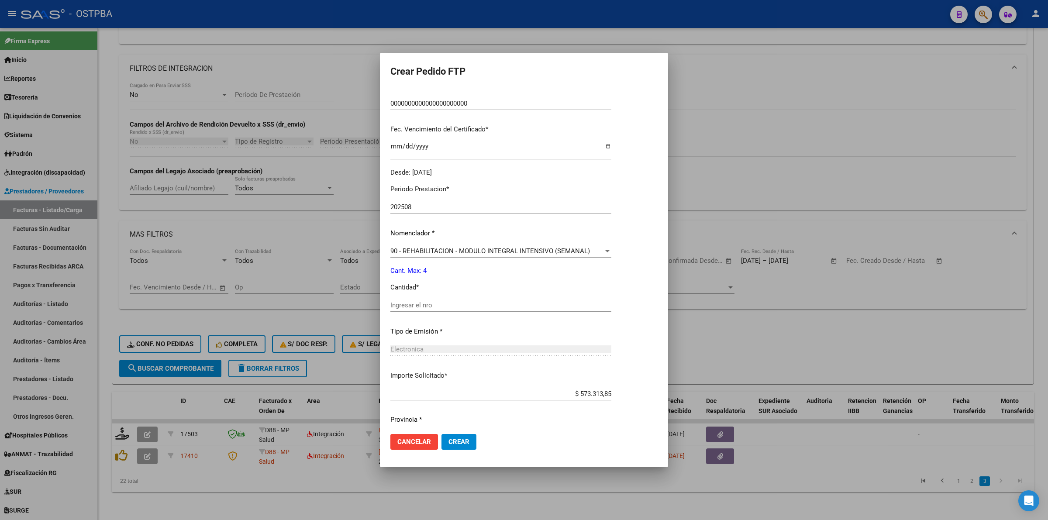
scroll to position [223, 0]
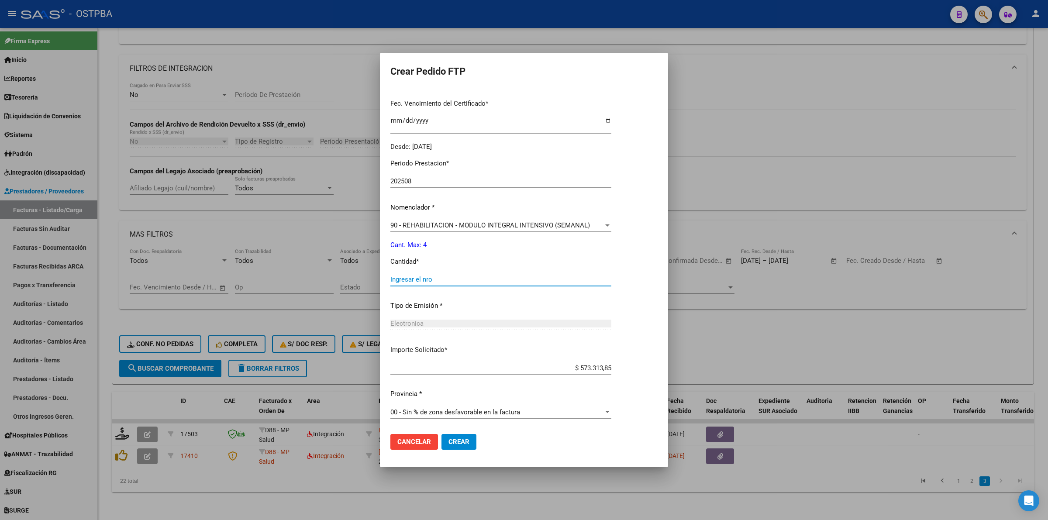
click at [489, 282] on input "Ingresar el nro" at bounding box center [500, 280] width 221 height 8
click at [612, 214] on div "Periodo Prestacion * 202508 Ingresar el Periodo Prestacion Nomenclador * 90 - R…" at bounding box center [500, 289] width 221 height 275
click at [604, 223] on div "90 - REHABILITACION - MODULO INTEGRAL INTENSIVO (SEMANAL)" at bounding box center [496, 225] width 213 height 8
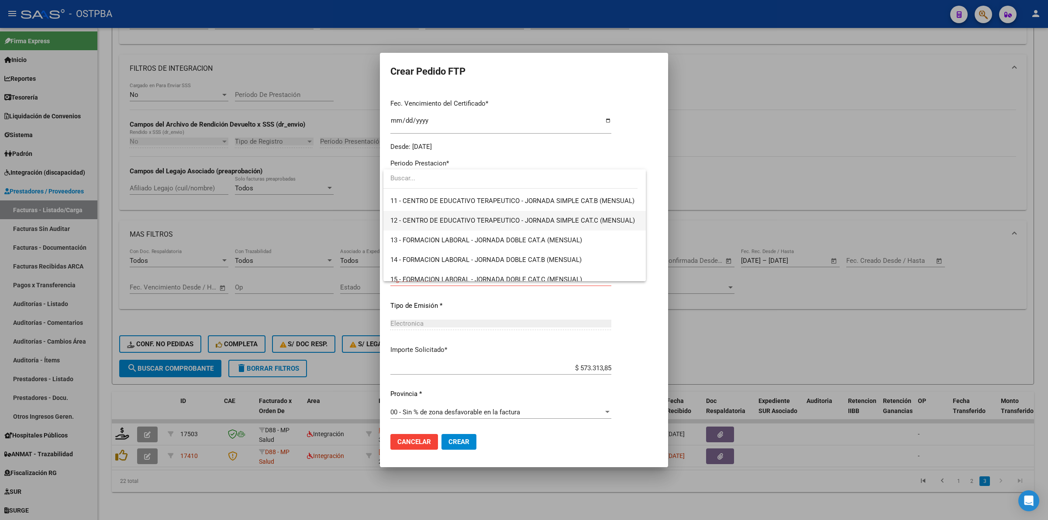
scroll to position [140, 0]
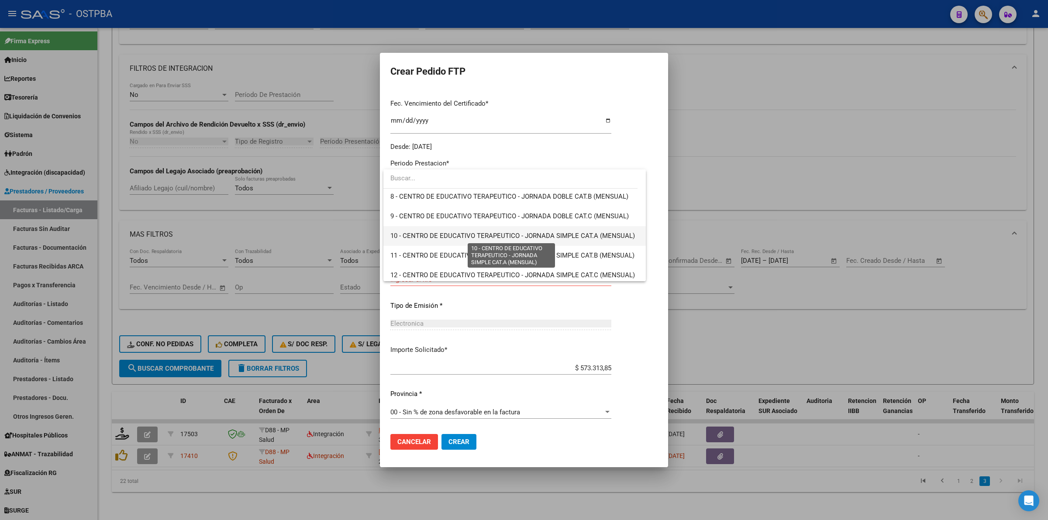
click at [492, 236] on span "10 - CENTRO DE EDUCATIVO TERAPEUTICO - JORNADA SIMPLE CAT.A (MENSUAL)" at bounding box center [512, 236] width 245 height 8
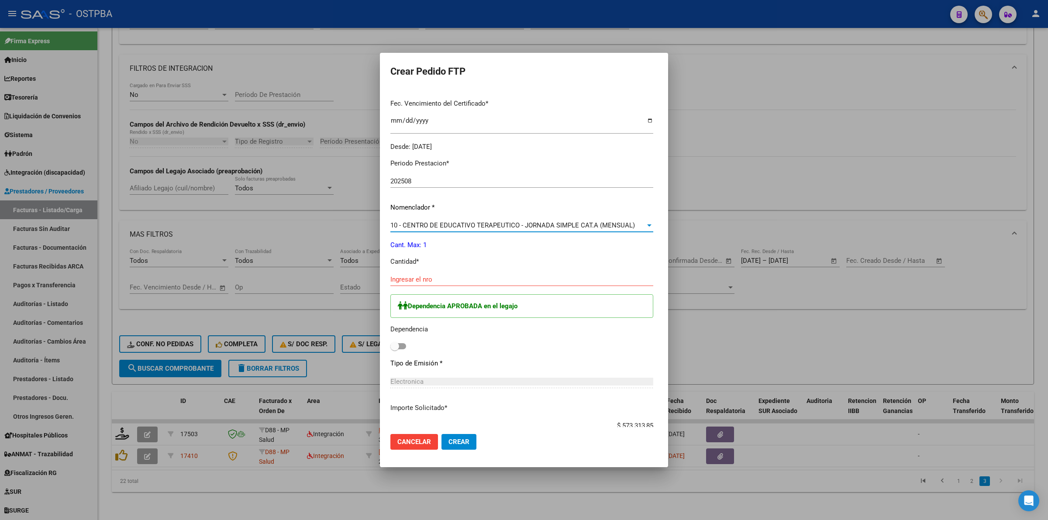
click at [466, 282] on input "Ingresar el nro" at bounding box center [521, 280] width 263 height 8
type input "1"
drag, startPoint x: 387, startPoint y: 348, endPoint x: 422, endPoint y: 374, distance: 43.7
click at [390, 347] on span at bounding box center [398, 346] width 16 height 6
click at [394, 349] on input "checkbox" at bounding box center [394, 349] width 0 height 0
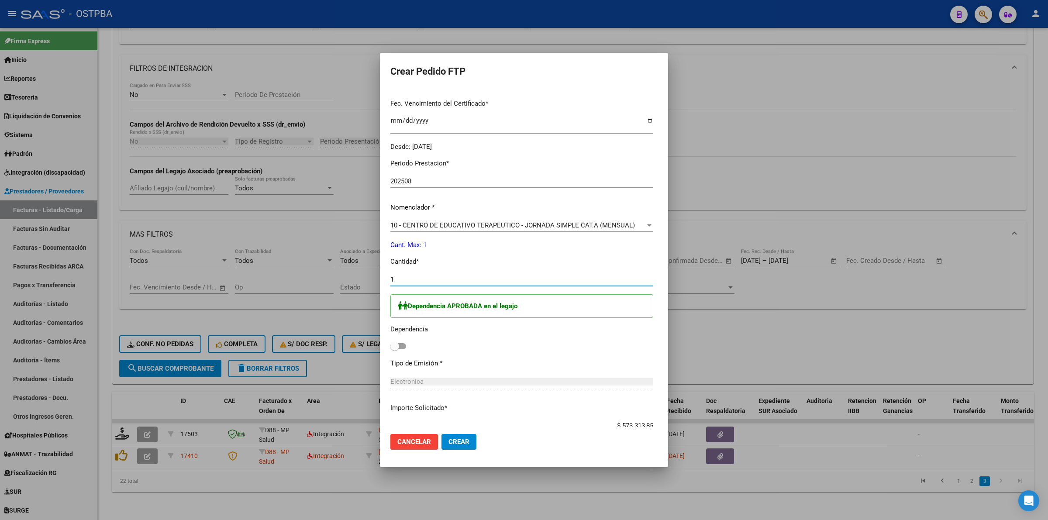
checkbox input "true"
click at [449, 444] on span "Crear" at bounding box center [459, 442] width 21 height 8
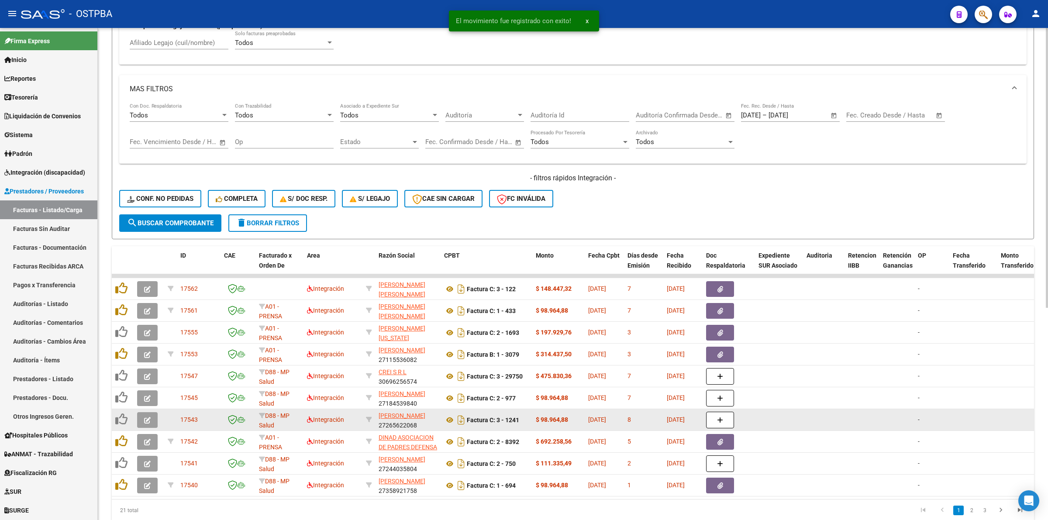
scroll to position [373, 0]
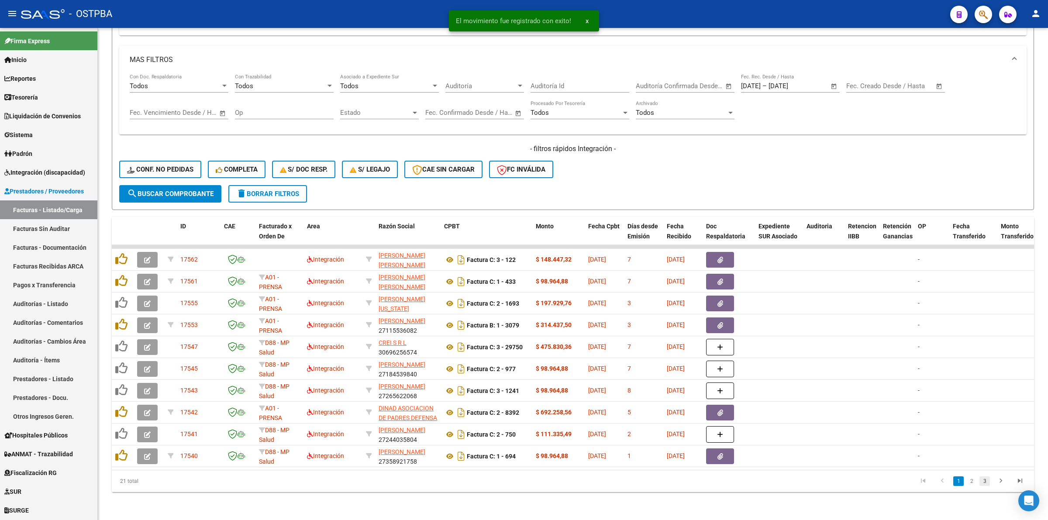
click at [981, 484] on link "3" at bounding box center [985, 482] width 10 height 10
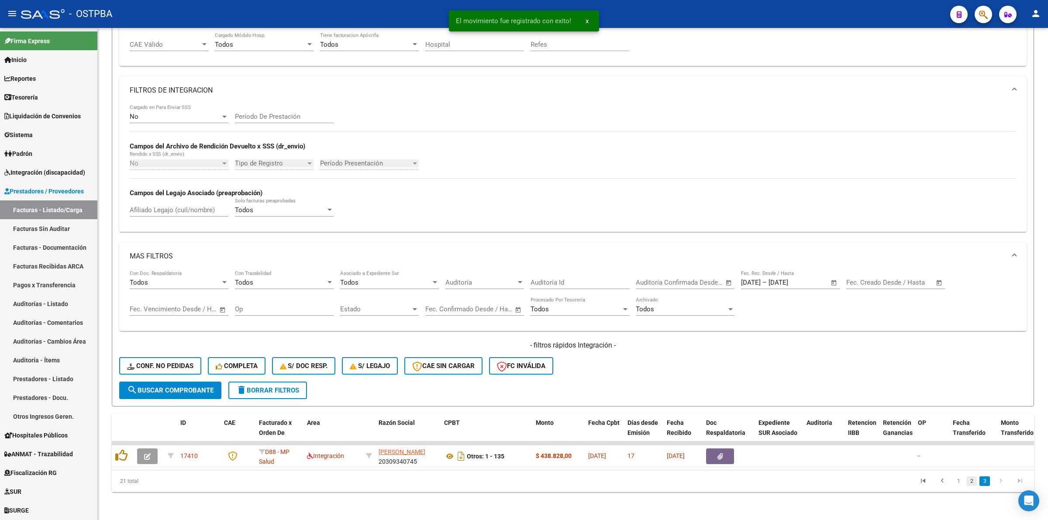
scroll to position [177, 0]
click at [974, 485] on link "2" at bounding box center [972, 482] width 10 height 10
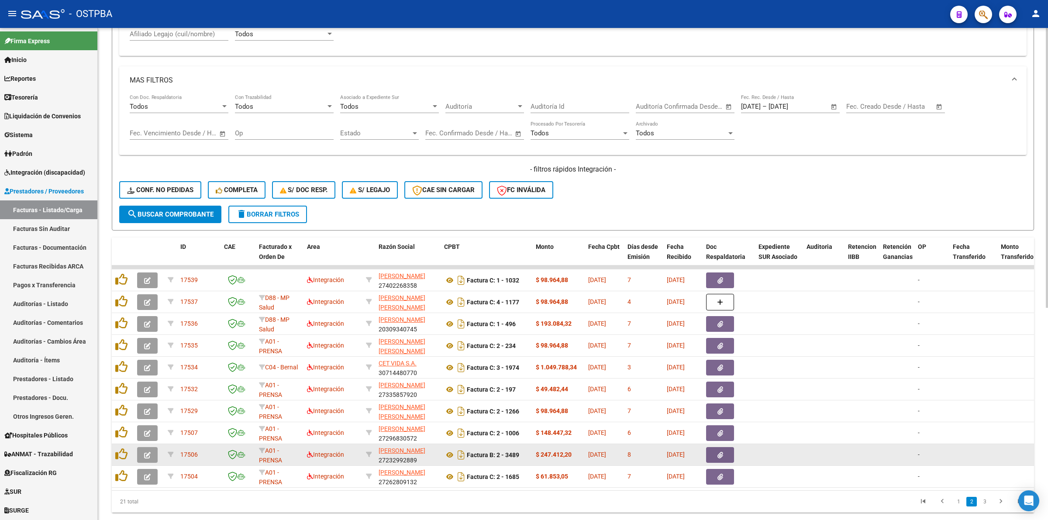
scroll to position [373, 0]
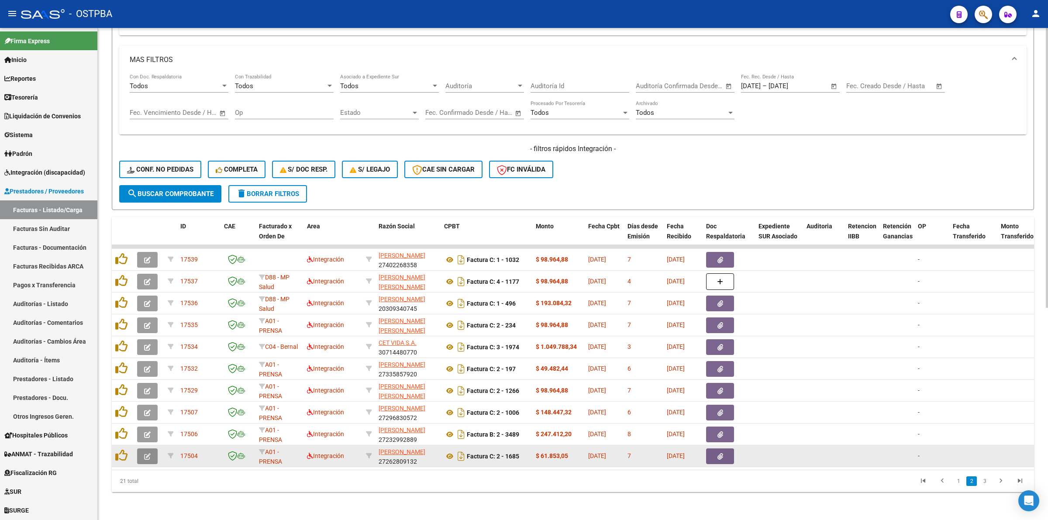
click at [145, 453] on icon "button" at bounding box center [147, 456] width 7 height 7
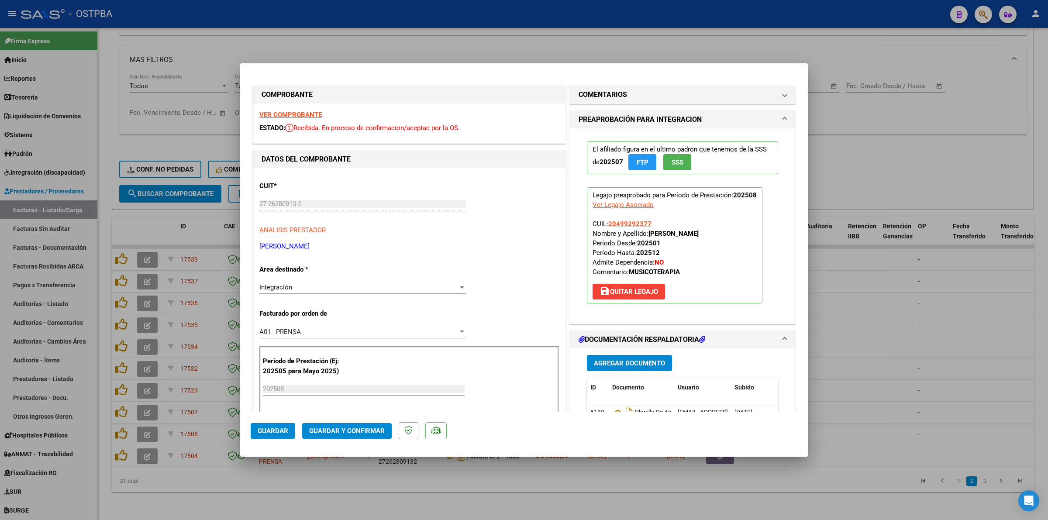
click at [313, 116] on strong "VER COMPROBANTE" at bounding box center [290, 115] width 62 height 8
click at [904, 314] on div at bounding box center [524, 260] width 1048 height 520
type input "$ 0,00"
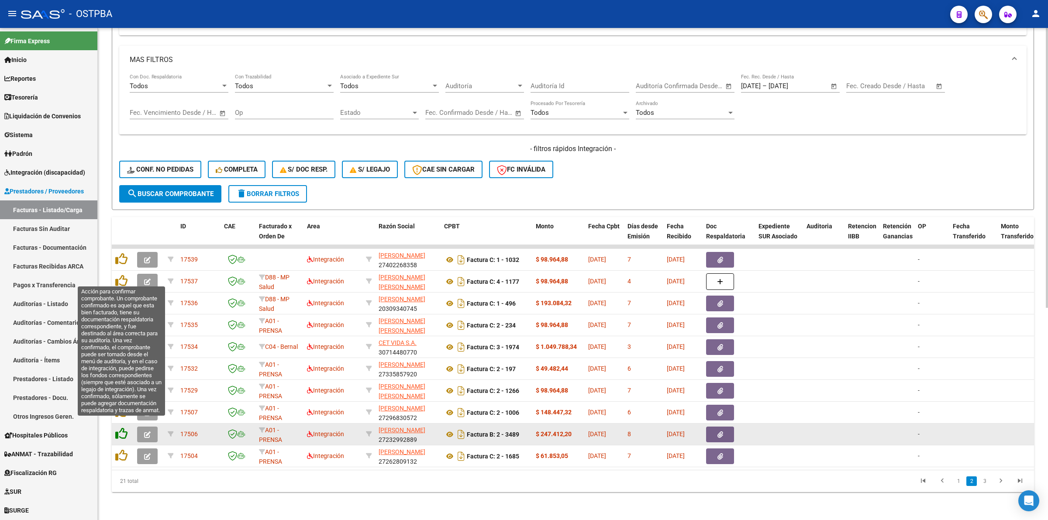
click at [124, 428] on icon at bounding box center [121, 434] width 12 height 12
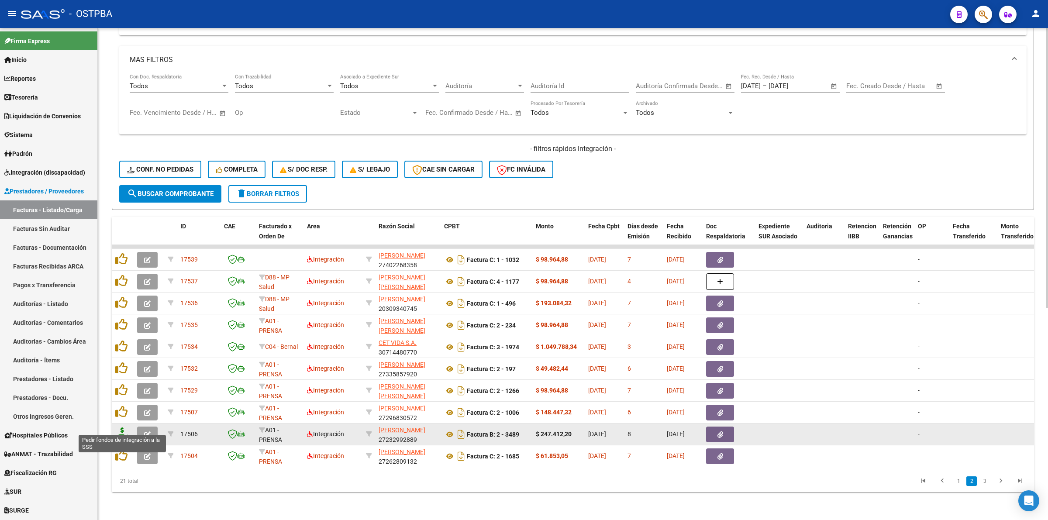
click at [125, 428] on icon at bounding box center [122, 434] width 14 height 12
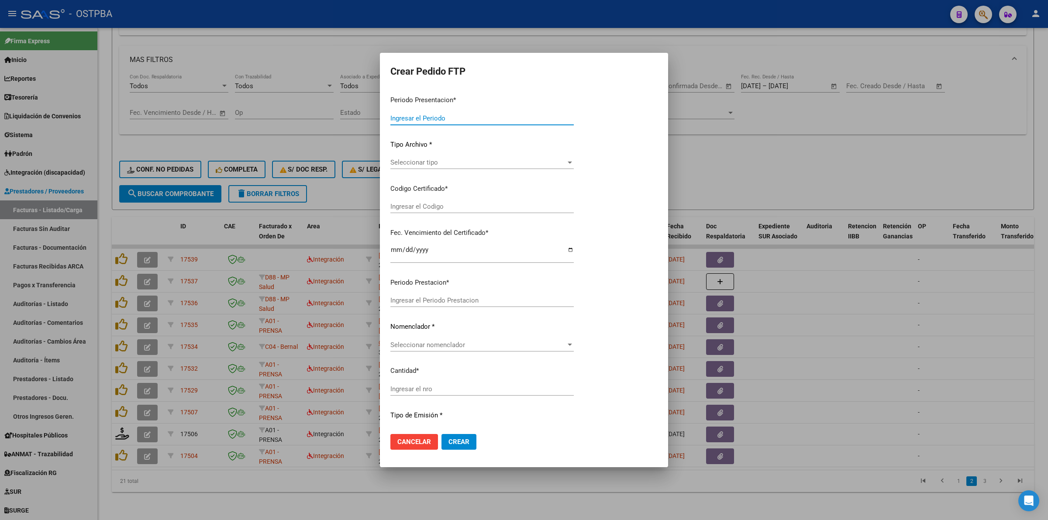
type input "202508"
type input "$ 247.412,20"
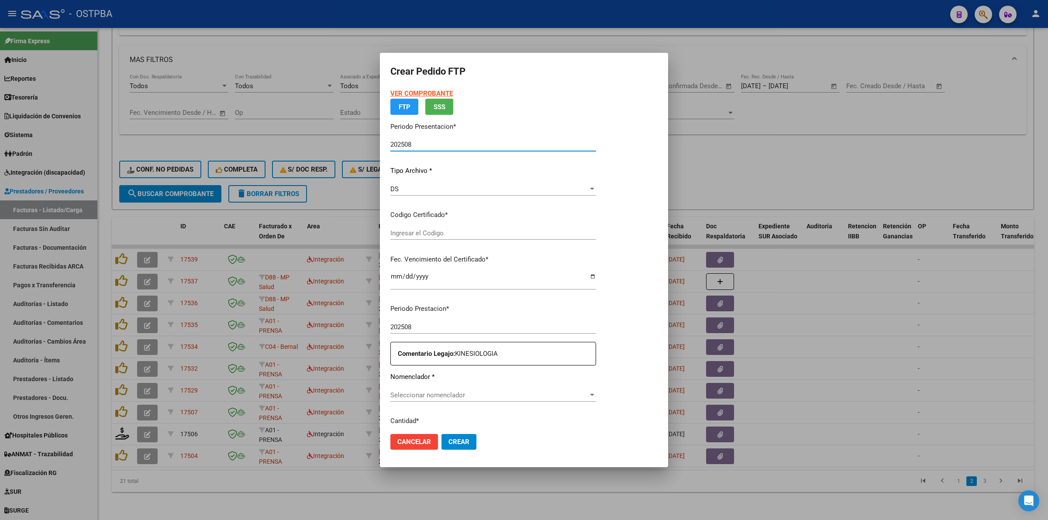
type input "00000000000000000000"
type input "[DATE]"
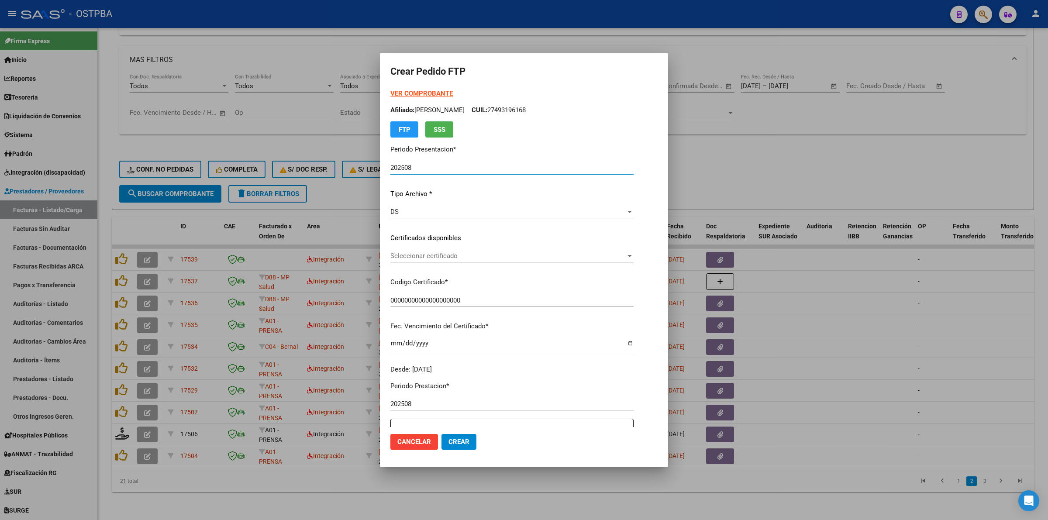
click at [626, 259] on span "Seleccionar certificado" at bounding box center [507, 256] width 235 height 8
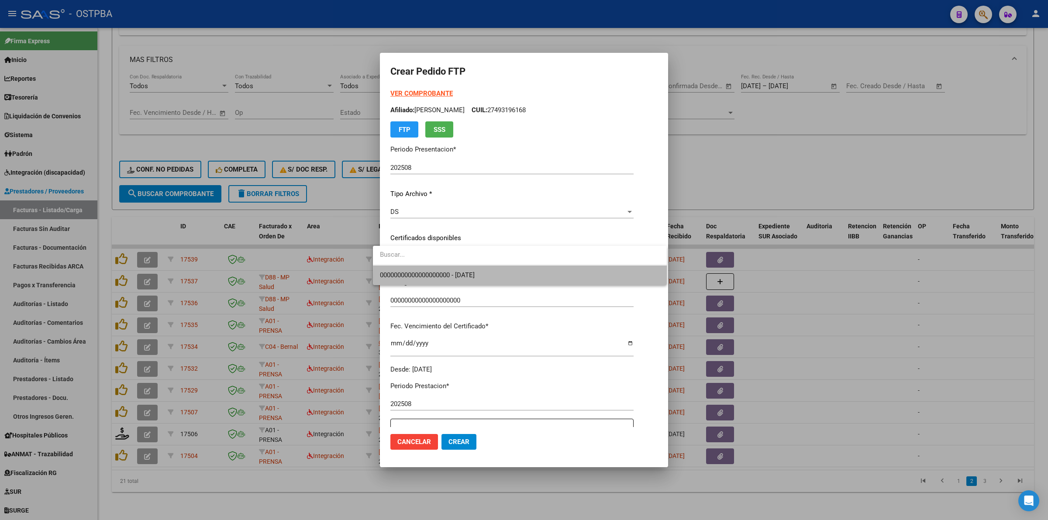
click at [640, 277] on span "00000000000000000000 - [DATE]" at bounding box center [520, 276] width 280 height 20
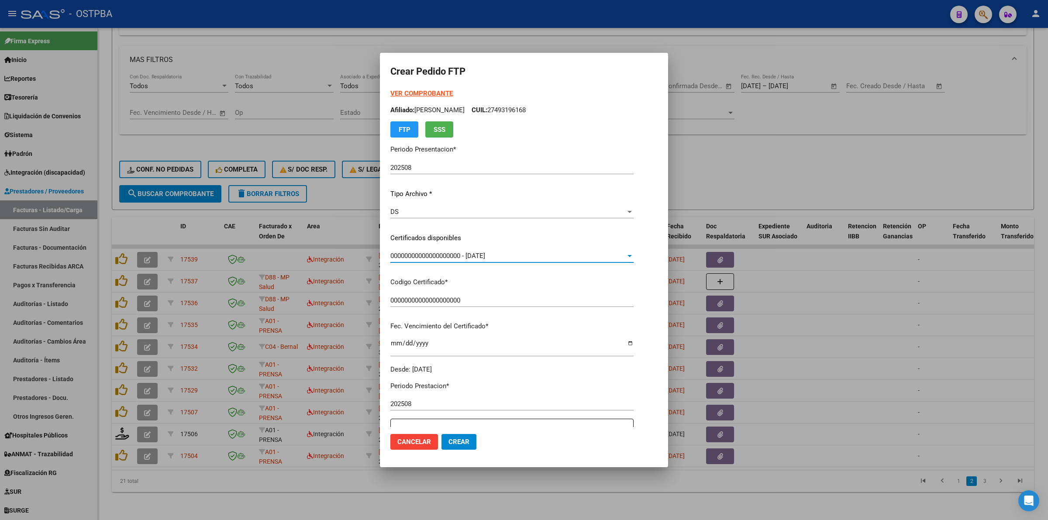
scroll to position [218, 0]
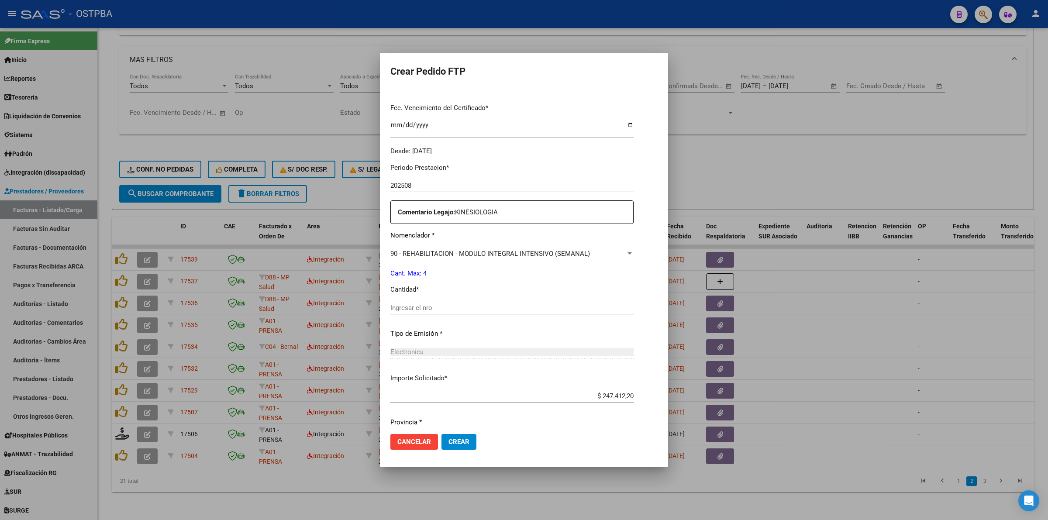
click at [539, 311] on div "Ingresar el nro" at bounding box center [511, 307] width 243 height 13
type input "4"
click at [753, 385] on div at bounding box center [524, 260] width 1048 height 520
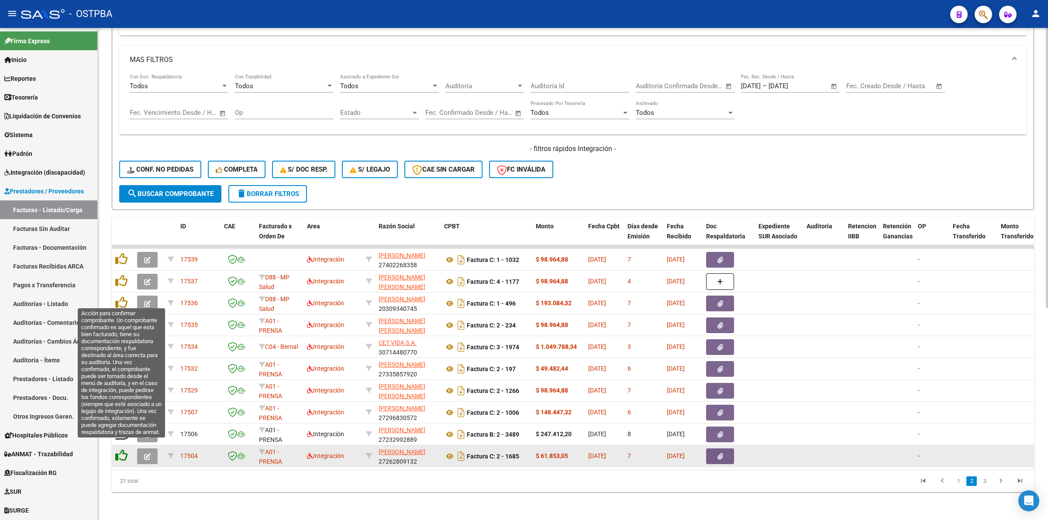
click at [122, 449] on icon at bounding box center [121, 455] width 12 height 12
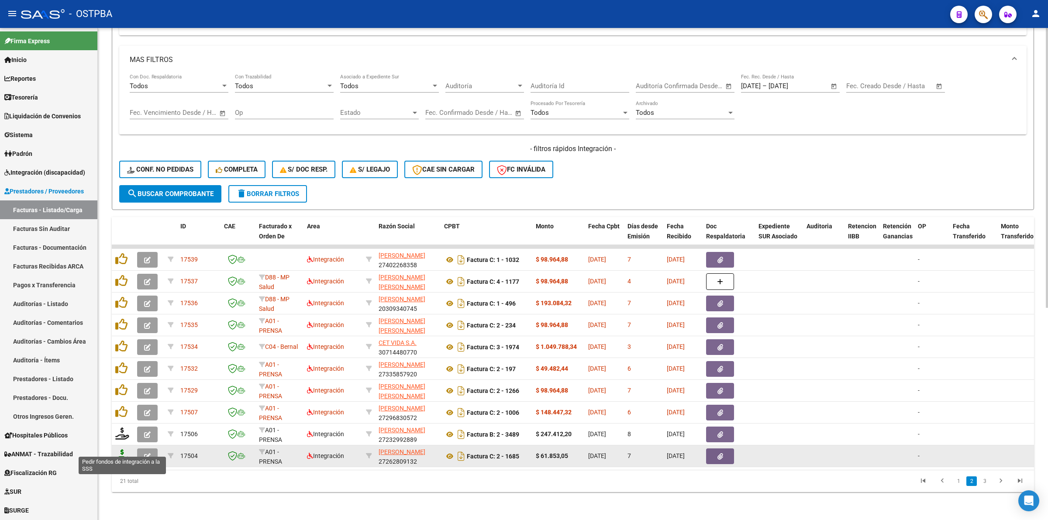
click at [119, 451] on icon at bounding box center [122, 455] width 14 height 12
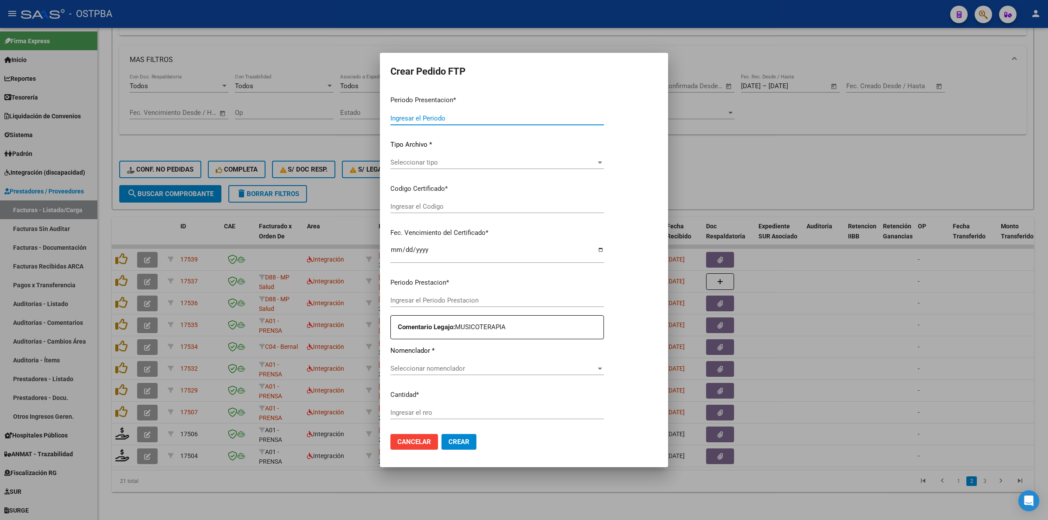
type input "202508"
type input "$ 61.853,05"
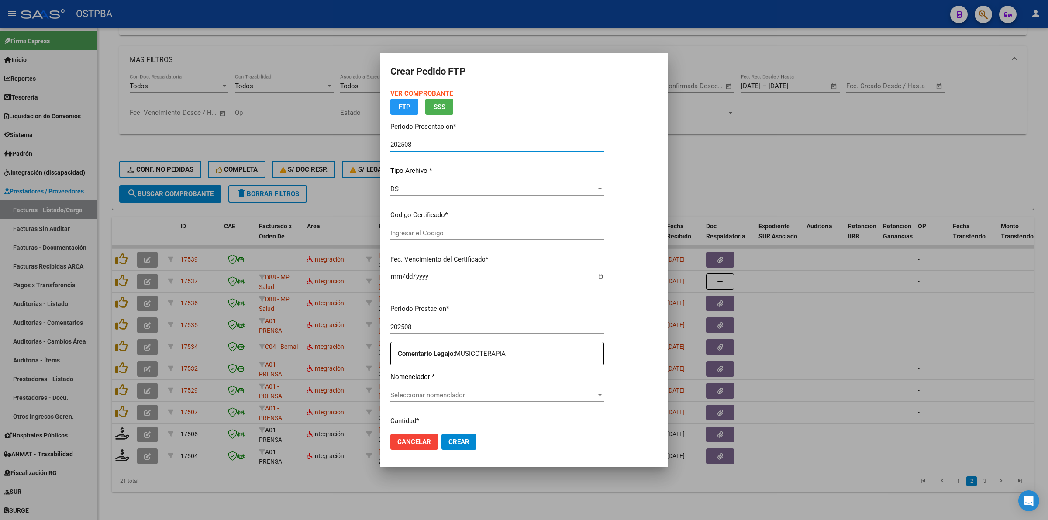
type input "00000000000000000000"
type input "[DATE]"
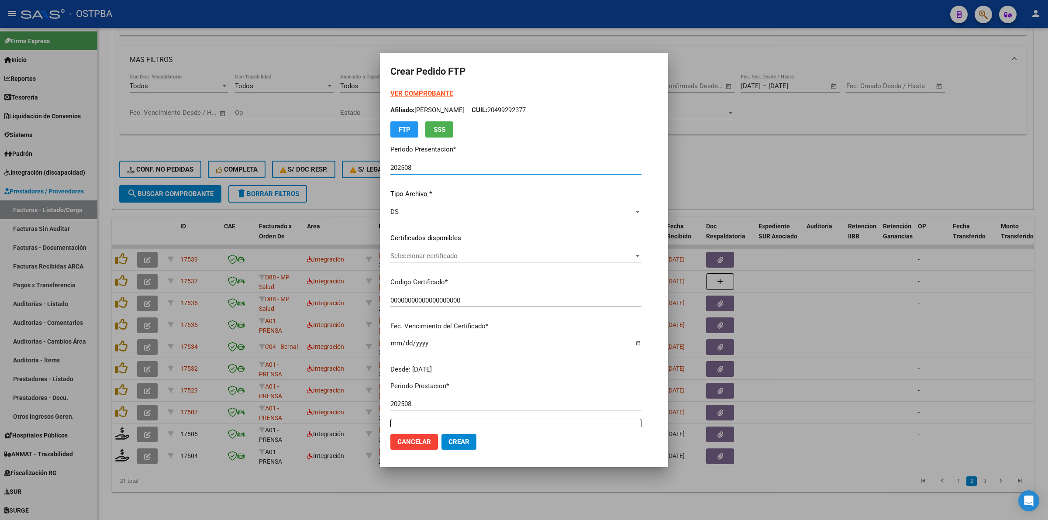
click at [634, 254] on span "Seleccionar certificado" at bounding box center [511, 256] width 243 height 8
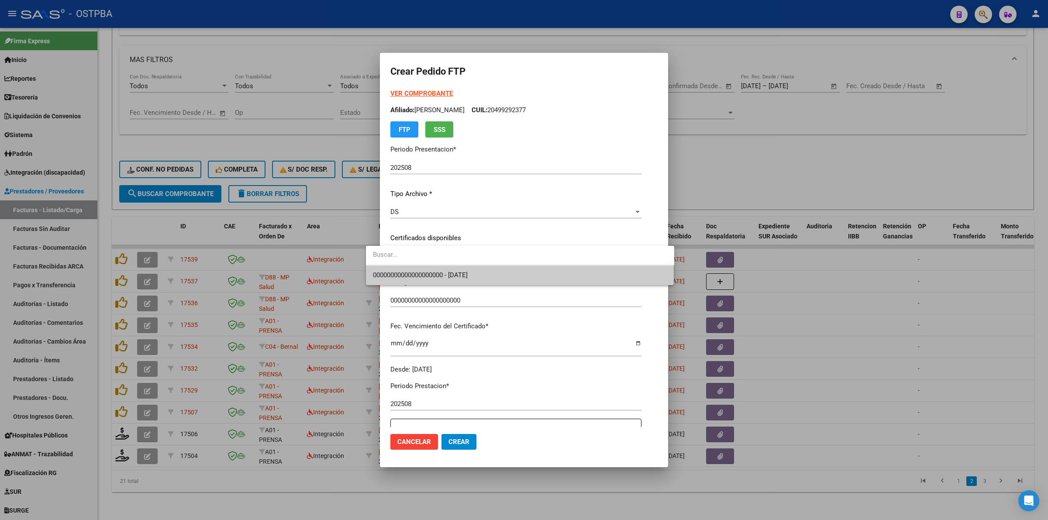
click at [608, 272] on span "00000000000000000000 - [DATE]" at bounding box center [520, 276] width 294 height 20
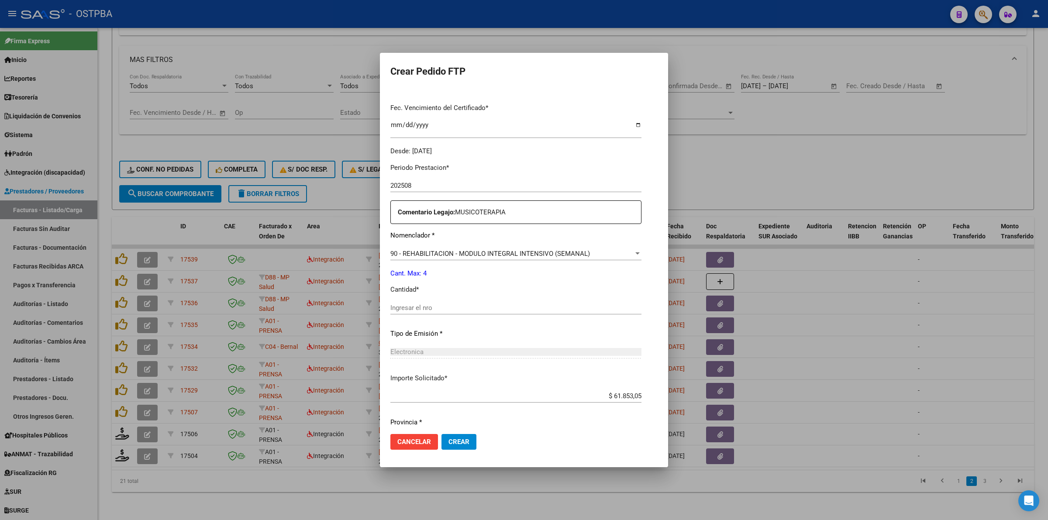
click at [511, 297] on div "Periodo Prestacion * 202508 Ingresar el Periodo Prestacion Comentario Legajo: […" at bounding box center [515, 305] width 251 height 299
click at [508, 302] on div "Ingresar el nro" at bounding box center [515, 307] width 251 height 13
type input "4"
click at [442, 436] on button "Crear" at bounding box center [459, 442] width 35 height 16
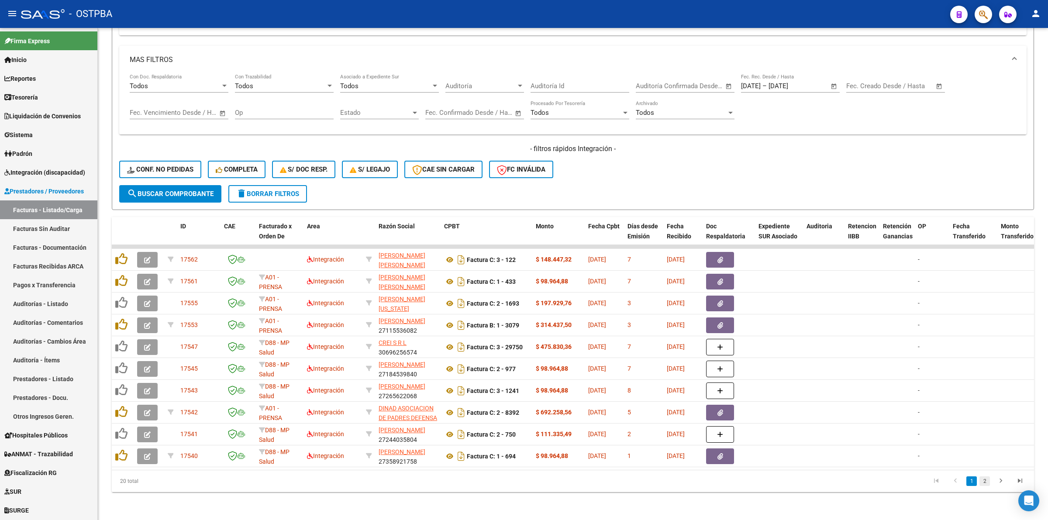
click at [988, 485] on link "2" at bounding box center [985, 482] width 10 height 10
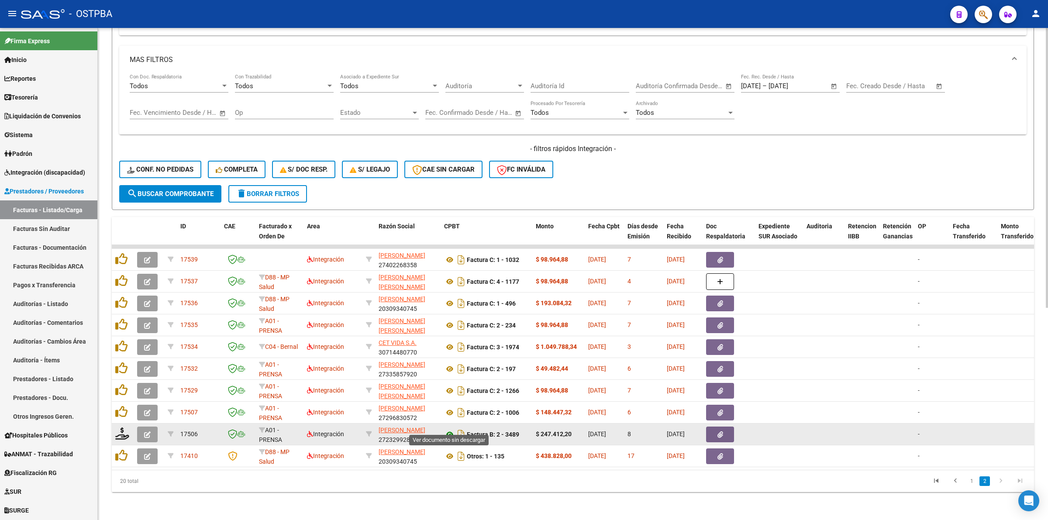
click at [449, 429] on icon at bounding box center [449, 434] width 11 height 10
click at [119, 428] on icon at bounding box center [122, 434] width 14 height 12
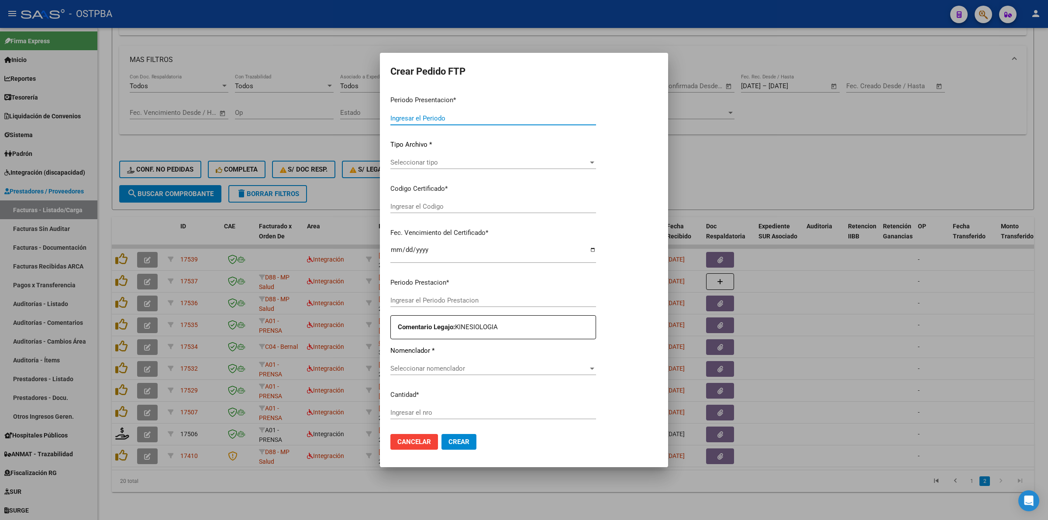
type input "202508"
type input "$ 247.412,20"
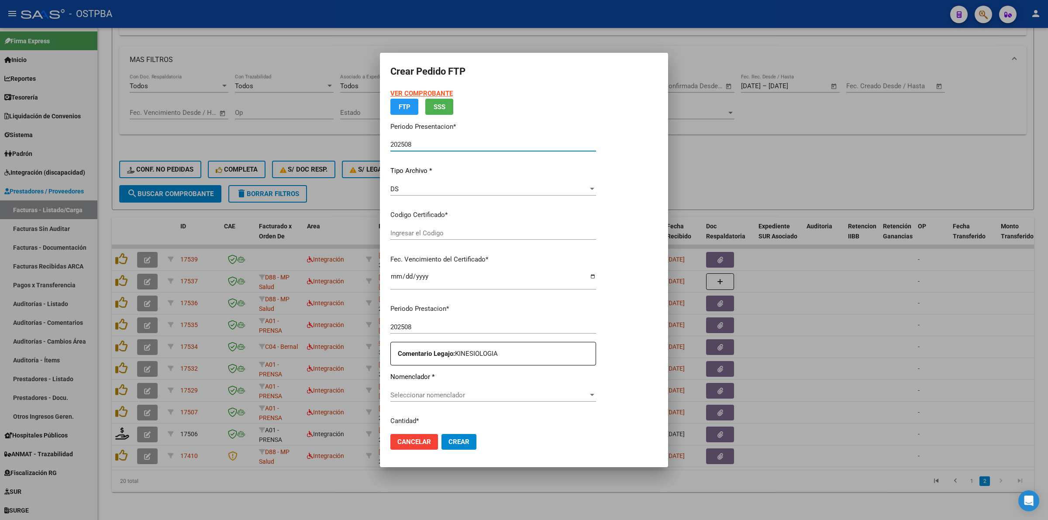
type input "00000000000000000000"
type input "[DATE]"
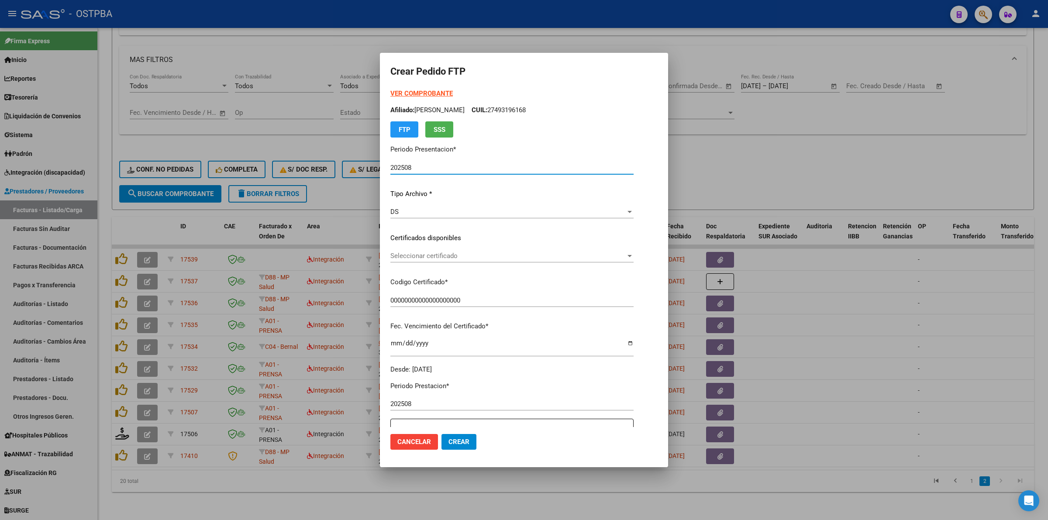
click at [626, 253] on span "Seleccionar certificado" at bounding box center [507, 256] width 235 height 8
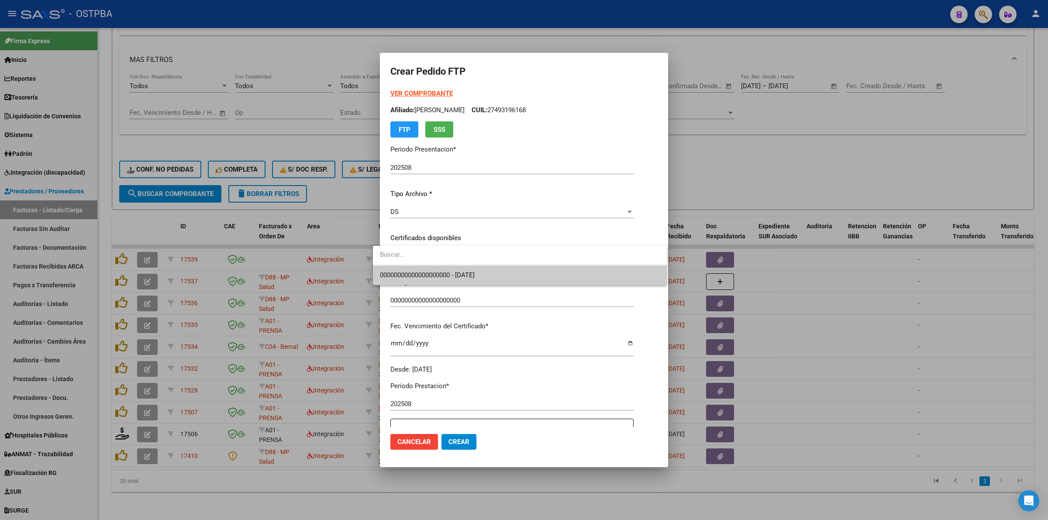
click at [591, 280] on span "00000000000000000000 - [DATE]" at bounding box center [520, 276] width 280 height 20
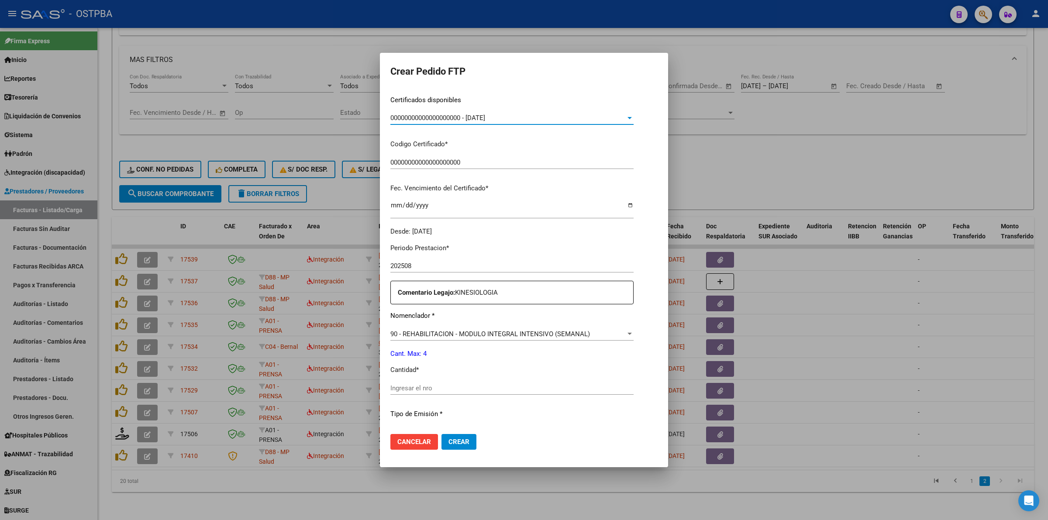
scroll to position [218, 0]
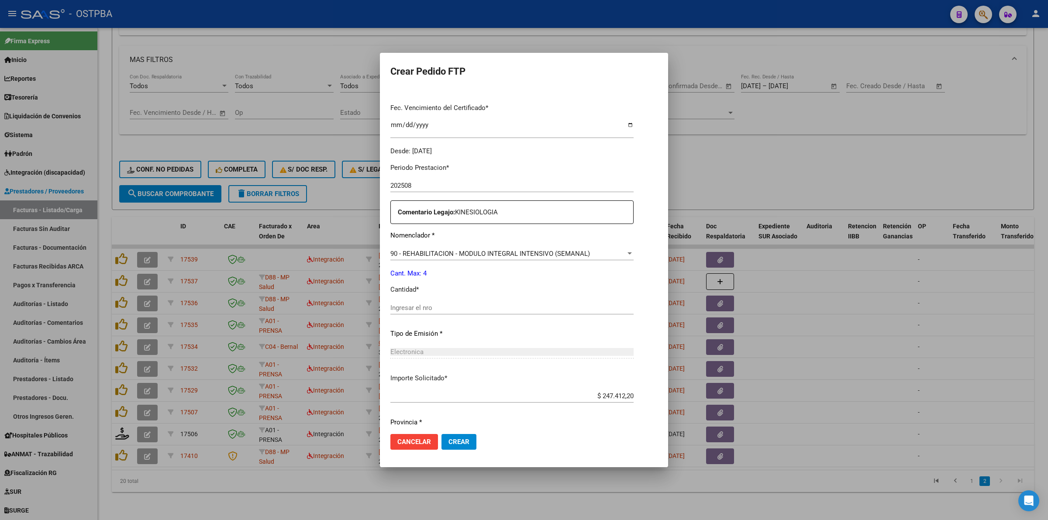
click at [501, 307] on input "Ingresar el nro" at bounding box center [511, 308] width 243 height 8
type input "4"
click at [451, 440] on span "Crear" at bounding box center [459, 442] width 21 height 8
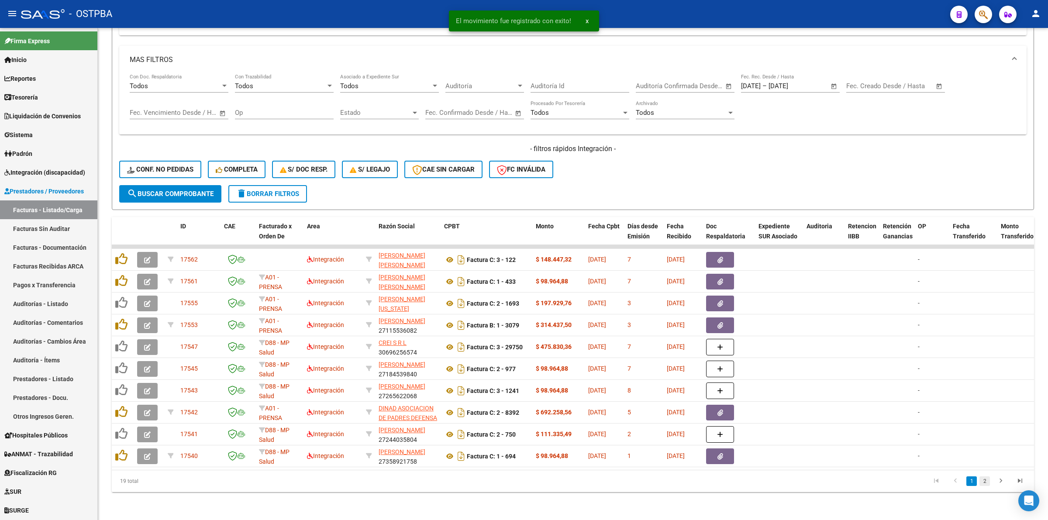
click at [985, 483] on link "2" at bounding box center [985, 482] width 10 height 10
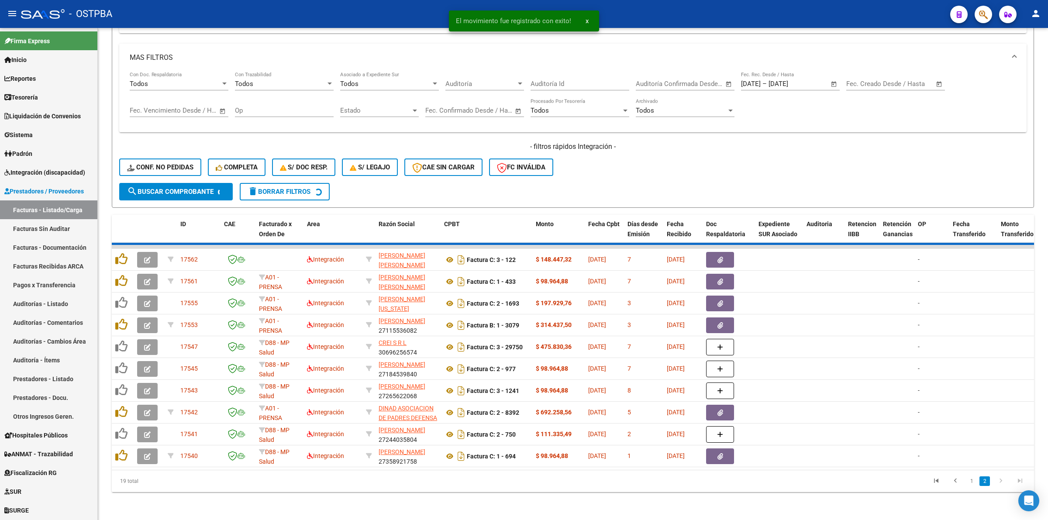
scroll to position [352, 0]
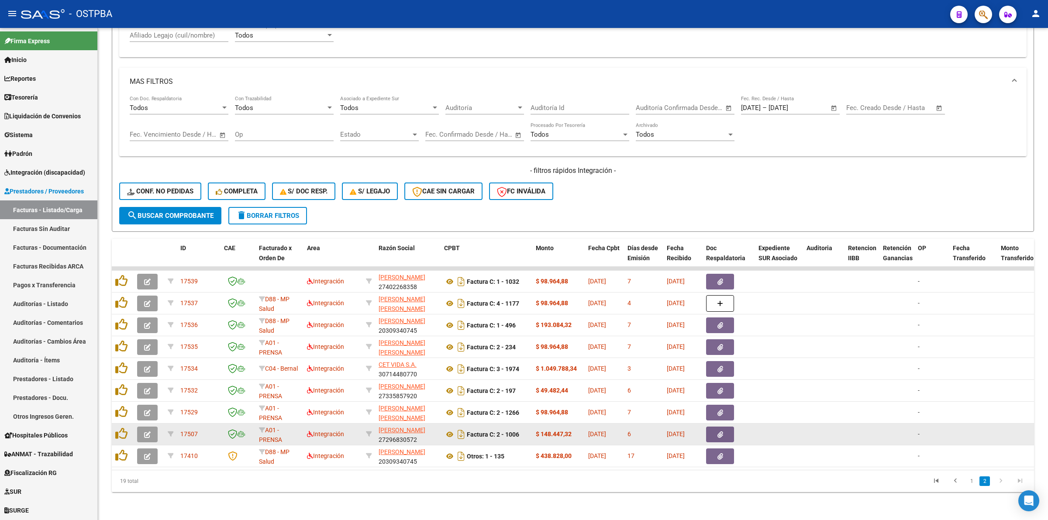
click at [144, 427] on button "button" at bounding box center [147, 435] width 21 height 16
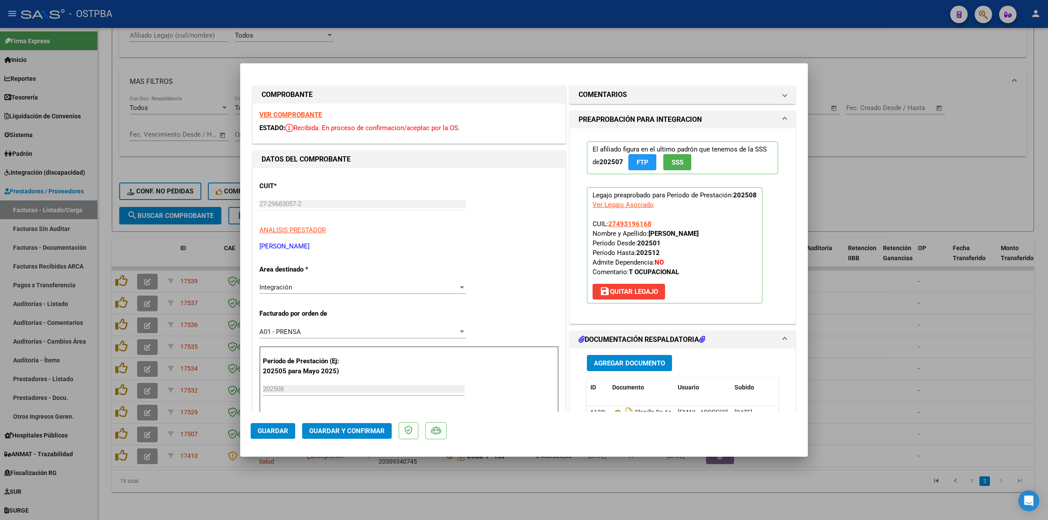
click at [302, 117] on strong "VER COMPROBANTE" at bounding box center [290, 115] width 62 height 8
click at [855, 349] on div at bounding box center [524, 260] width 1048 height 520
type input "$ 0,00"
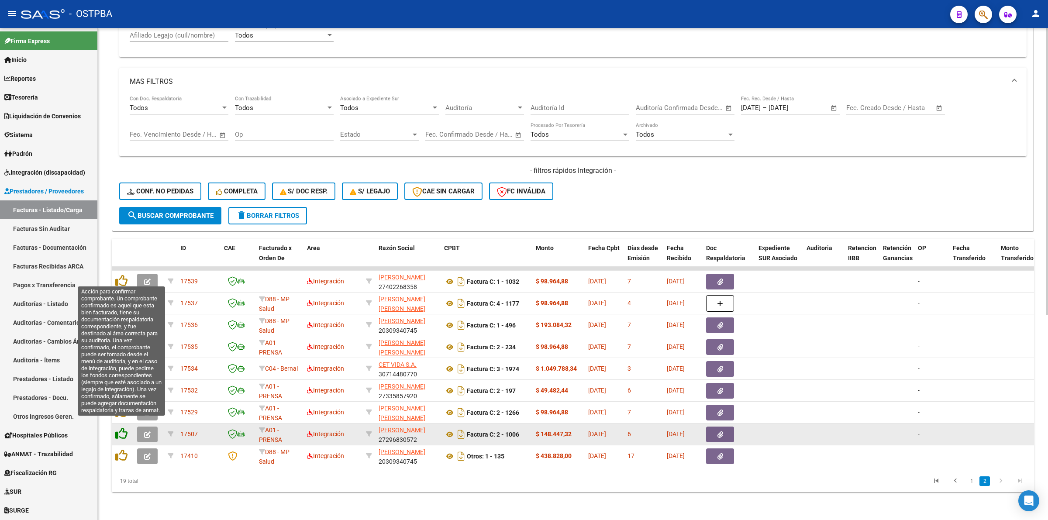
click at [125, 428] on icon at bounding box center [121, 434] width 12 height 12
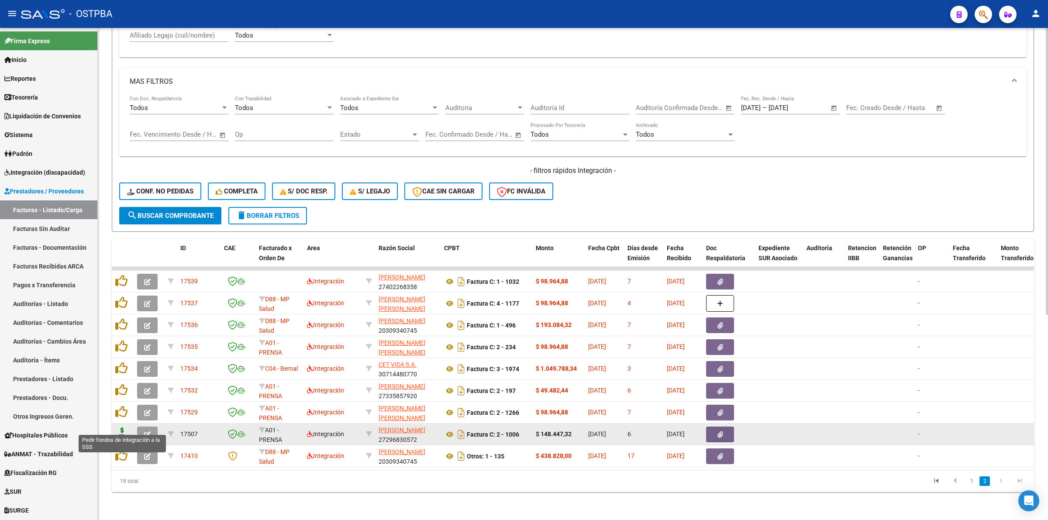
click at [122, 428] on icon at bounding box center [122, 434] width 14 height 12
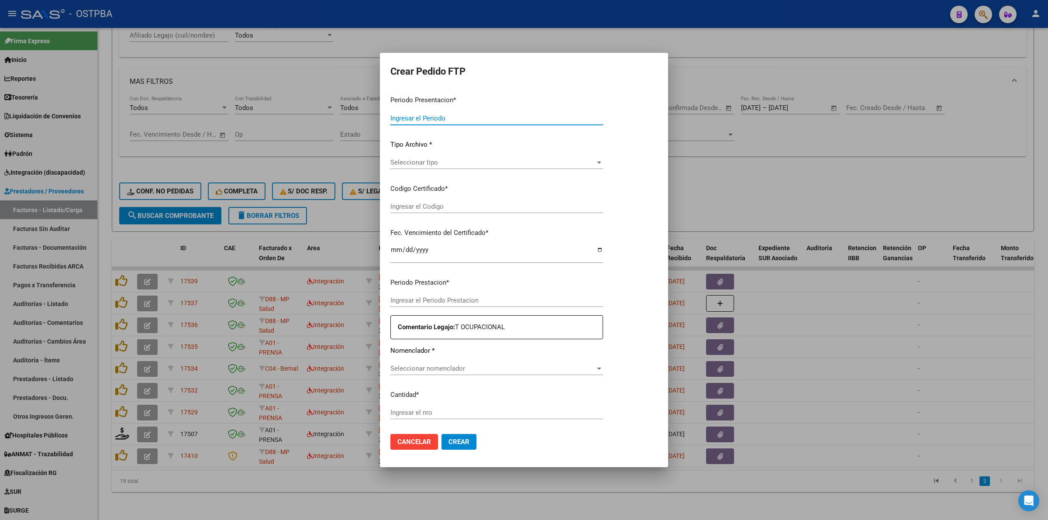
type input "202508"
type input "$ 148.447,32"
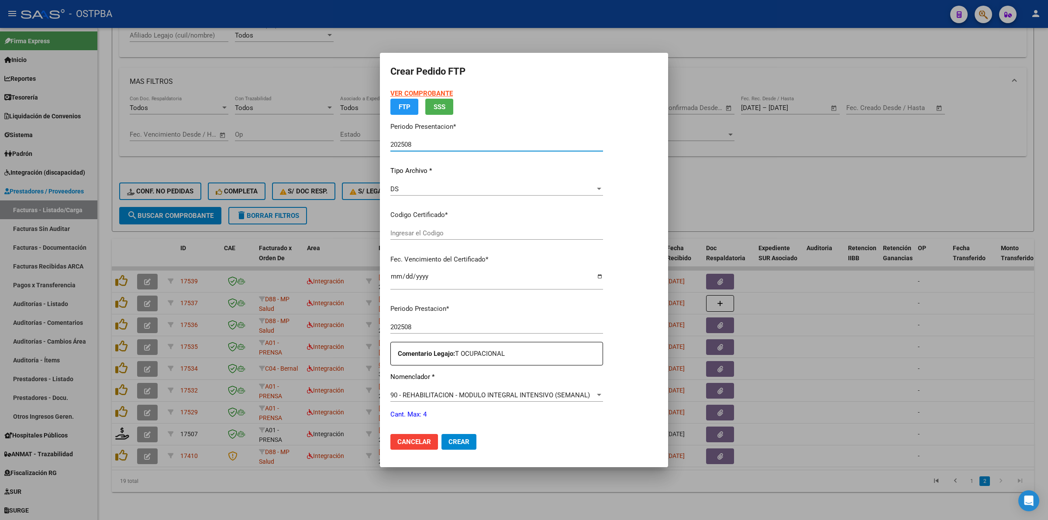
type input "00000000000000000000"
type input "[DATE]"
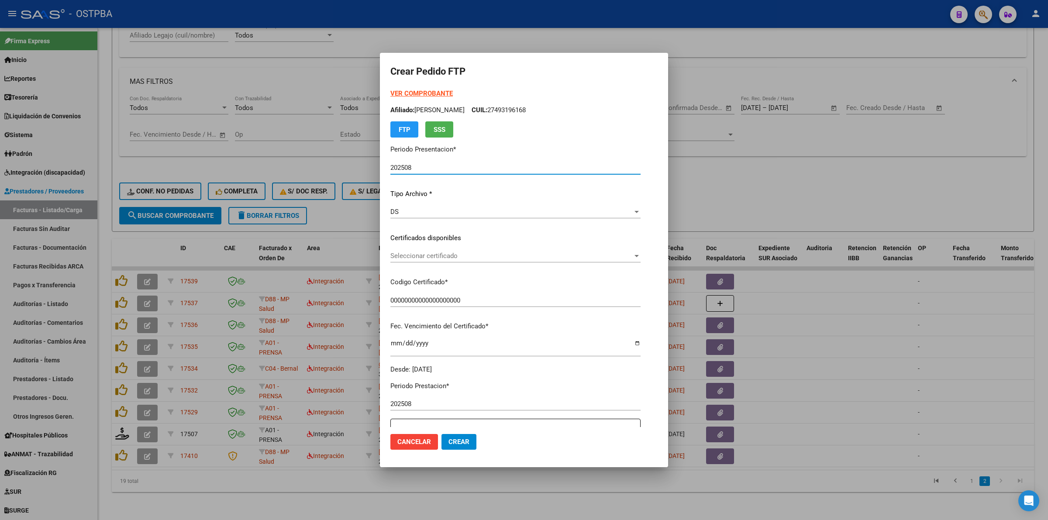
click at [633, 253] on span "Seleccionar certificado" at bounding box center [511, 256] width 242 height 8
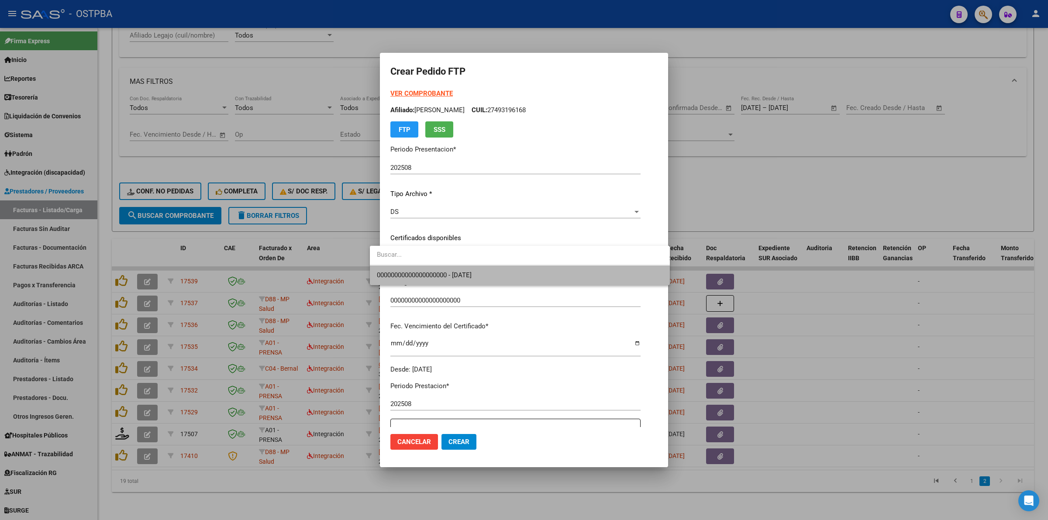
click at [622, 273] on span "00000000000000000000 - [DATE]" at bounding box center [520, 276] width 286 height 20
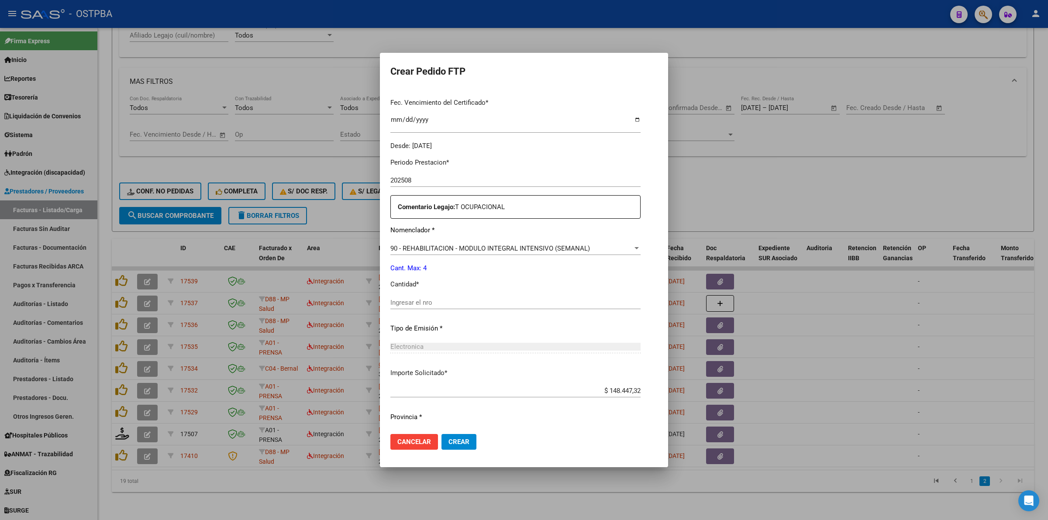
scroll to position [247, 0]
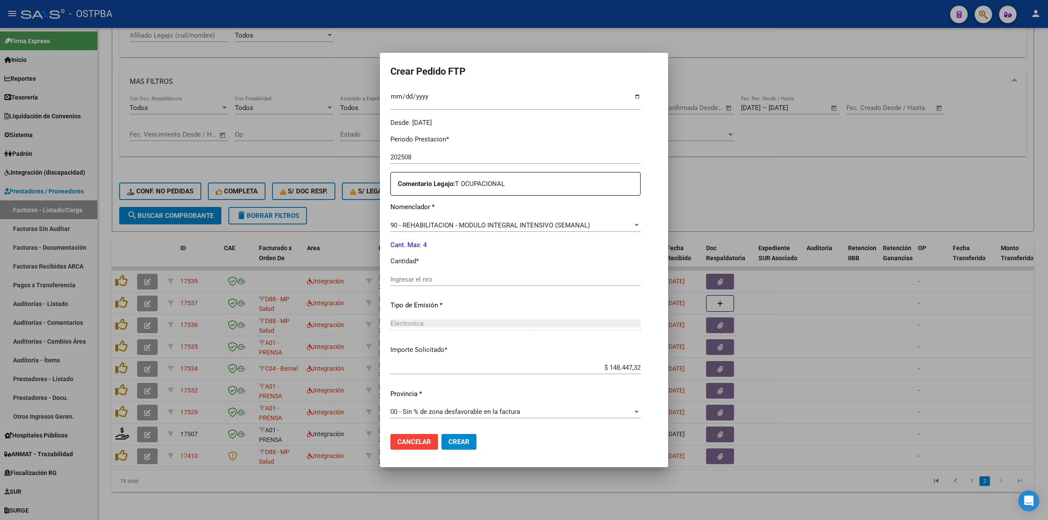
click at [496, 283] on div "Ingresar el nro" at bounding box center [515, 279] width 250 height 13
type input "4"
click at [449, 441] on span "Crear" at bounding box center [459, 442] width 21 height 8
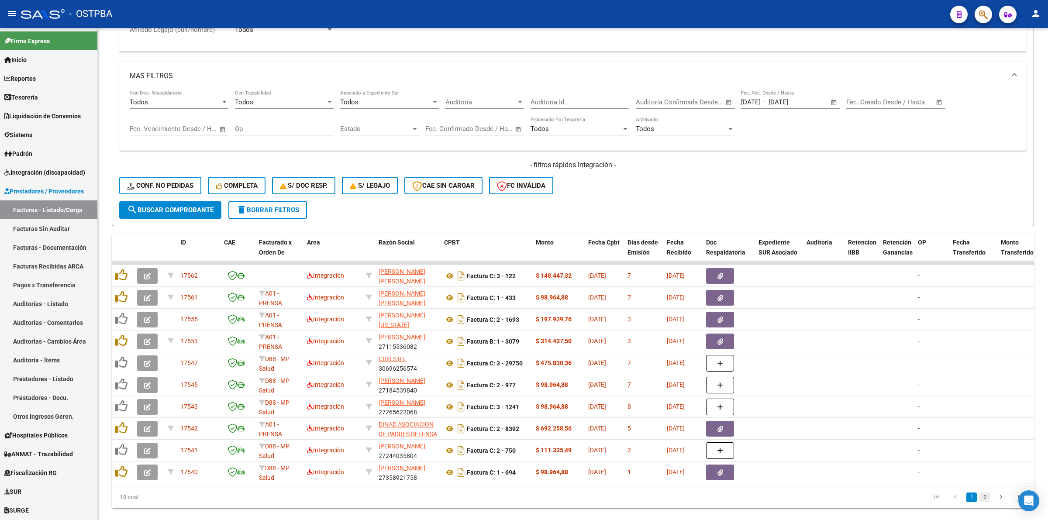
click at [983, 502] on link "2" at bounding box center [985, 498] width 10 height 10
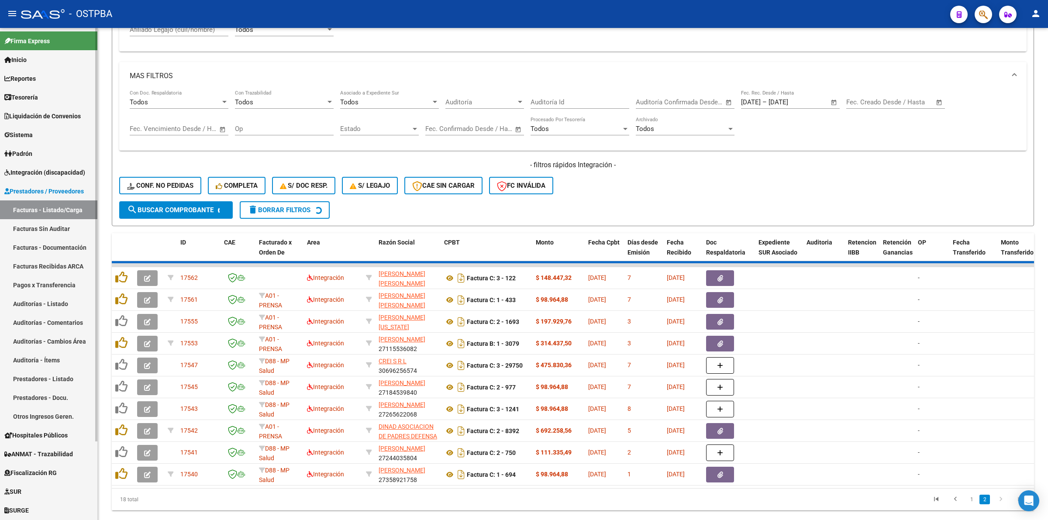
scroll to position [330, 0]
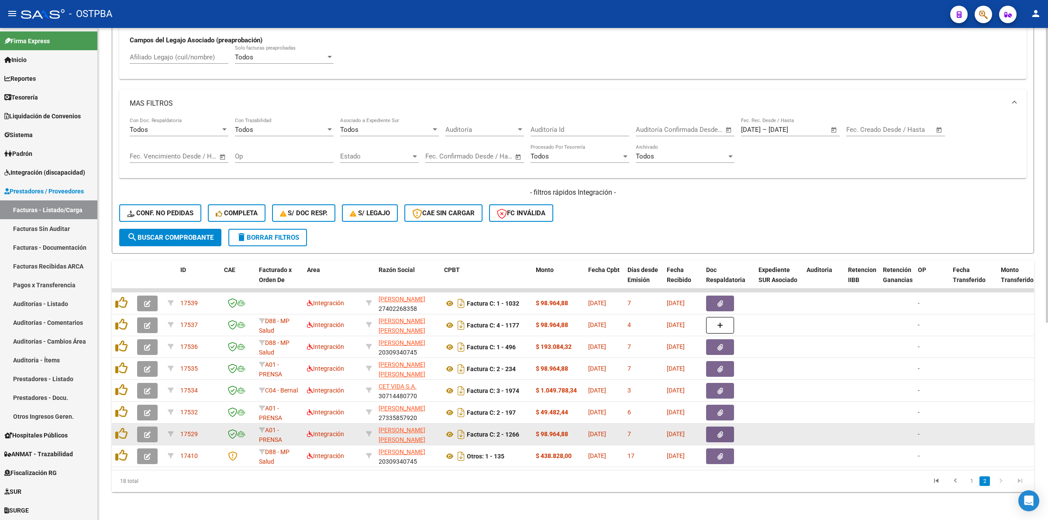
click at [142, 427] on button "button" at bounding box center [147, 435] width 21 height 16
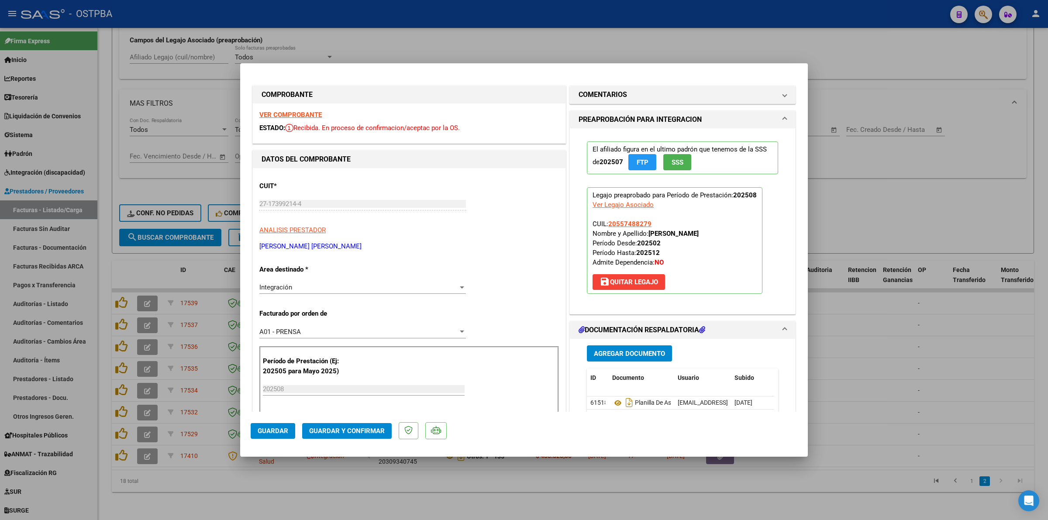
click at [314, 111] on strong "VER COMPROBANTE" at bounding box center [290, 115] width 62 height 8
click at [885, 343] on div at bounding box center [524, 260] width 1048 height 520
type input "$ 0,00"
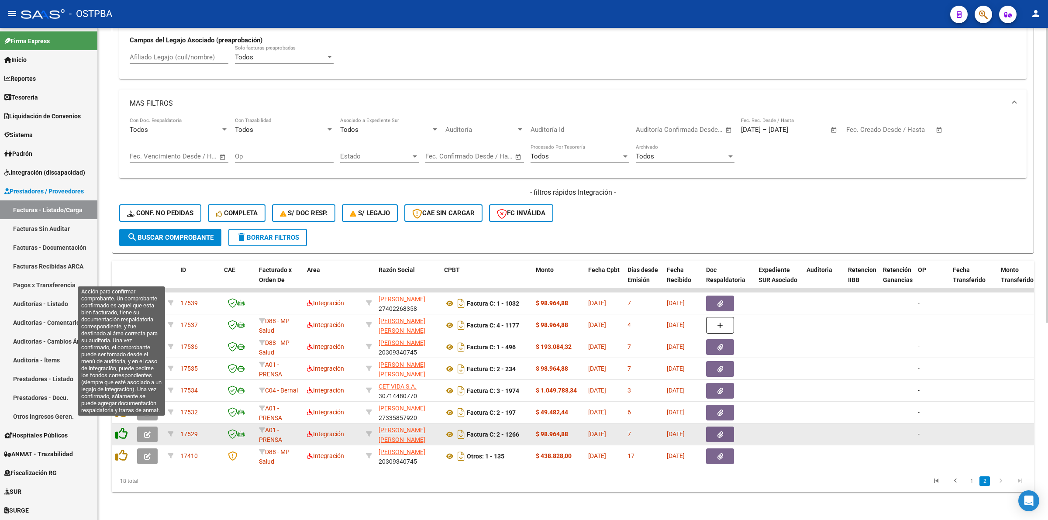
click at [122, 428] on icon at bounding box center [121, 434] width 12 height 12
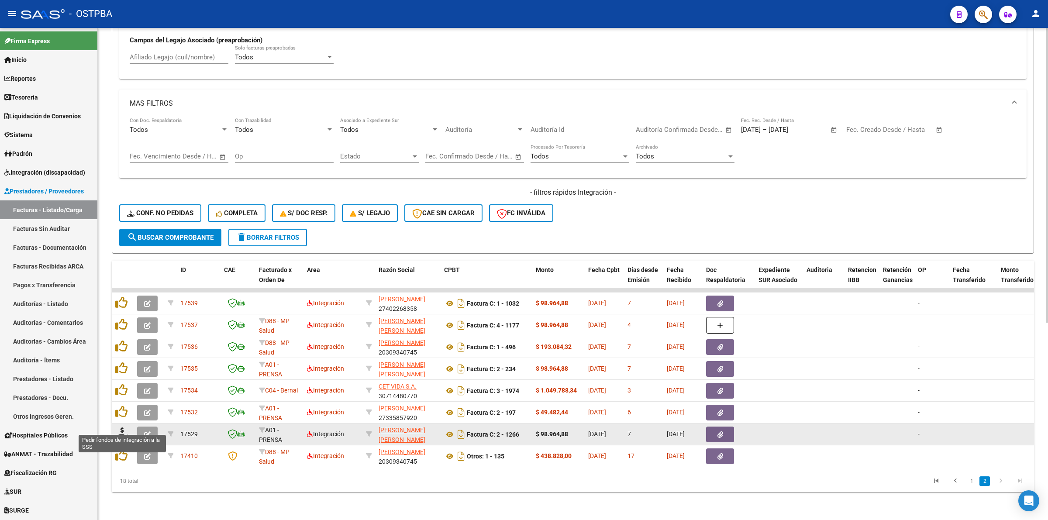
click at [122, 428] on icon at bounding box center [122, 434] width 14 height 12
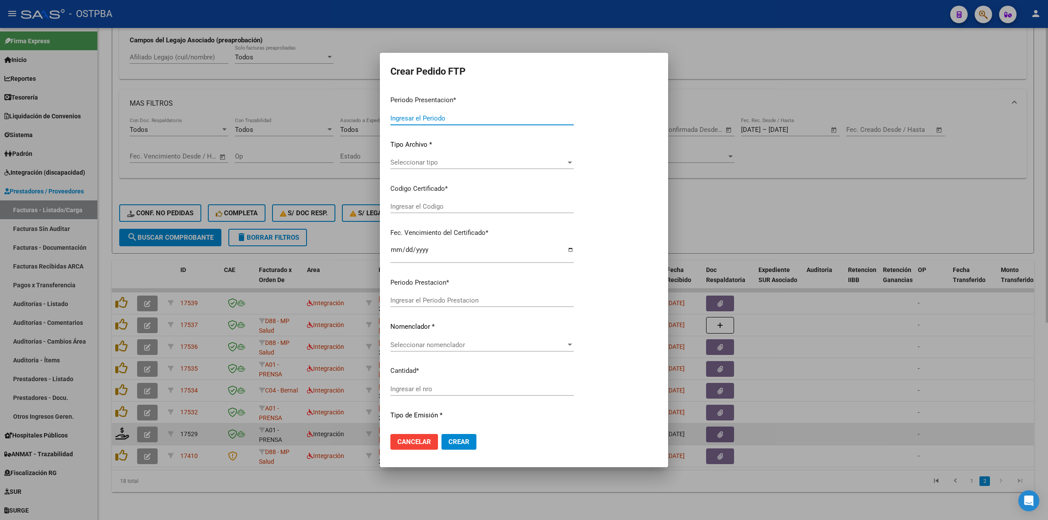
type input "202508"
type input "$ 98.964,88"
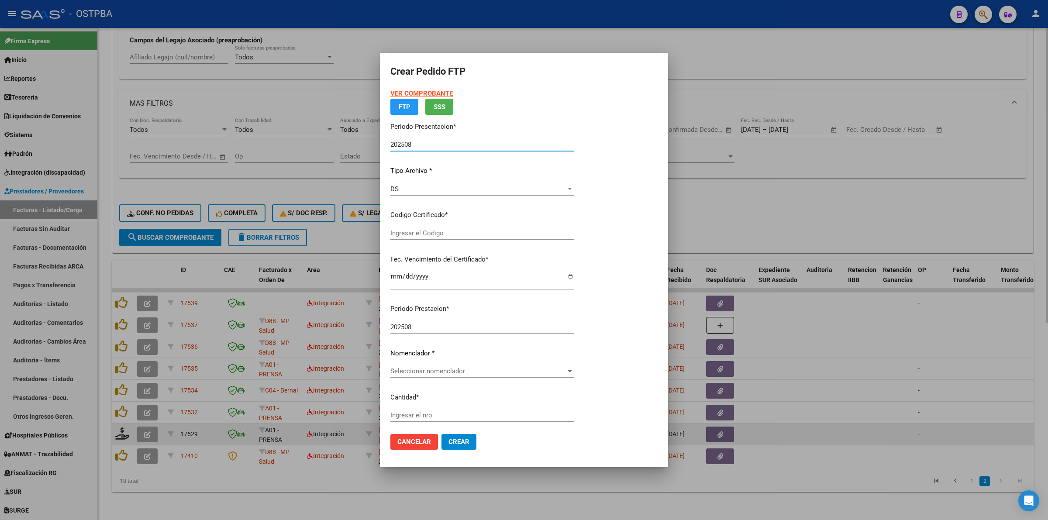
type input "000000000000000000000000"
type input "[DATE]"
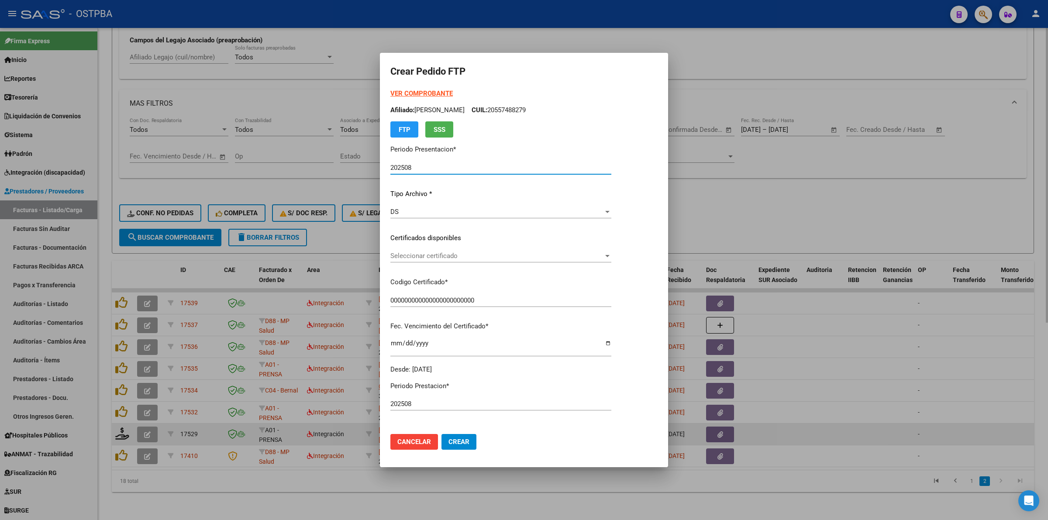
click at [612, 258] on div at bounding box center [608, 255] width 8 height 7
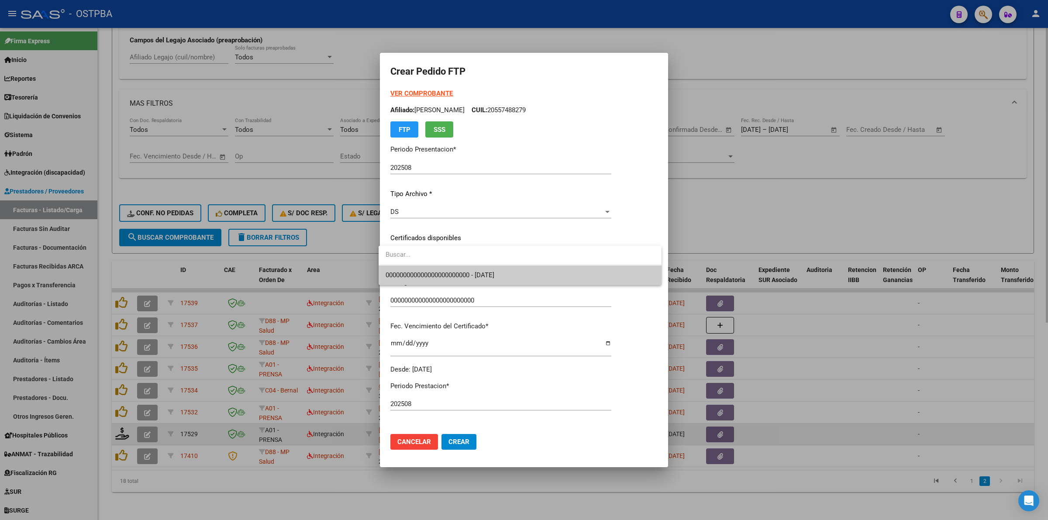
click at [634, 272] on span "000000000000000000000000 - [DATE]" at bounding box center [520, 276] width 269 height 20
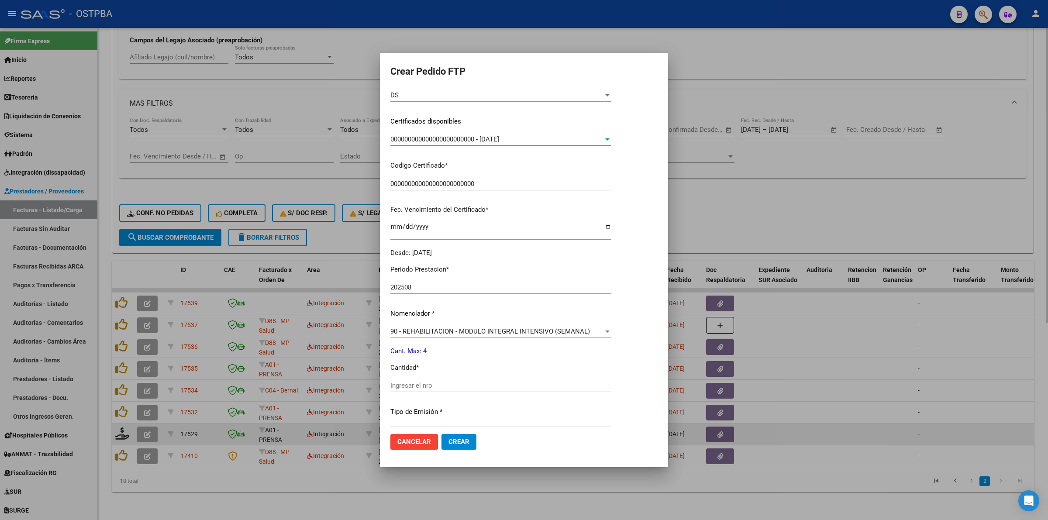
scroll to position [164, 0]
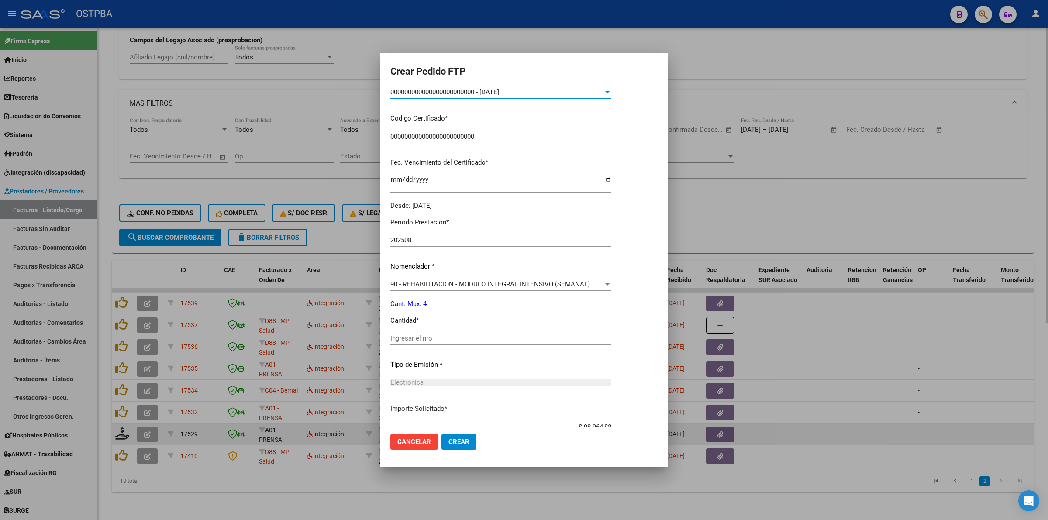
click at [535, 335] on input "Ingresar el nro" at bounding box center [500, 339] width 221 height 8
type input "4"
click at [456, 444] on span "Crear" at bounding box center [459, 442] width 21 height 8
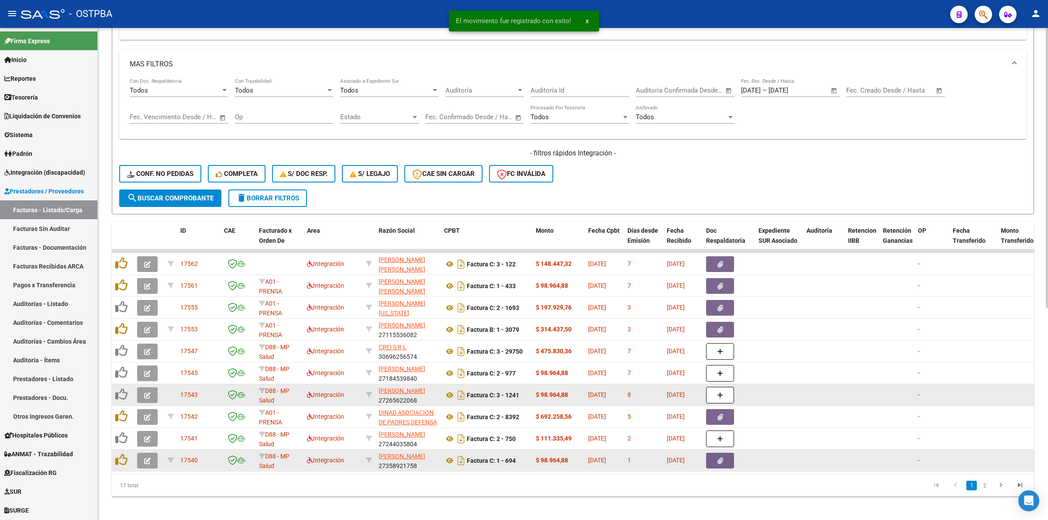
scroll to position [373, 0]
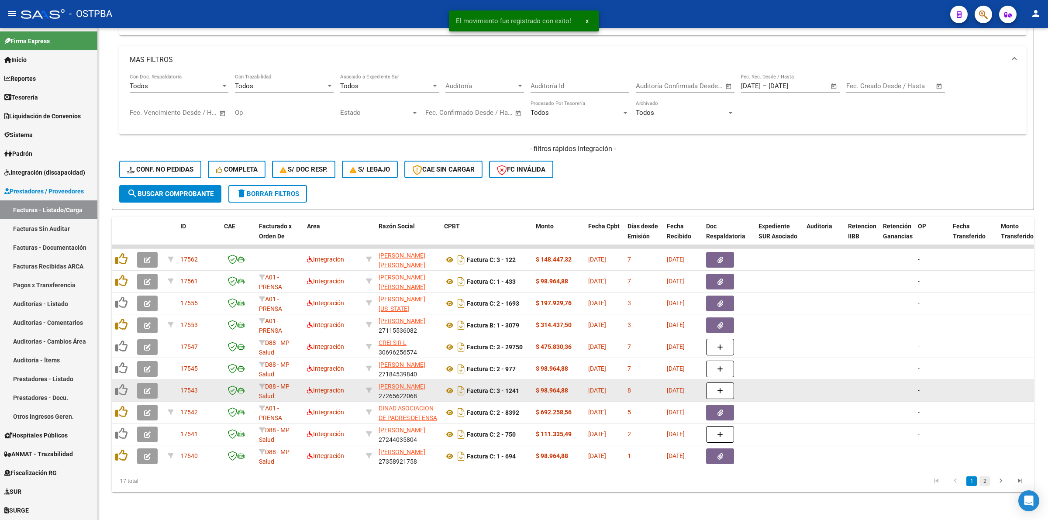
click at [982, 480] on link "2" at bounding box center [985, 482] width 10 height 10
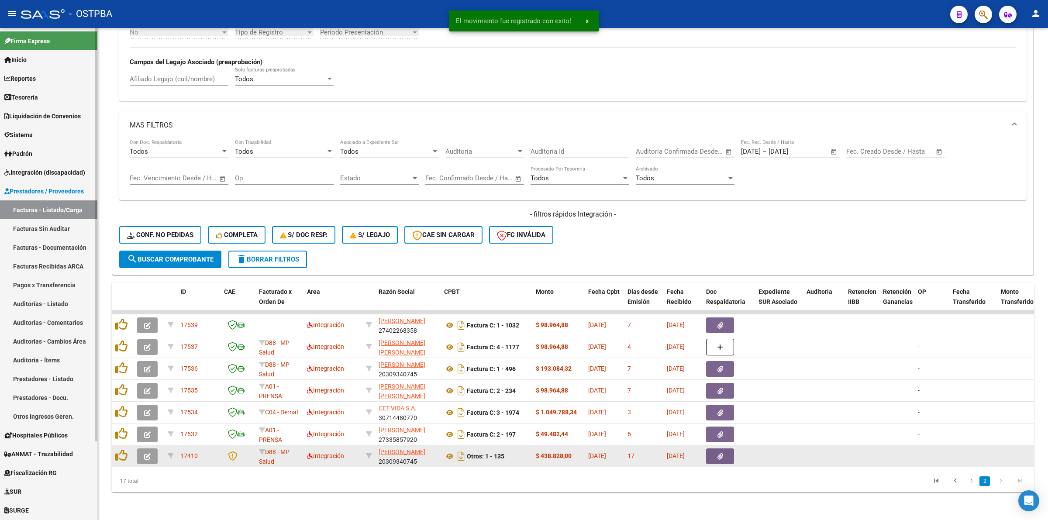
scroll to position [308, 0]
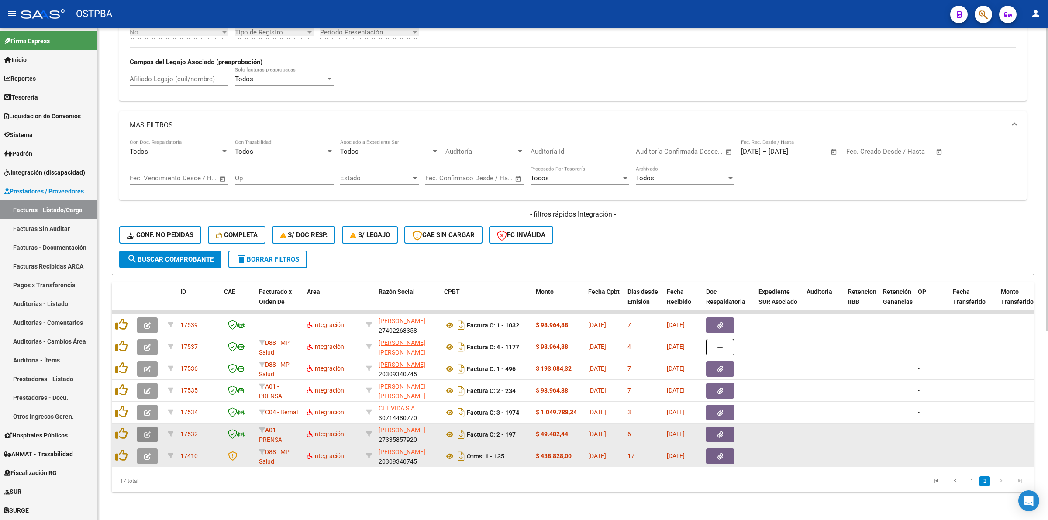
click at [145, 432] on icon "button" at bounding box center [147, 435] width 7 height 7
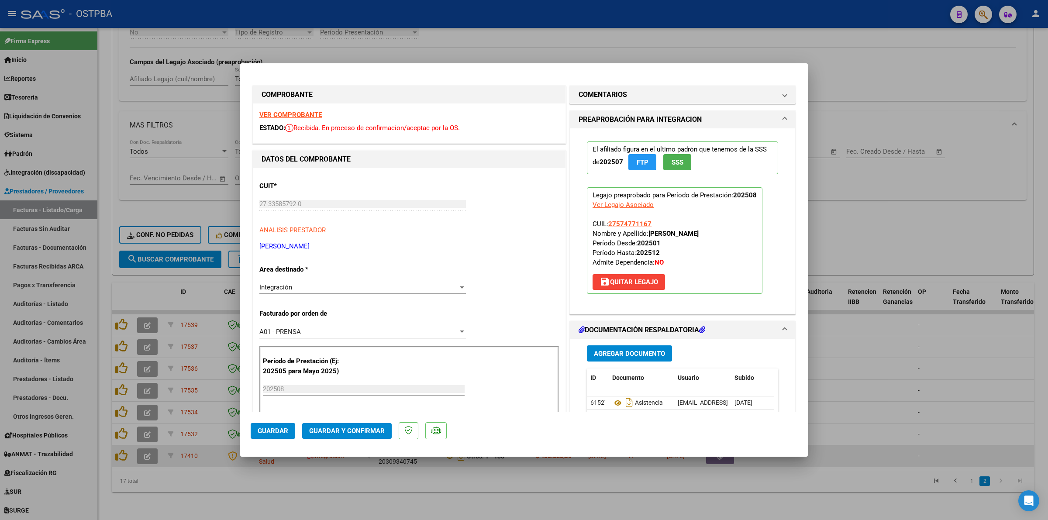
click at [306, 115] on strong "VER COMPROBANTE" at bounding box center [290, 115] width 62 height 8
click at [938, 335] on div at bounding box center [524, 260] width 1048 height 520
type input "$ 0,00"
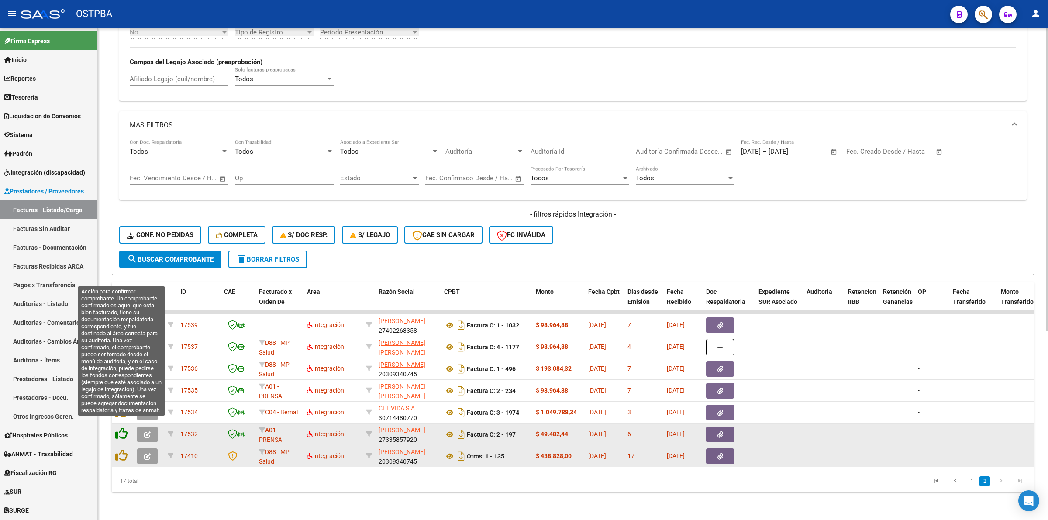
click at [125, 428] on icon at bounding box center [121, 434] width 12 height 12
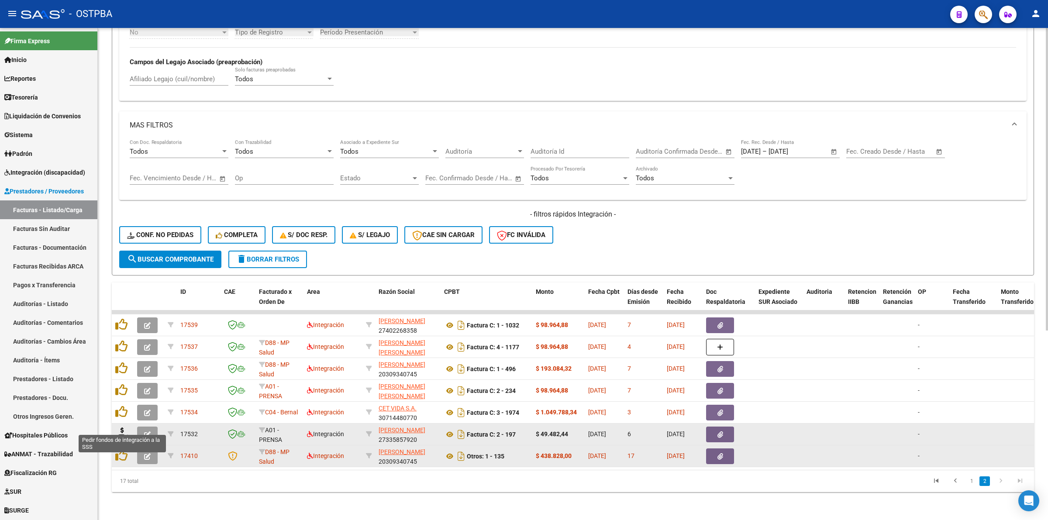
click at [124, 428] on icon at bounding box center [122, 434] width 14 height 12
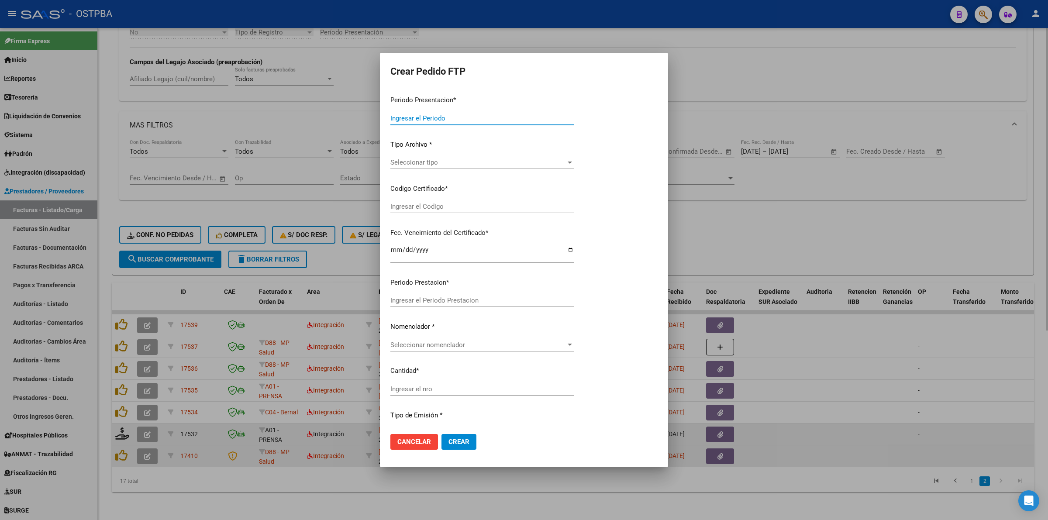
type input "202508"
type input "$ 49.482,44"
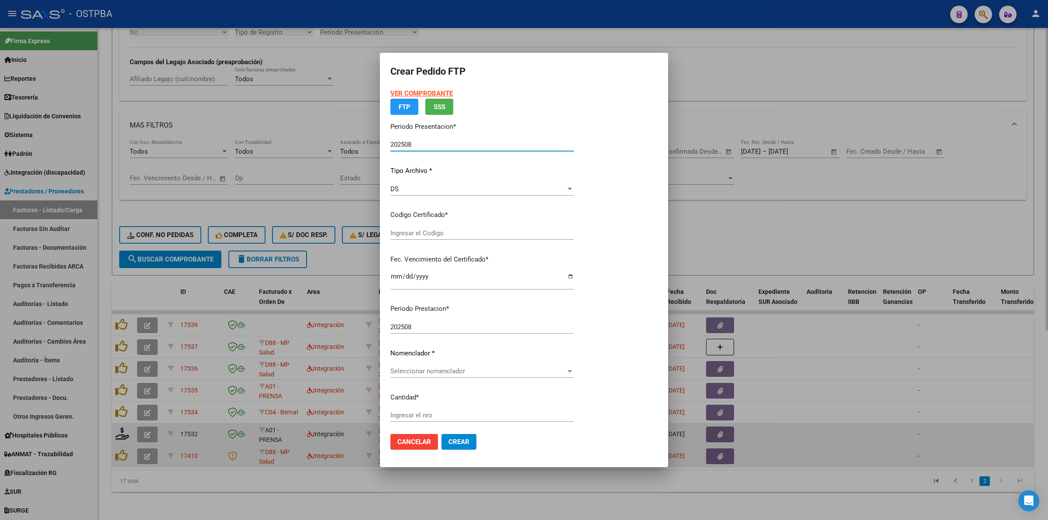
type input "0000000000000000000000"
type input "[DATE]"
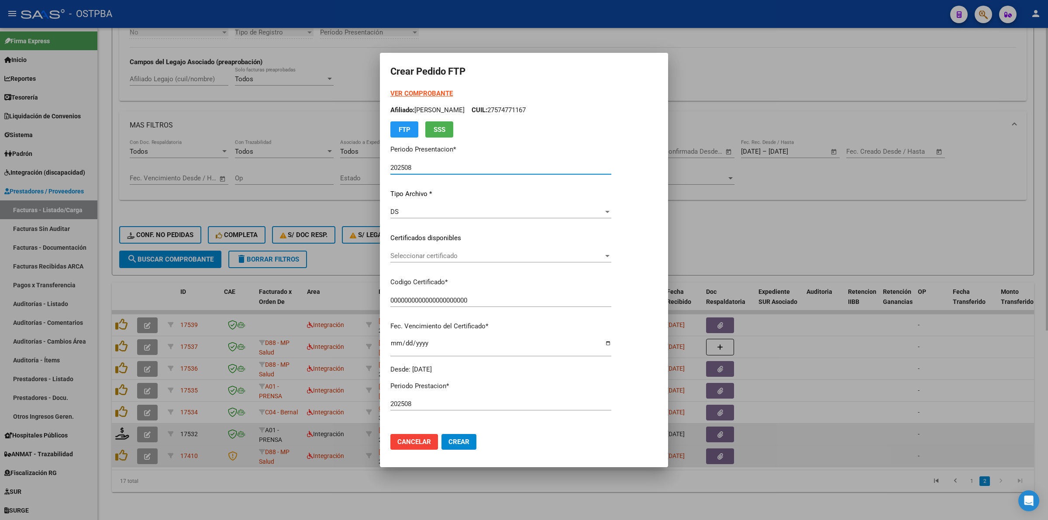
click at [604, 259] on span "Seleccionar certificado" at bounding box center [496, 256] width 213 height 8
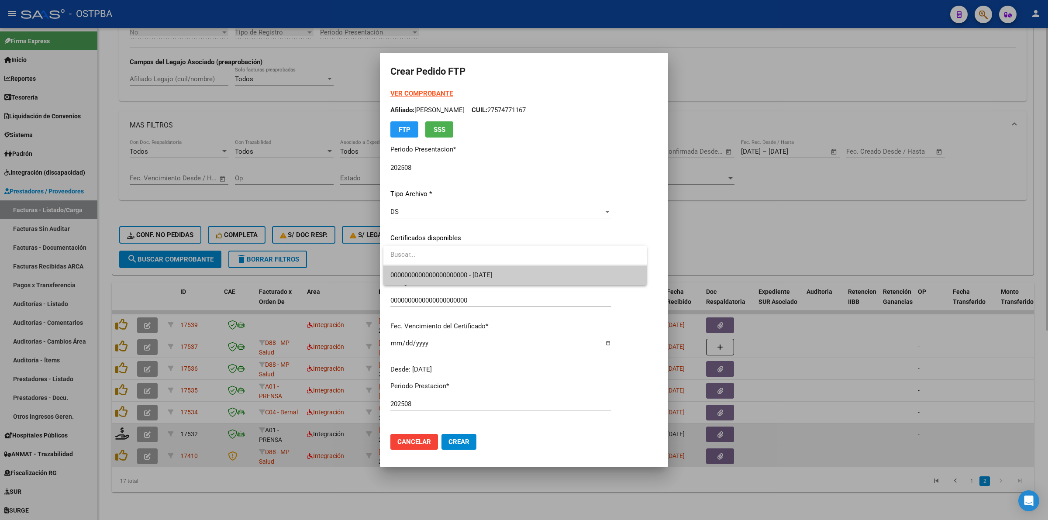
click at [556, 272] on span "0000000000000000000000 - [DATE]" at bounding box center [514, 276] width 249 height 20
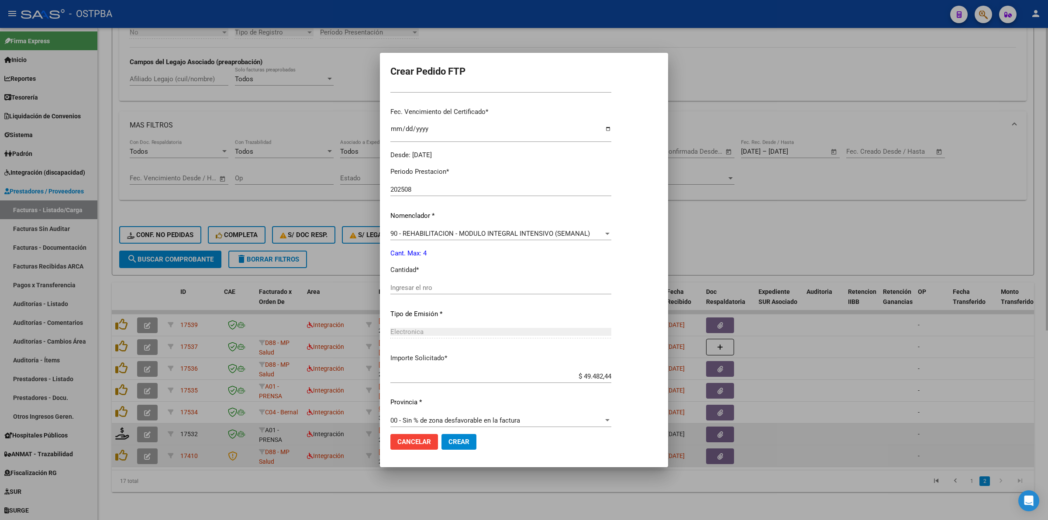
scroll to position [218, 0]
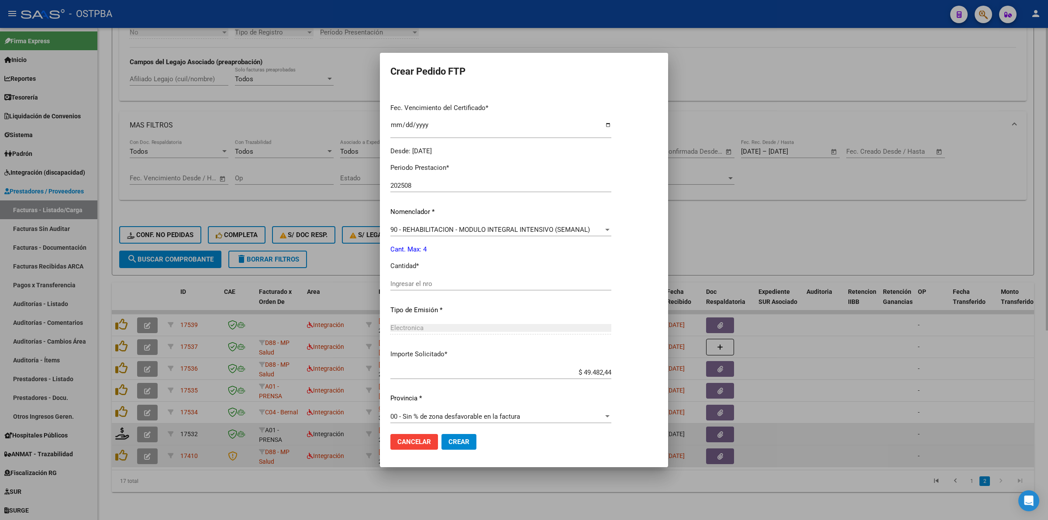
click at [494, 290] on div "Ingresar el nro" at bounding box center [500, 283] width 221 height 13
type input "4"
click at [459, 438] on span "Crear" at bounding box center [459, 442] width 21 height 8
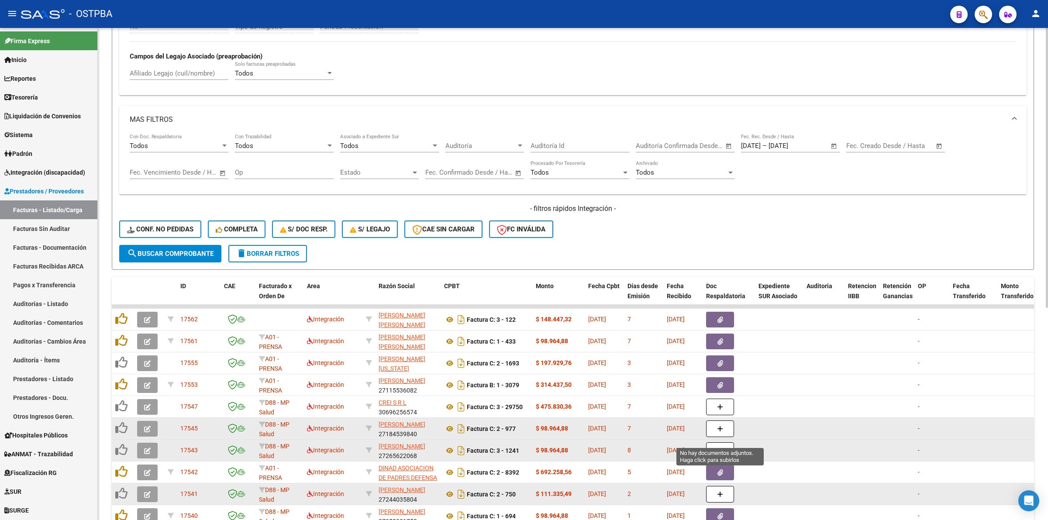
scroll to position [373, 0]
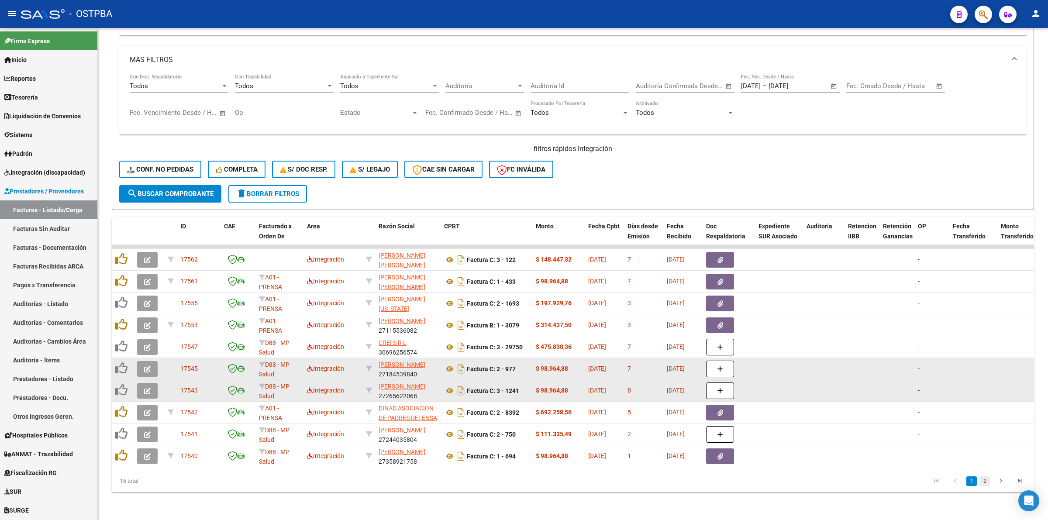
click at [987, 484] on link "2" at bounding box center [985, 482] width 10 height 10
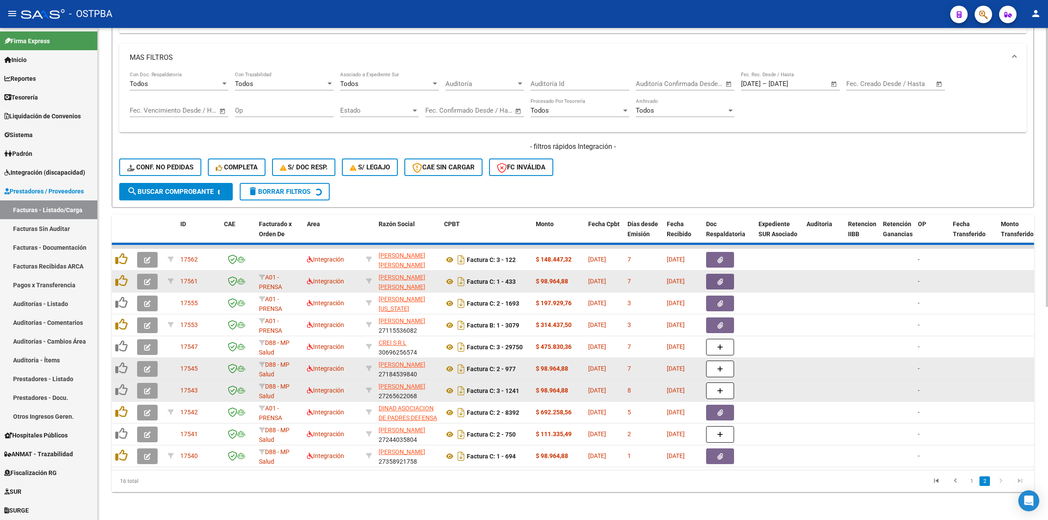
scroll to position [286, 0]
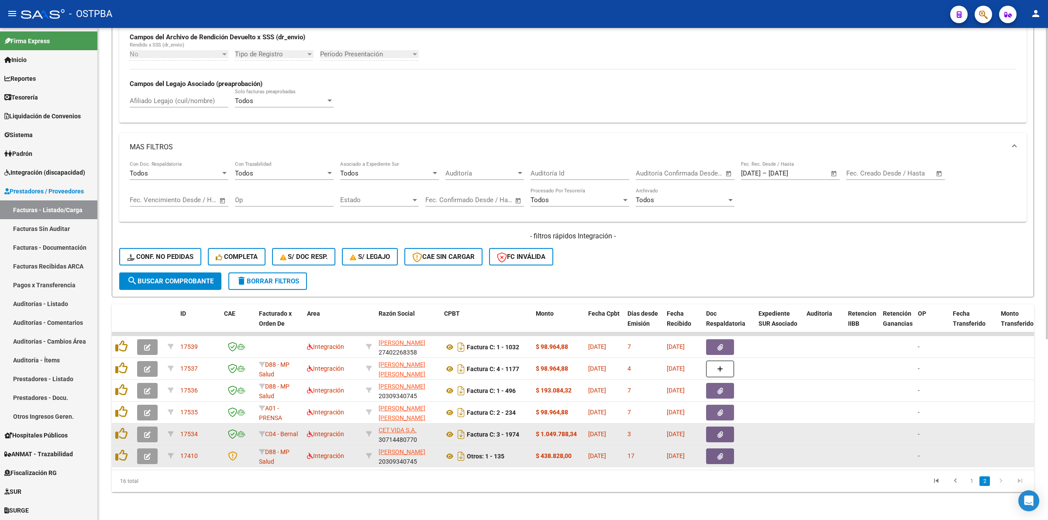
click at [151, 428] on button "button" at bounding box center [147, 435] width 21 height 16
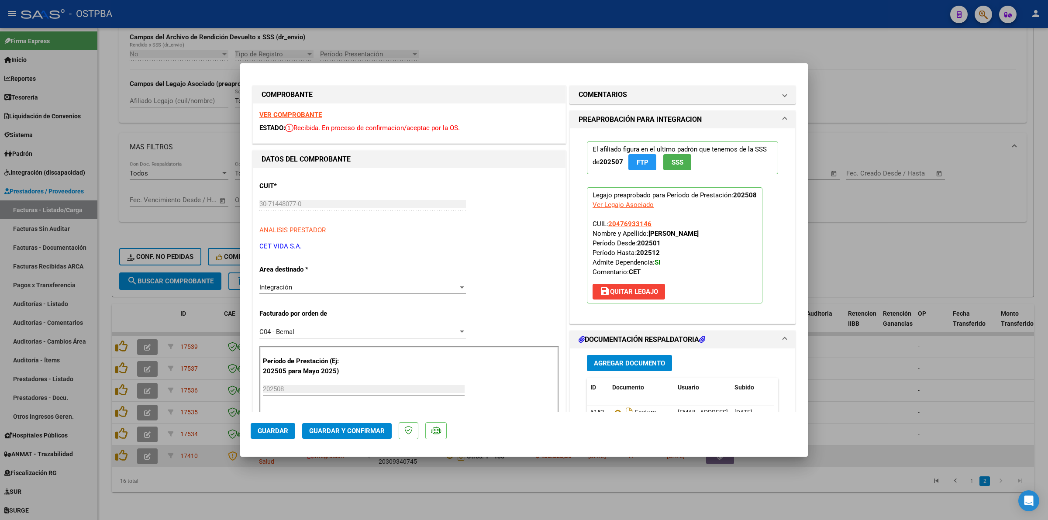
click at [275, 111] on strong "VER COMPROBANTE" at bounding box center [290, 115] width 62 height 8
click at [896, 235] on div at bounding box center [524, 260] width 1048 height 520
type input "$ 0,00"
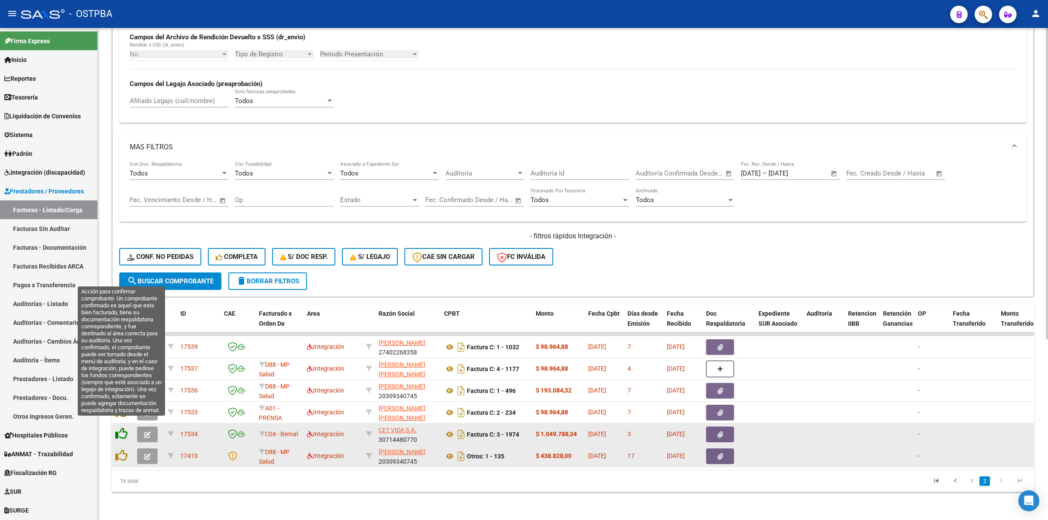
click at [123, 428] on icon at bounding box center [121, 434] width 12 height 12
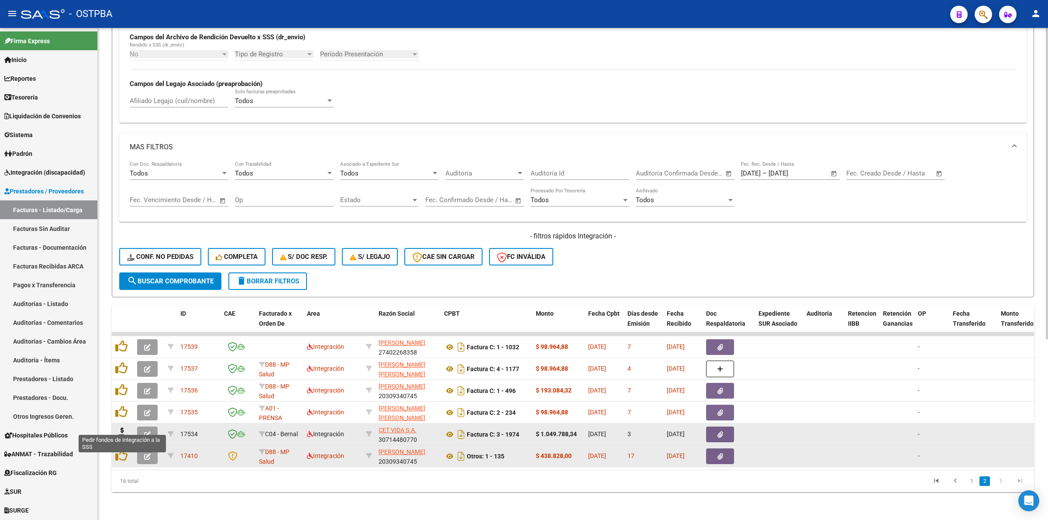
click at [123, 428] on icon at bounding box center [122, 434] width 14 height 12
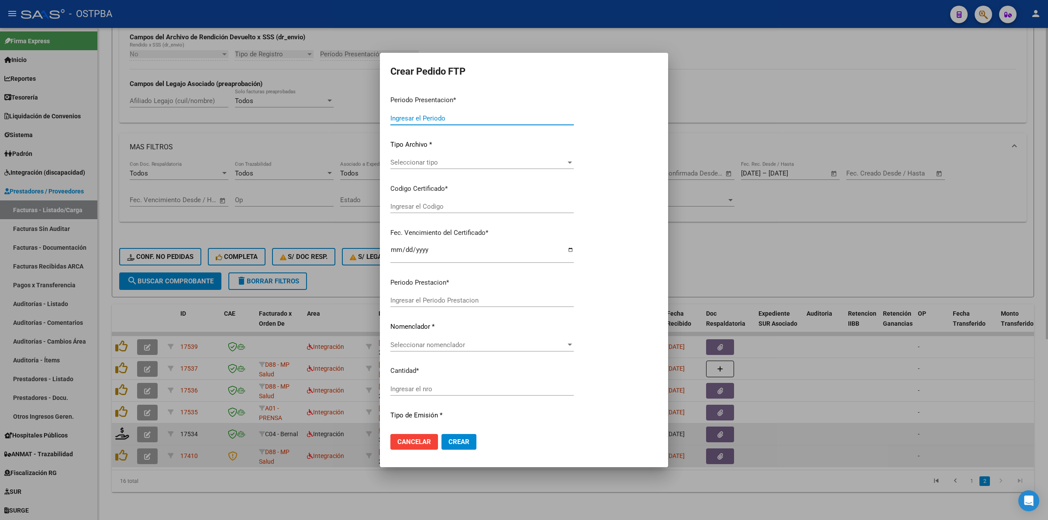
type input "202508"
type input "$ 1.049.788,34"
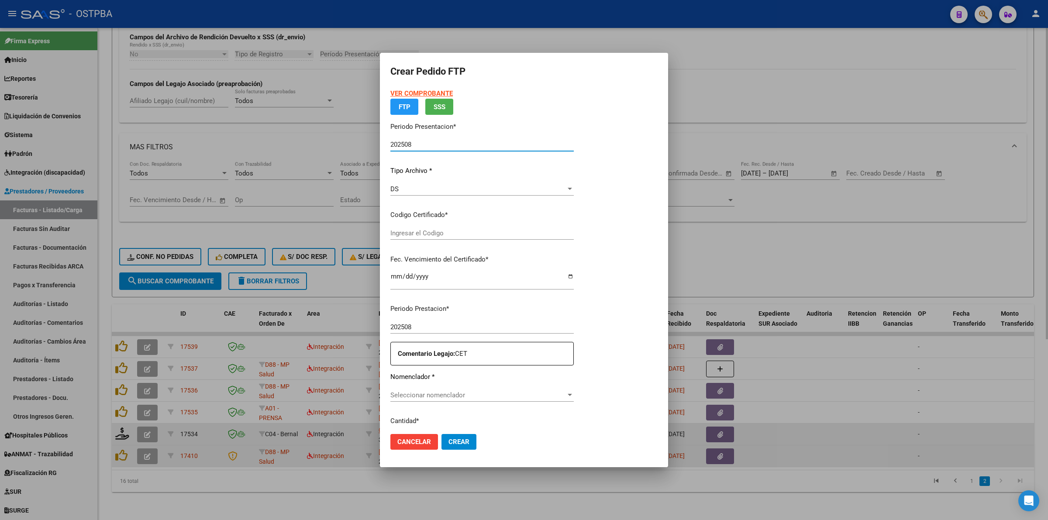
type input "00000000000000000000"
type input "[DATE]"
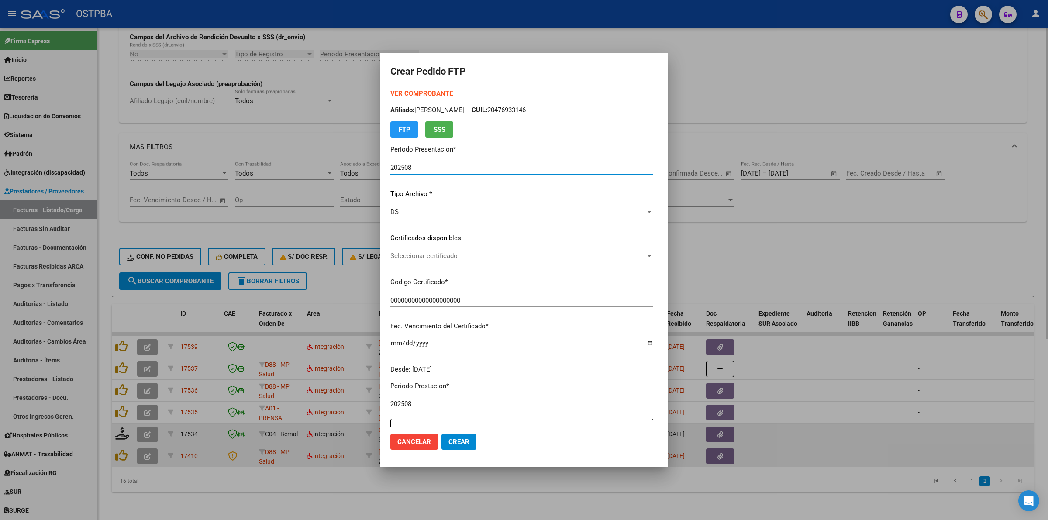
click at [640, 256] on span "Seleccionar certificado" at bounding box center [517, 256] width 255 height 8
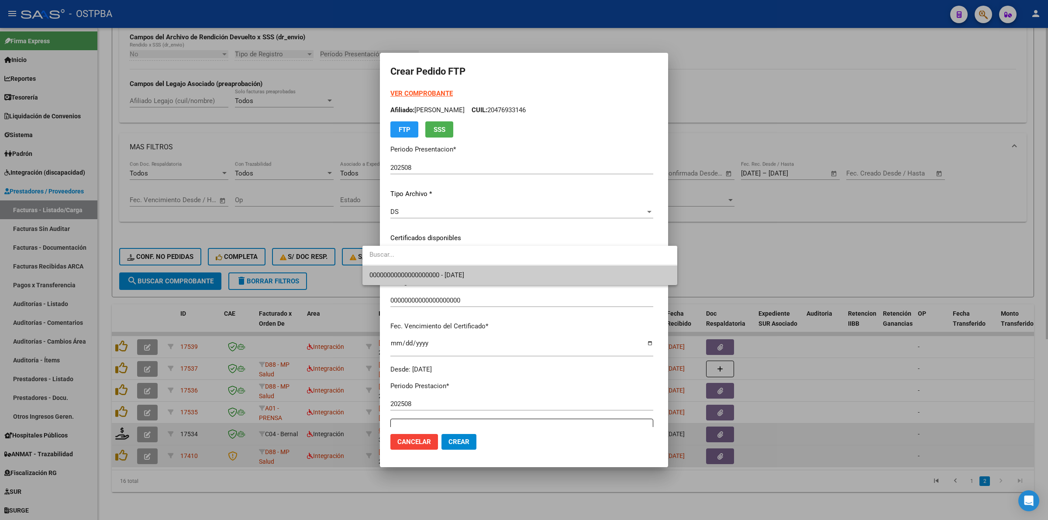
click at [566, 273] on span "00000000000000000000 - [DATE]" at bounding box center [520, 276] width 301 height 20
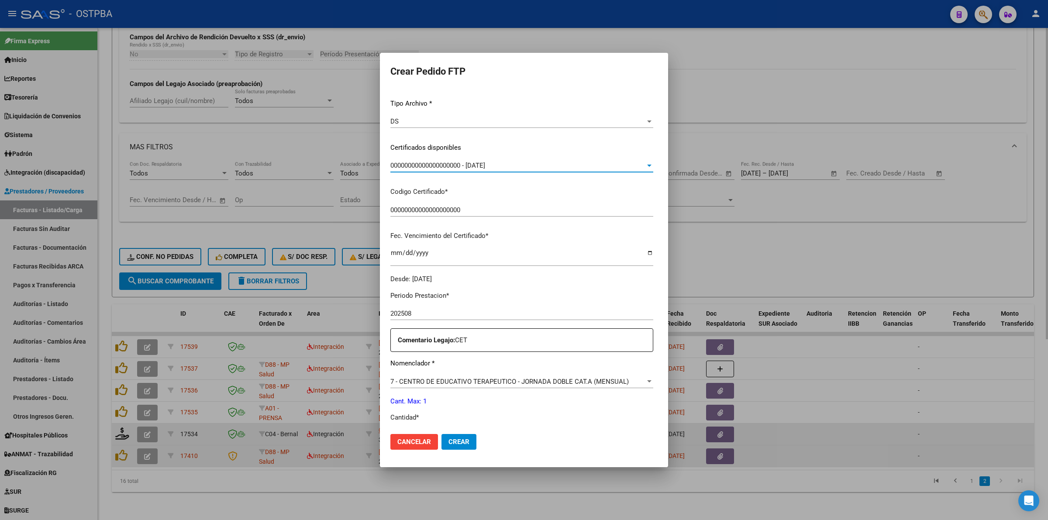
scroll to position [218, 0]
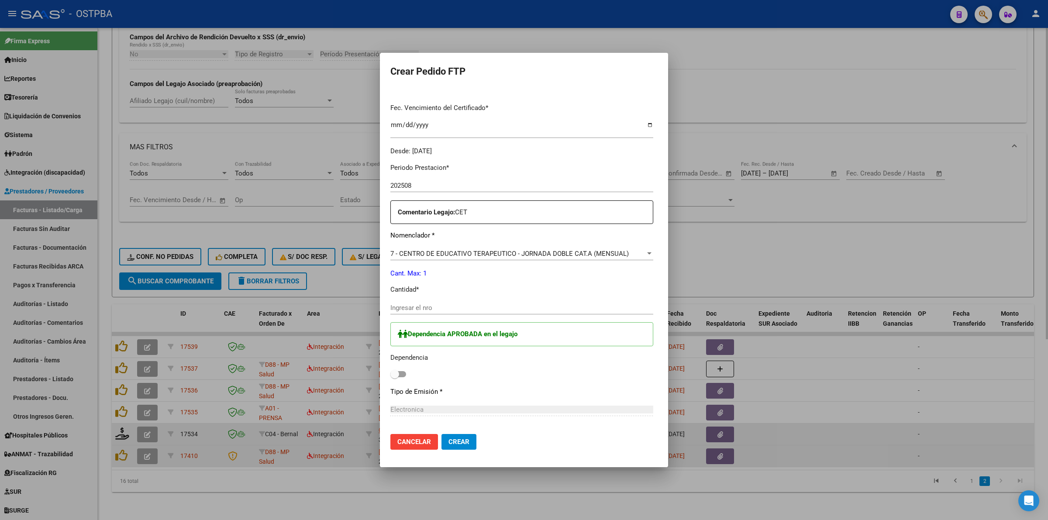
click at [489, 308] on input "Ingresar el nro" at bounding box center [521, 308] width 263 height 8
type input "1"
click at [390, 376] on span at bounding box center [398, 374] width 16 height 6
click at [394, 377] on input "checkbox" at bounding box center [394, 377] width 0 height 0
checkbox input "true"
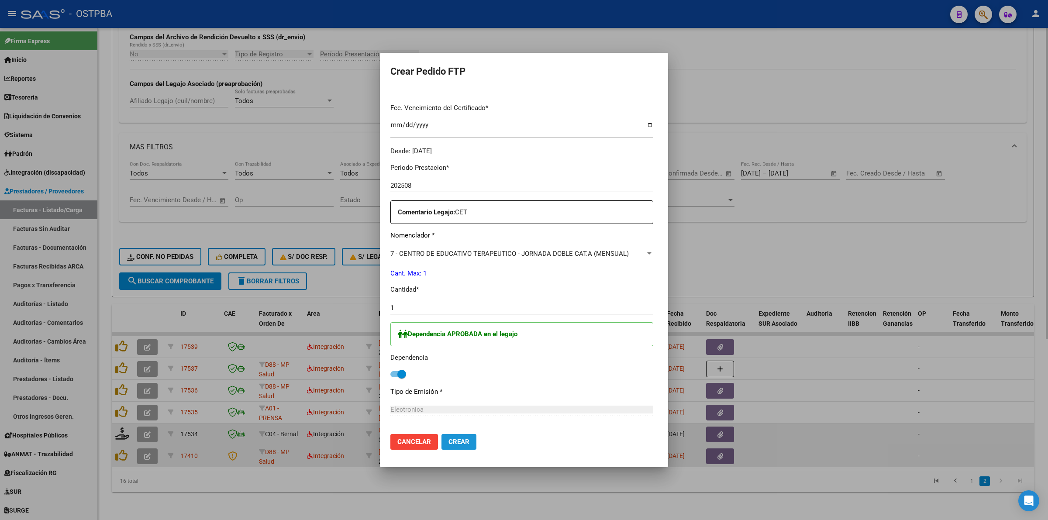
click at [442, 435] on button "Crear" at bounding box center [459, 442] width 35 height 16
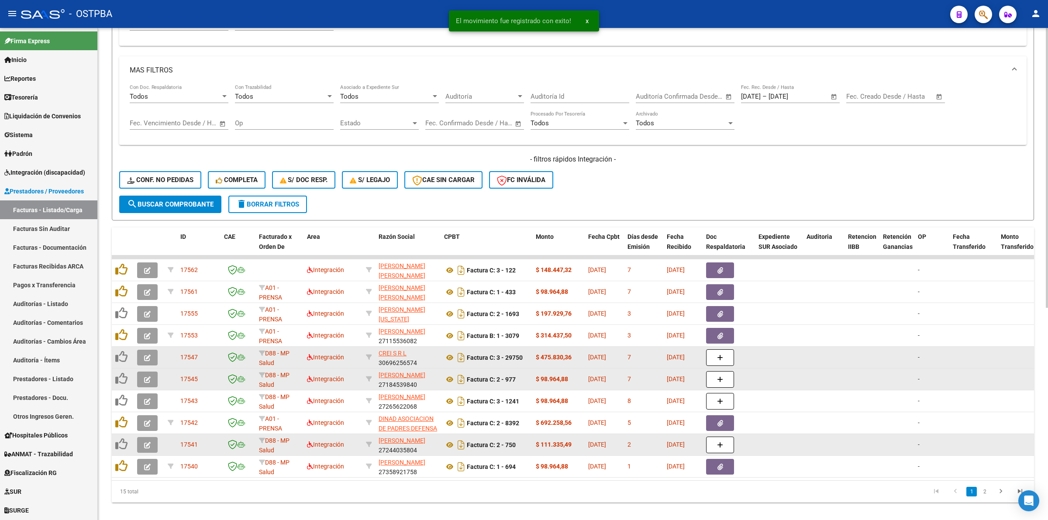
scroll to position [373, 0]
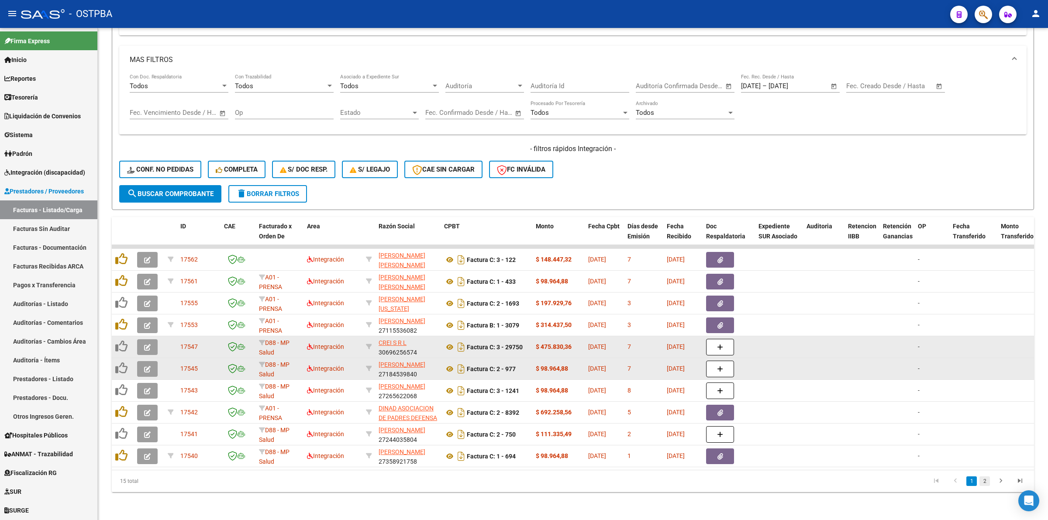
click at [986, 483] on link "2" at bounding box center [985, 482] width 10 height 10
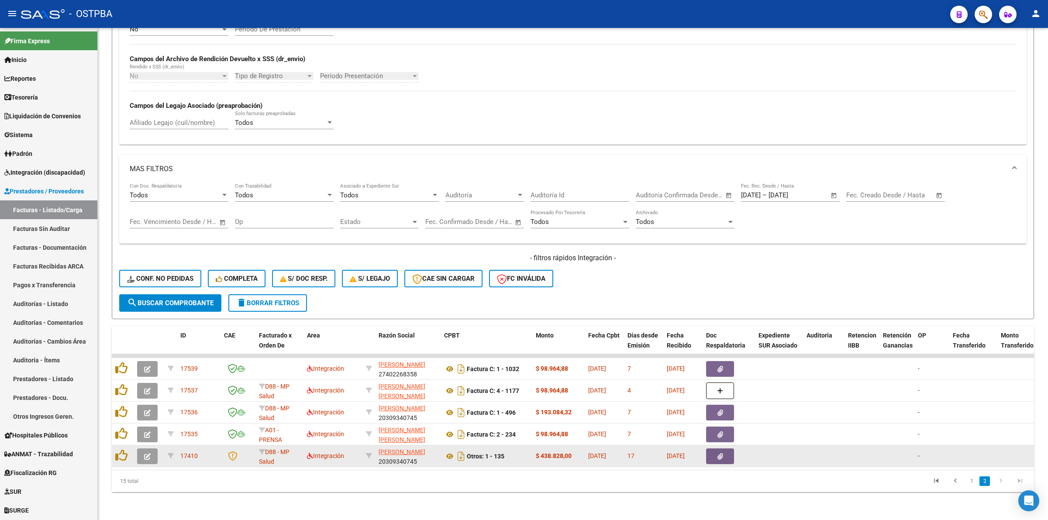
scroll to position [264, 0]
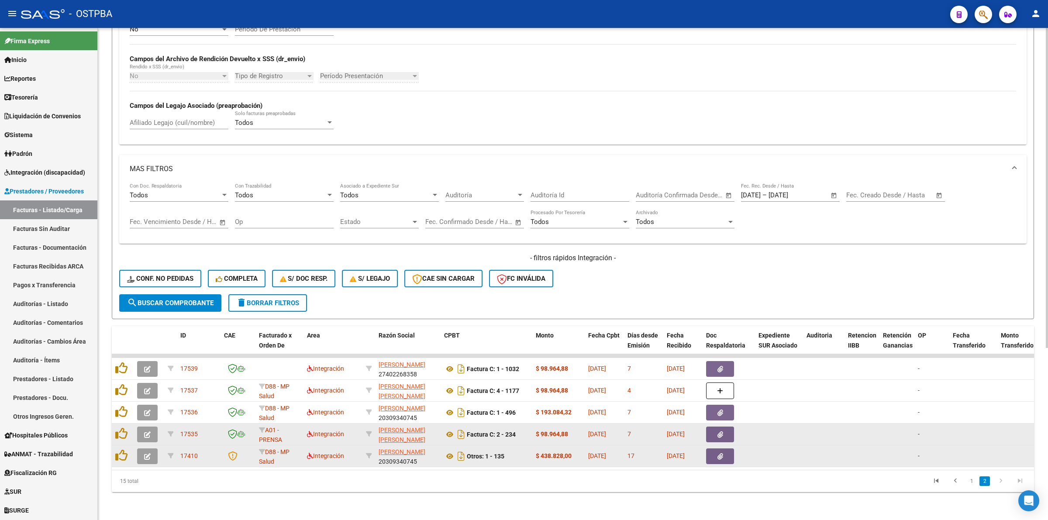
click at [147, 432] on icon "button" at bounding box center [147, 435] width 7 height 7
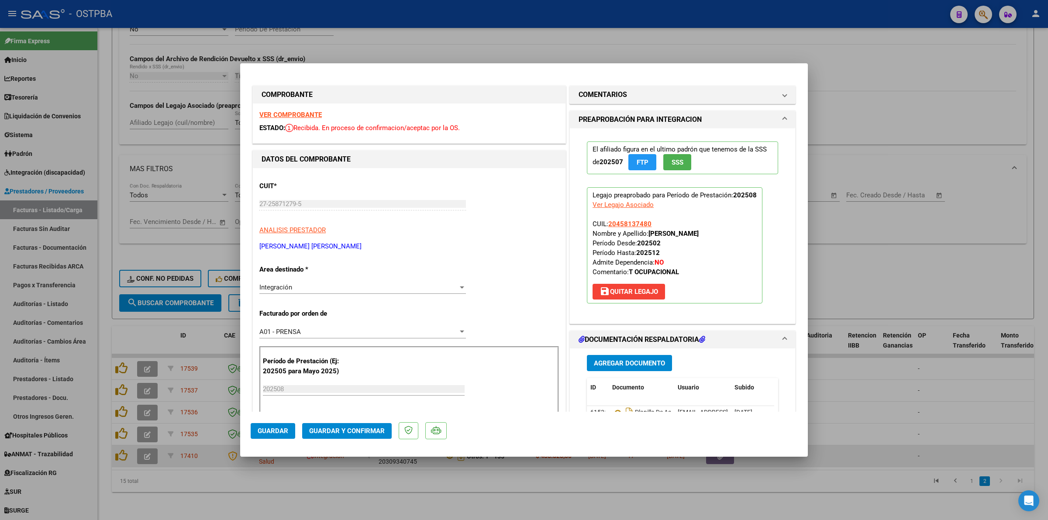
click at [311, 114] on strong "VER COMPROBANTE" at bounding box center [290, 115] width 62 height 8
click at [903, 248] on div at bounding box center [524, 260] width 1048 height 520
type input "$ 0,00"
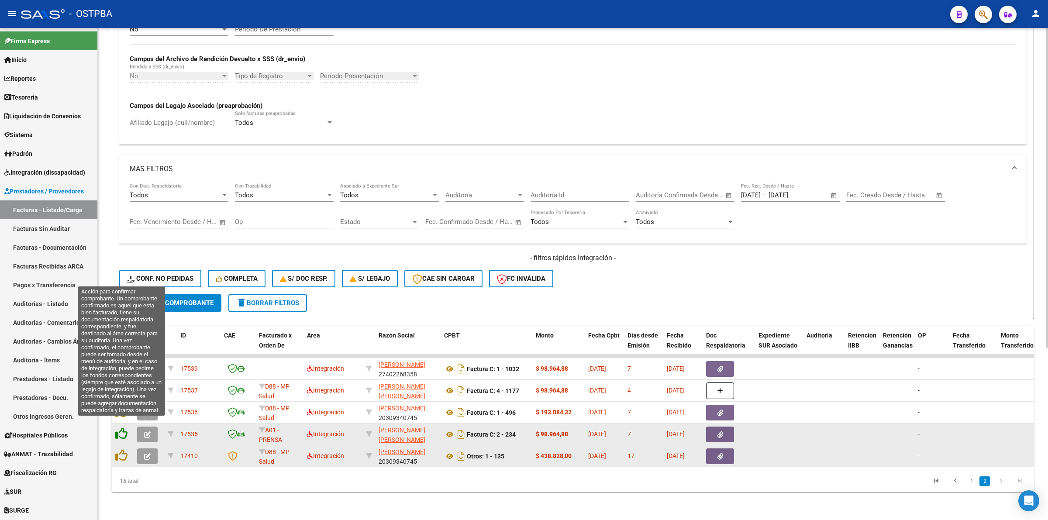
click at [120, 428] on icon at bounding box center [121, 434] width 12 height 12
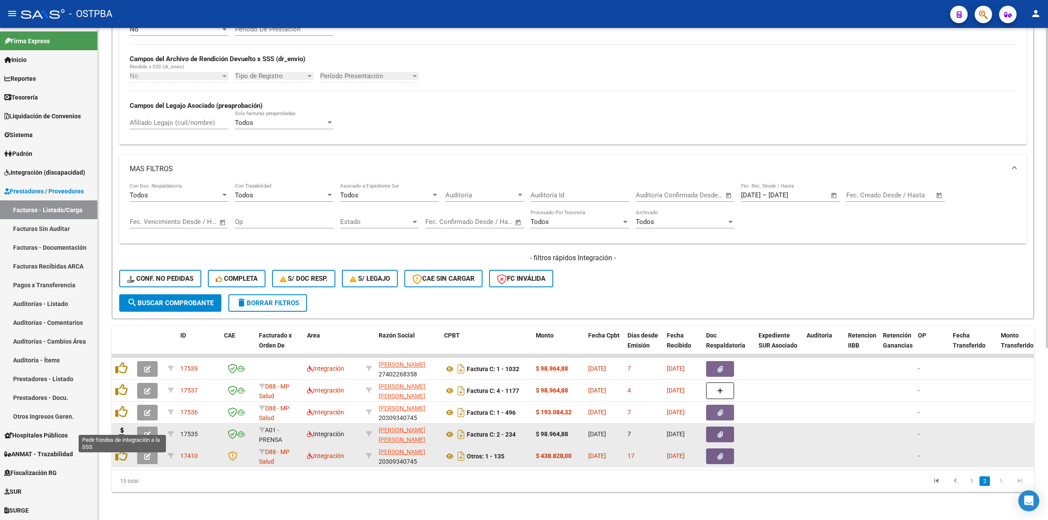
click at [120, 428] on icon at bounding box center [122, 434] width 14 height 12
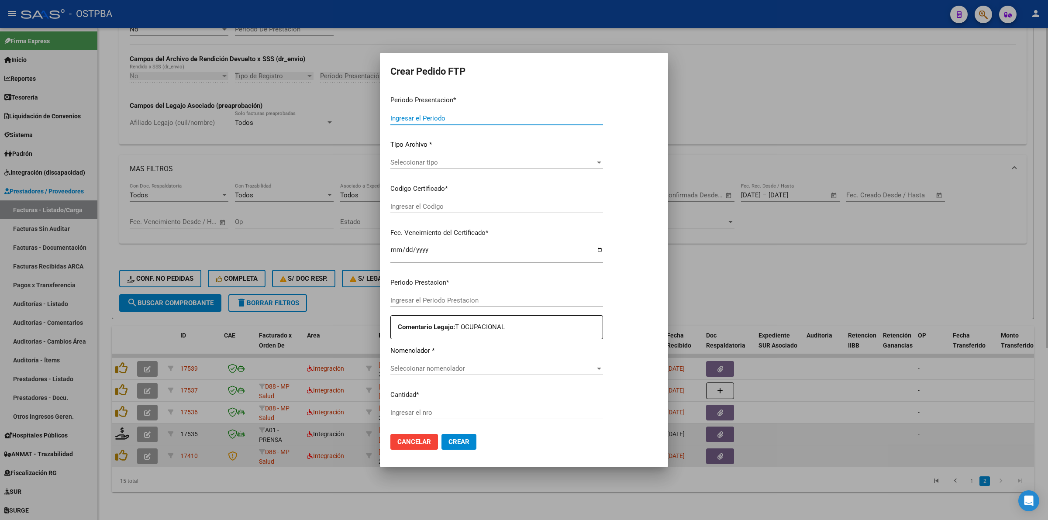
type input "202508"
type input "$ 98.964,88"
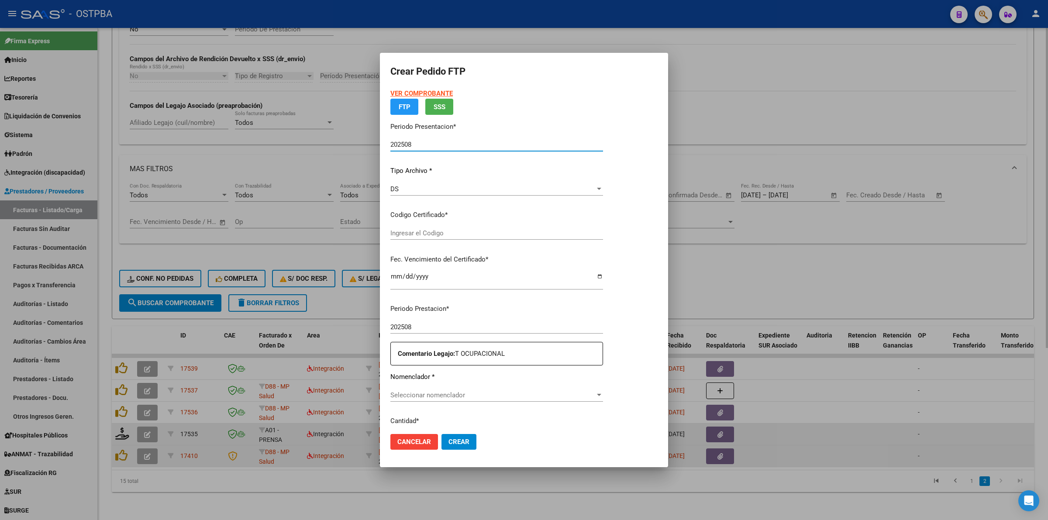
type input "00000000000000000000"
type input "[DATE]"
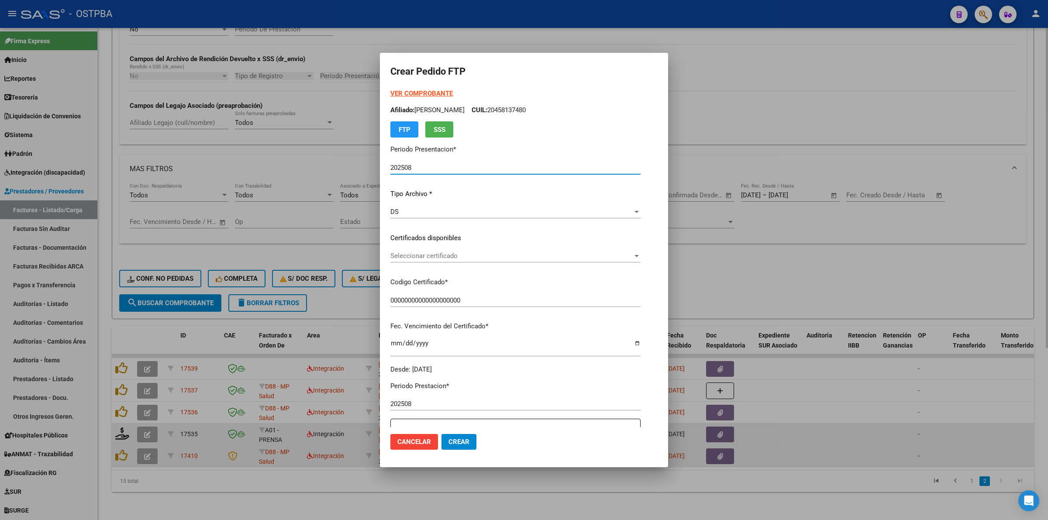
click at [641, 261] on div "Seleccionar certificado Seleccionar certificado" at bounding box center [515, 255] width 250 height 13
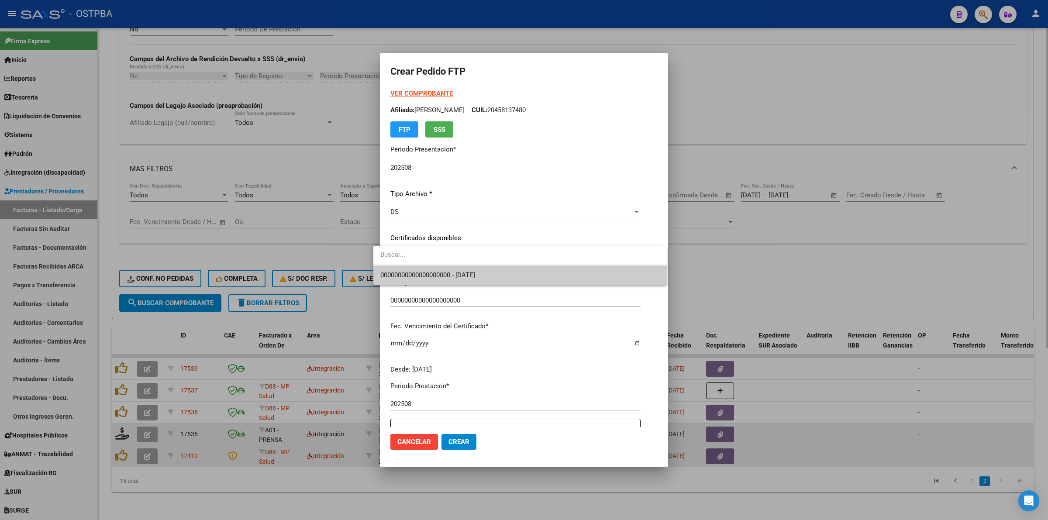
click at [608, 278] on span "00000000000000000000 - [DATE]" at bounding box center [520, 276] width 280 height 20
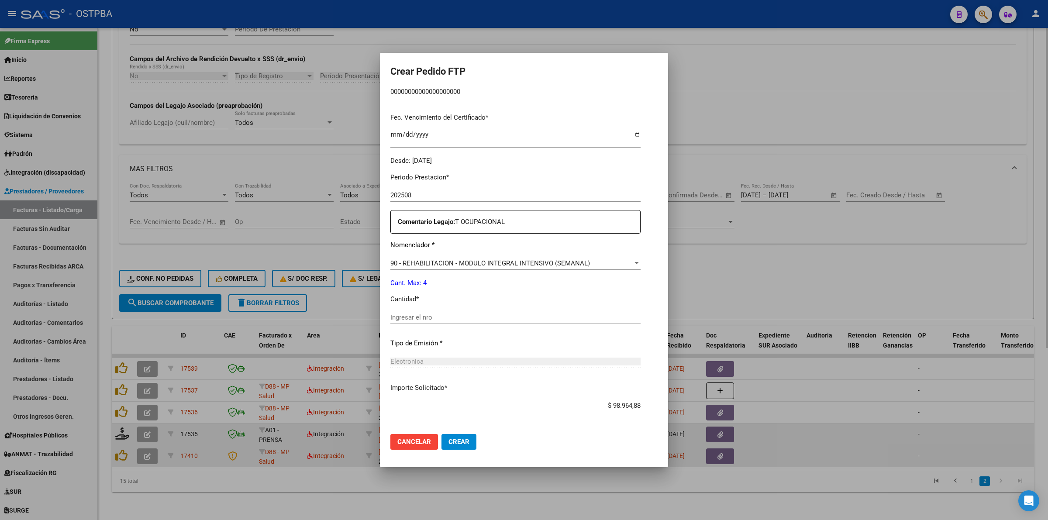
scroll to position [218, 0]
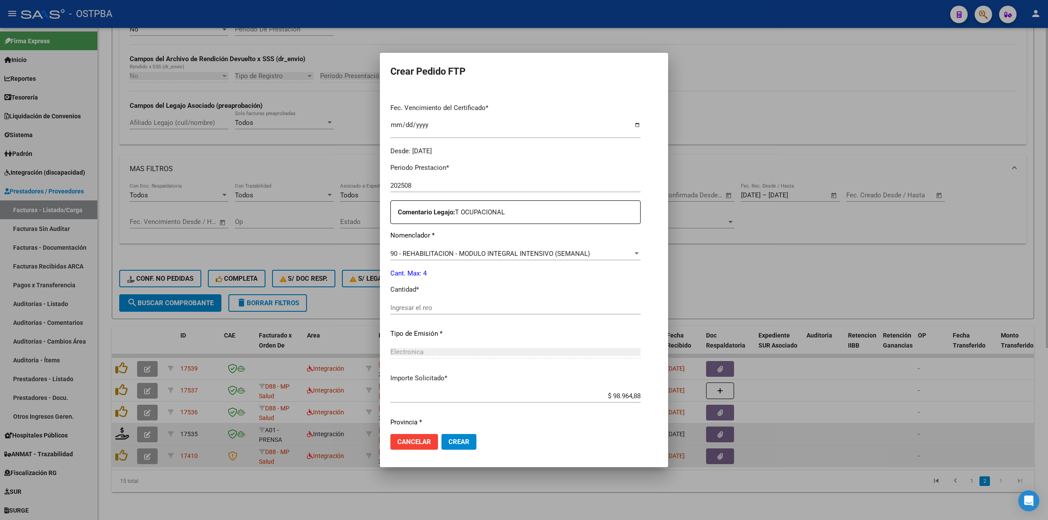
click at [477, 308] on input "Ingresar el nro" at bounding box center [515, 308] width 250 height 8
click at [461, 444] on button "Crear" at bounding box center [459, 442] width 35 height 16
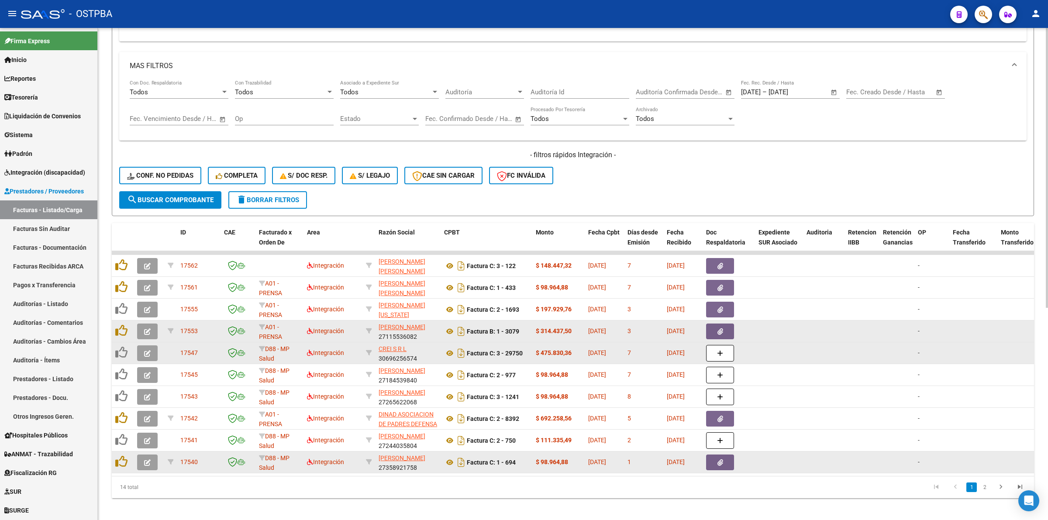
scroll to position [373, 0]
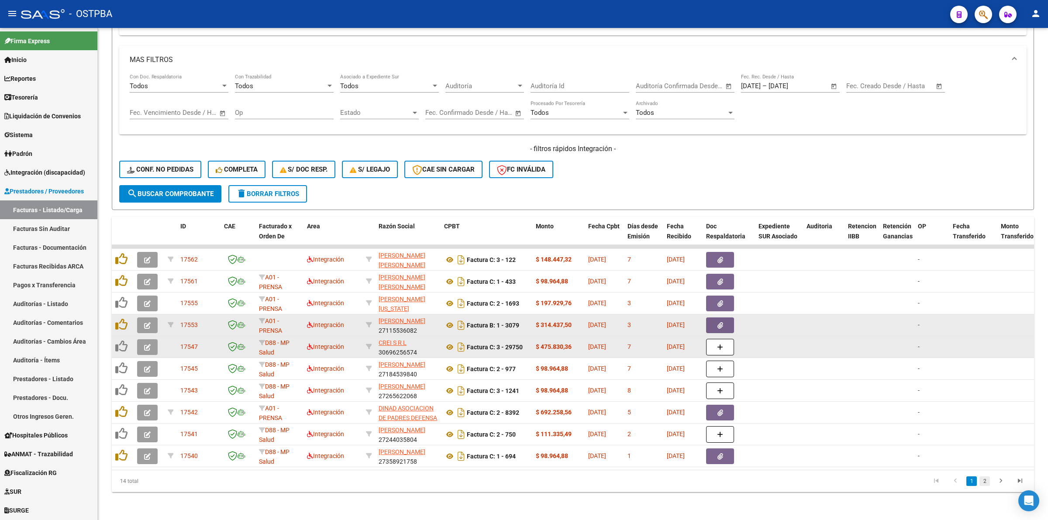
click at [983, 483] on link "2" at bounding box center [985, 482] width 10 height 10
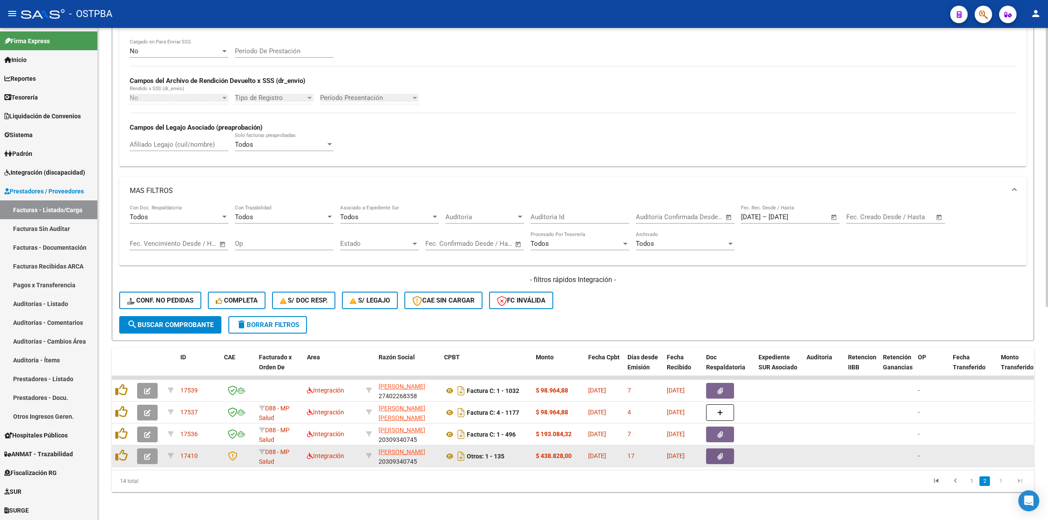
scroll to position [242, 0]
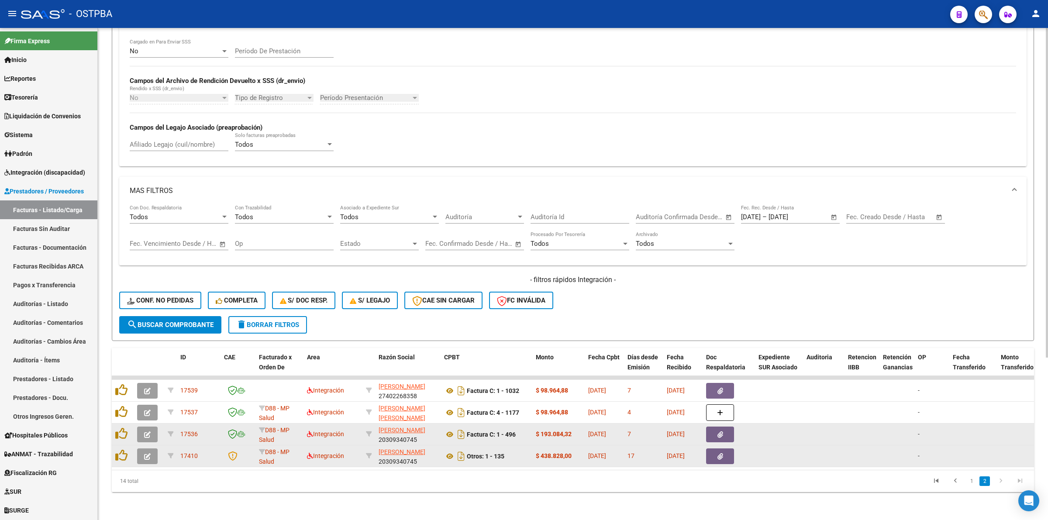
click at [144, 432] on icon "button" at bounding box center [147, 435] width 7 height 7
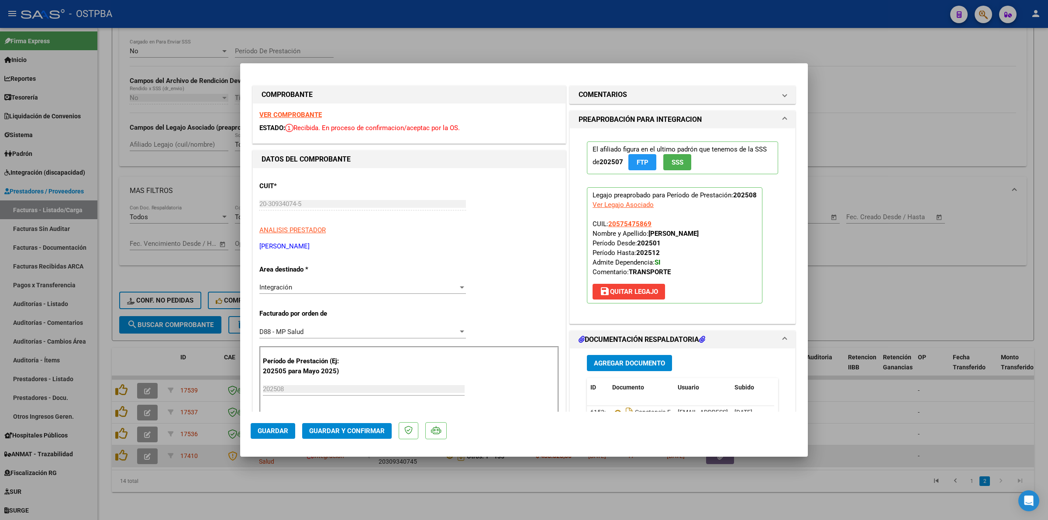
click at [276, 117] on strong "VER COMPROBANTE" at bounding box center [290, 115] width 62 height 8
click at [889, 80] on div at bounding box center [524, 260] width 1048 height 520
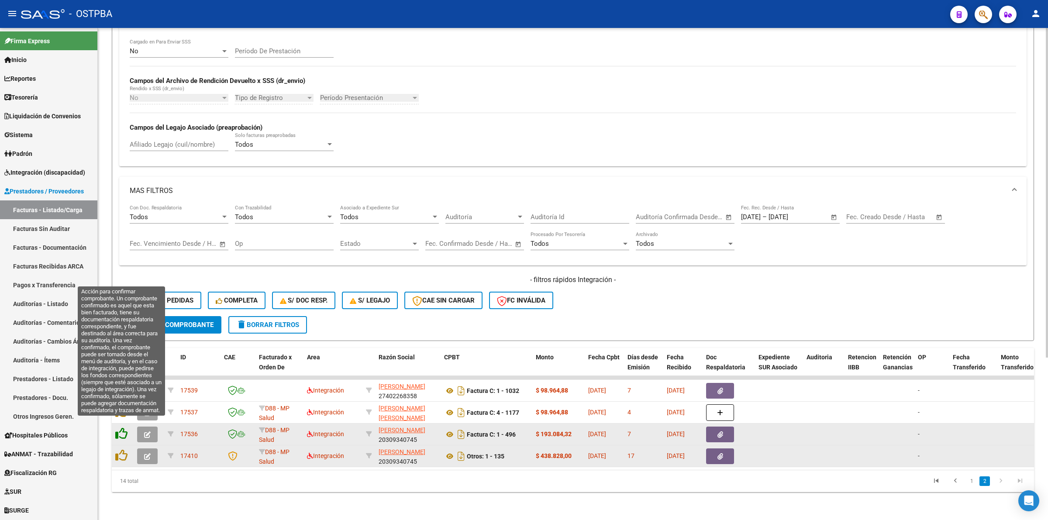
click at [122, 428] on icon at bounding box center [121, 434] width 12 height 12
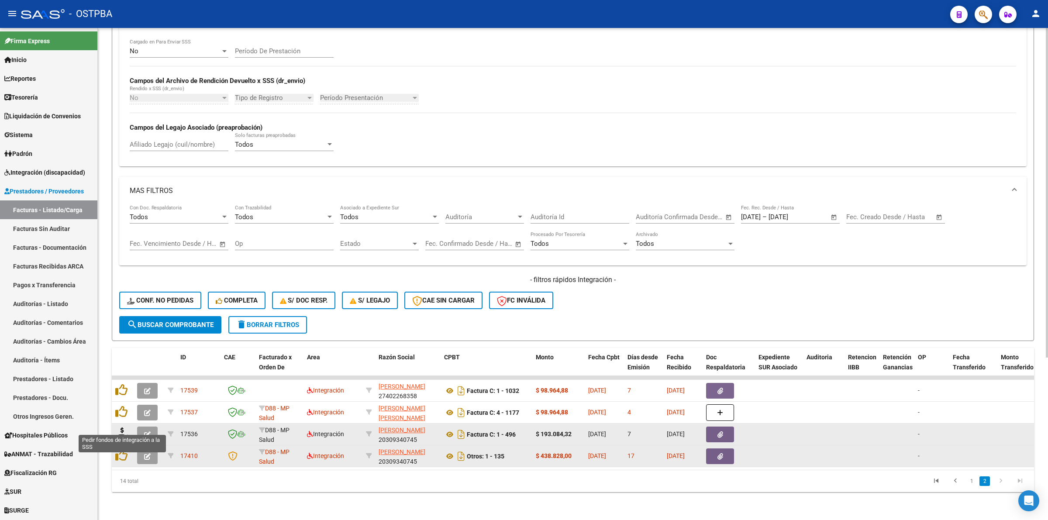
click at [122, 428] on icon at bounding box center [122, 434] width 14 height 12
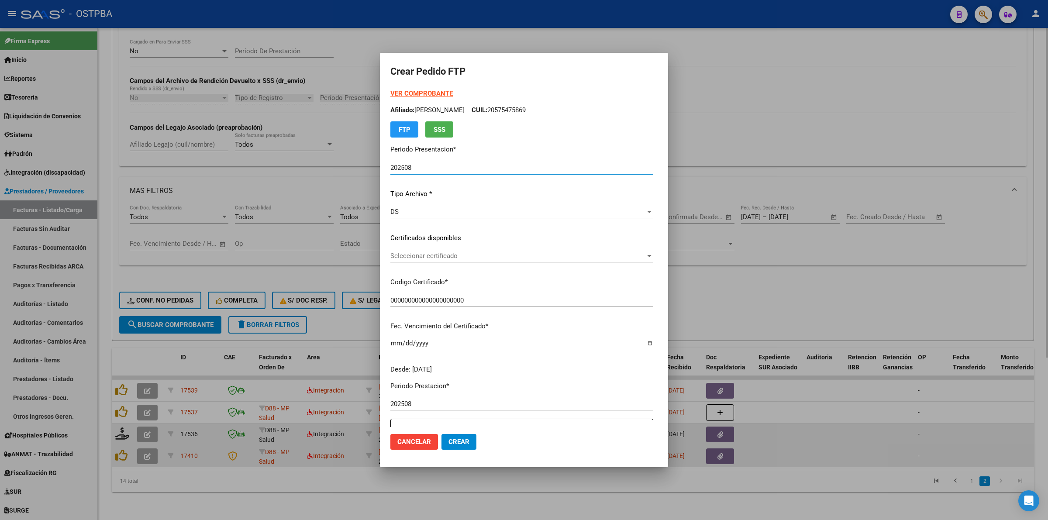
click at [652, 255] on div at bounding box center [649, 256] width 4 height 2
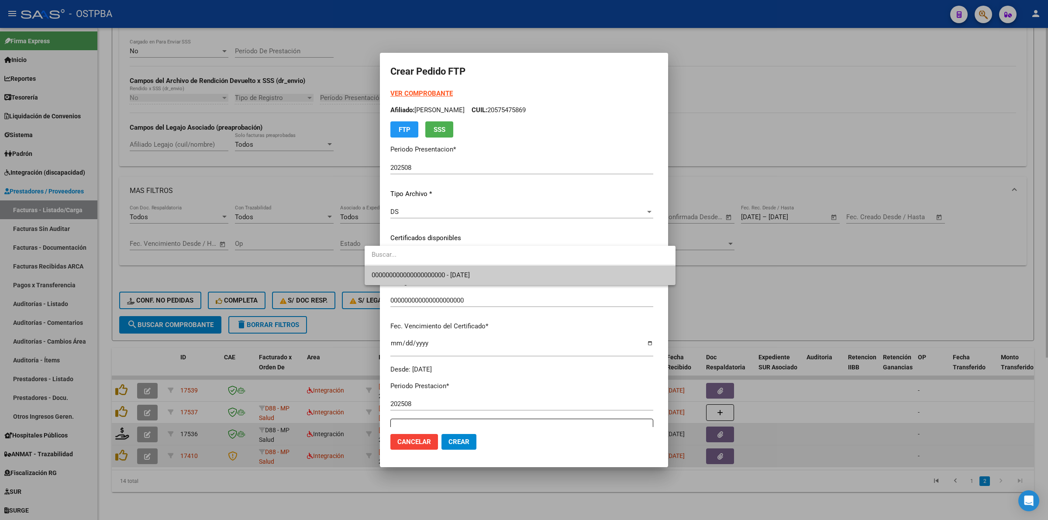
click at [551, 274] on span "000000000000000000000 - [DATE]" at bounding box center [520, 276] width 297 height 20
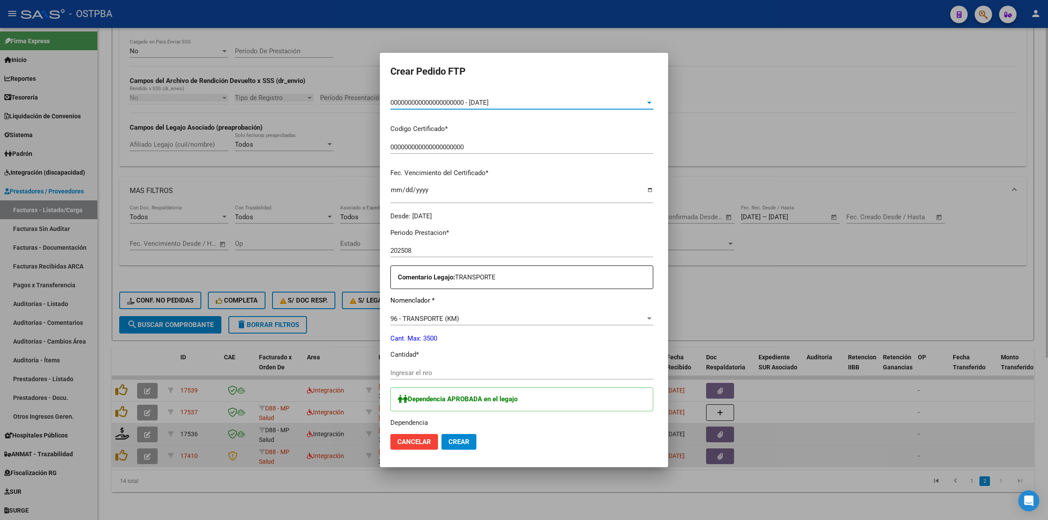
scroll to position [164, 0]
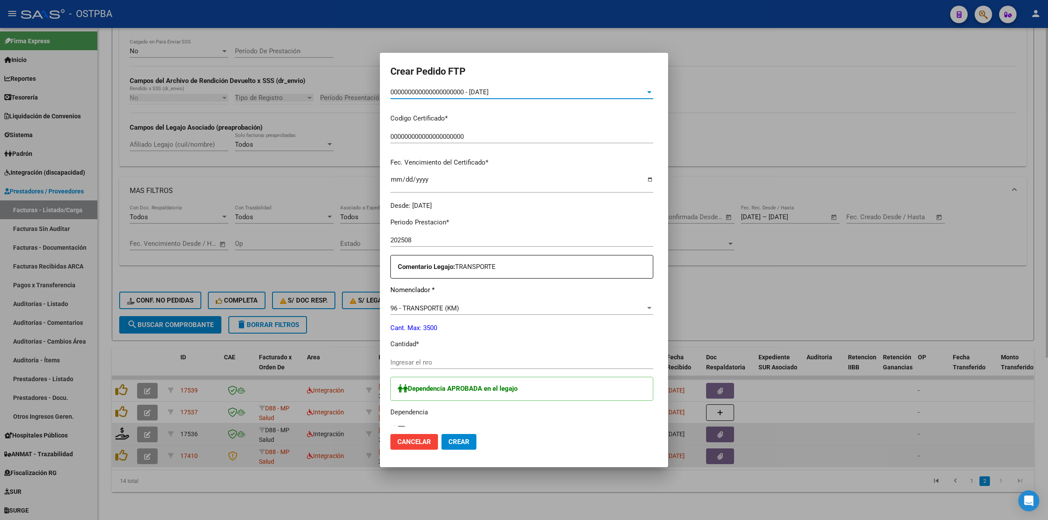
click at [463, 359] on input "Ingresar el nro" at bounding box center [521, 363] width 263 height 8
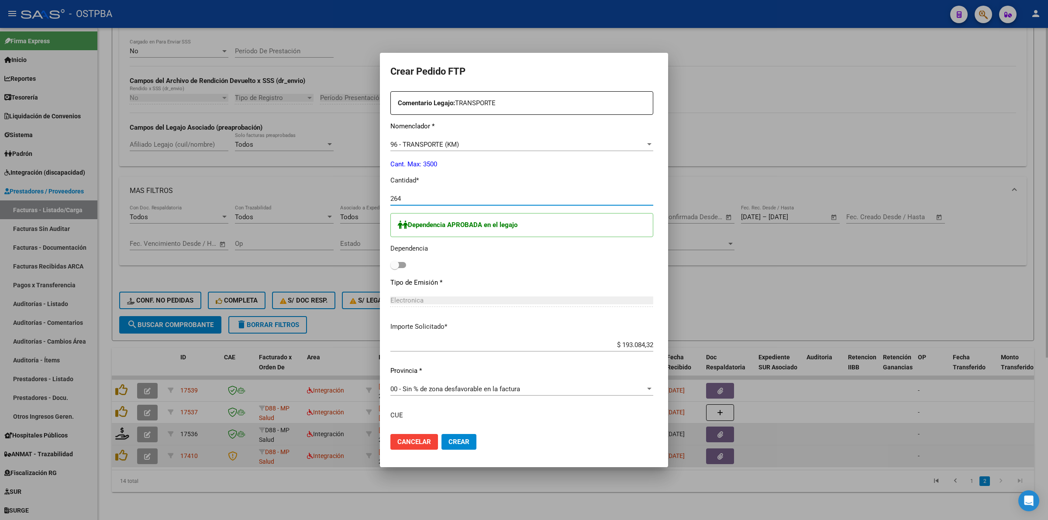
click at [390, 266] on label at bounding box center [398, 265] width 16 height 10
click at [394, 268] on input "checkbox" at bounding box center [394, 268] width 0 height 0
click at [453, 442] on button "Crear" at bounding box center [459, 442] width 35 height 16
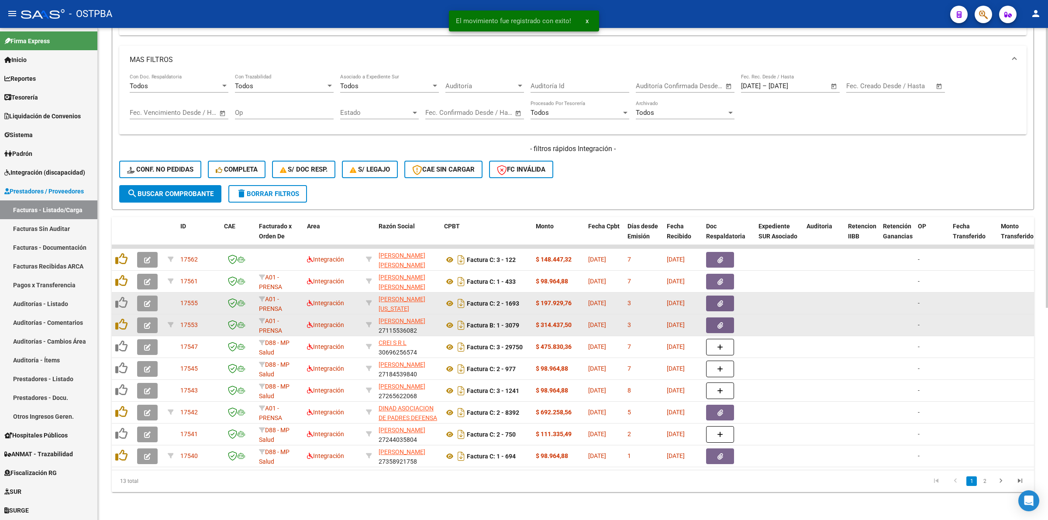
scroll to position [373, 0]
